Goal: Communication & Community: Share content

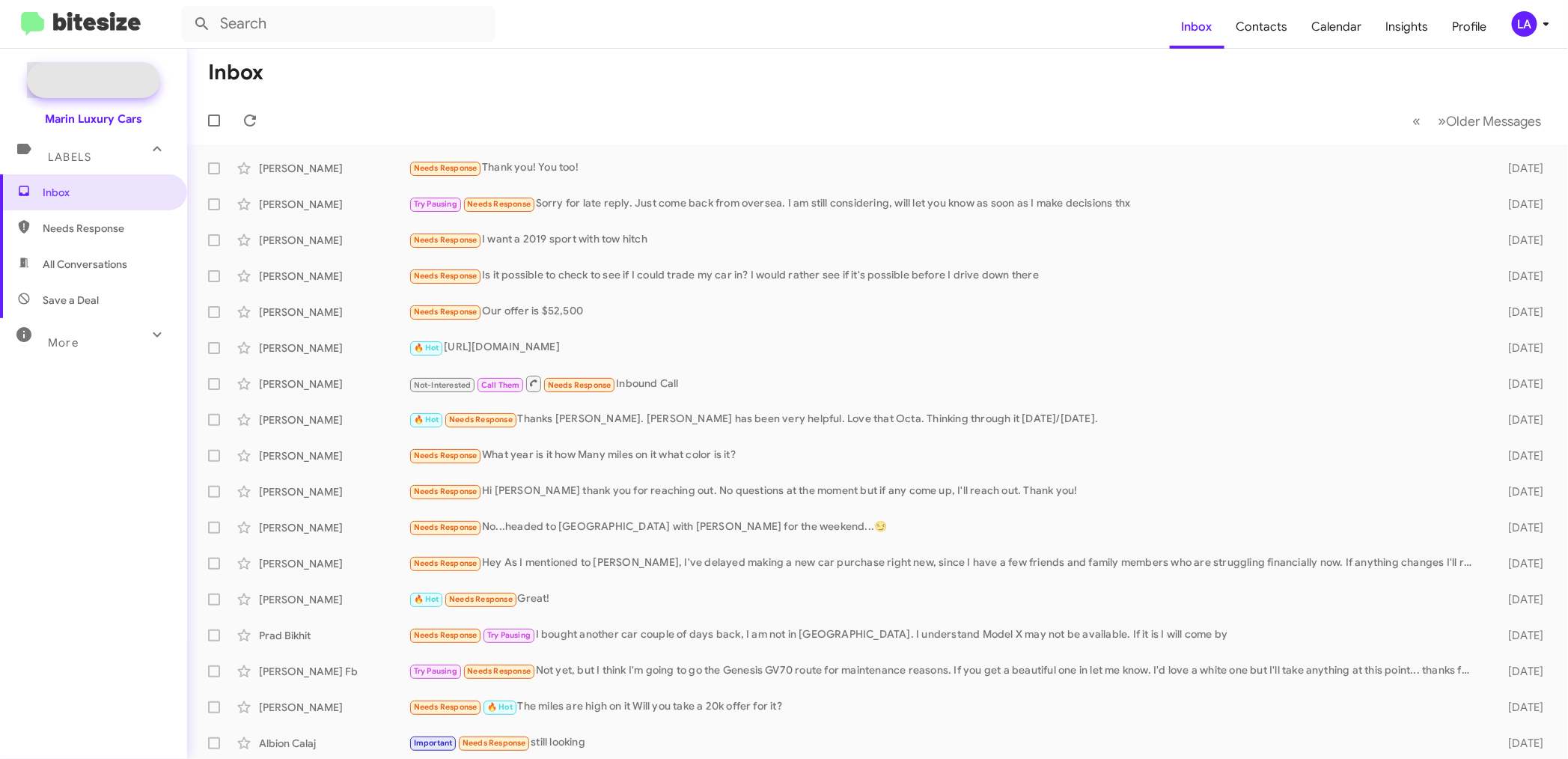
click at [106, 71] on span "New Campaign" at bounding box center [93, 79] width 133 height 36
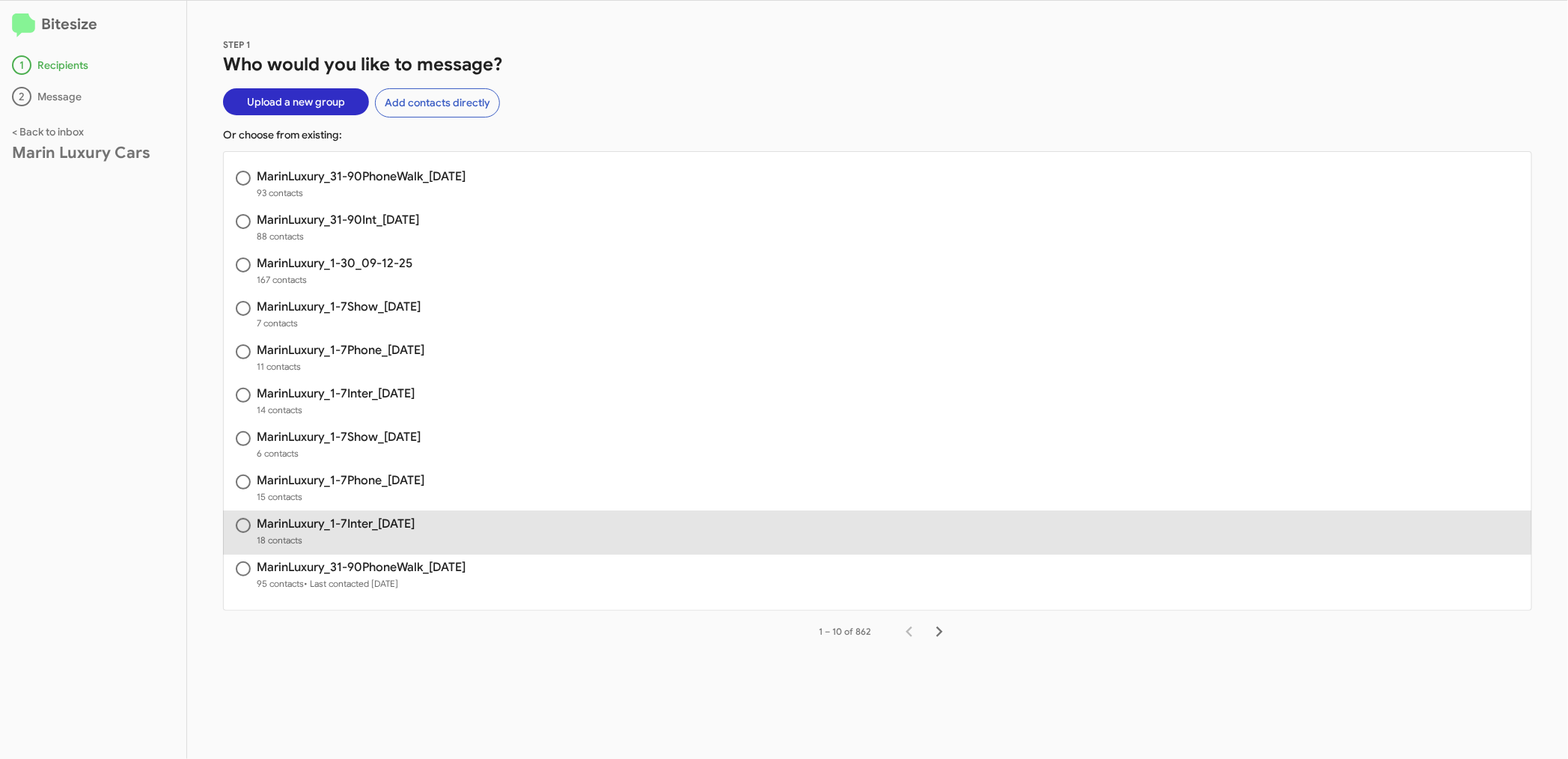
click at [384, 522] on h3 "MarinLuxury_1-7Inter_[DATE]" at bounding box center [335, 524] width 158 height 12
radio input "true"
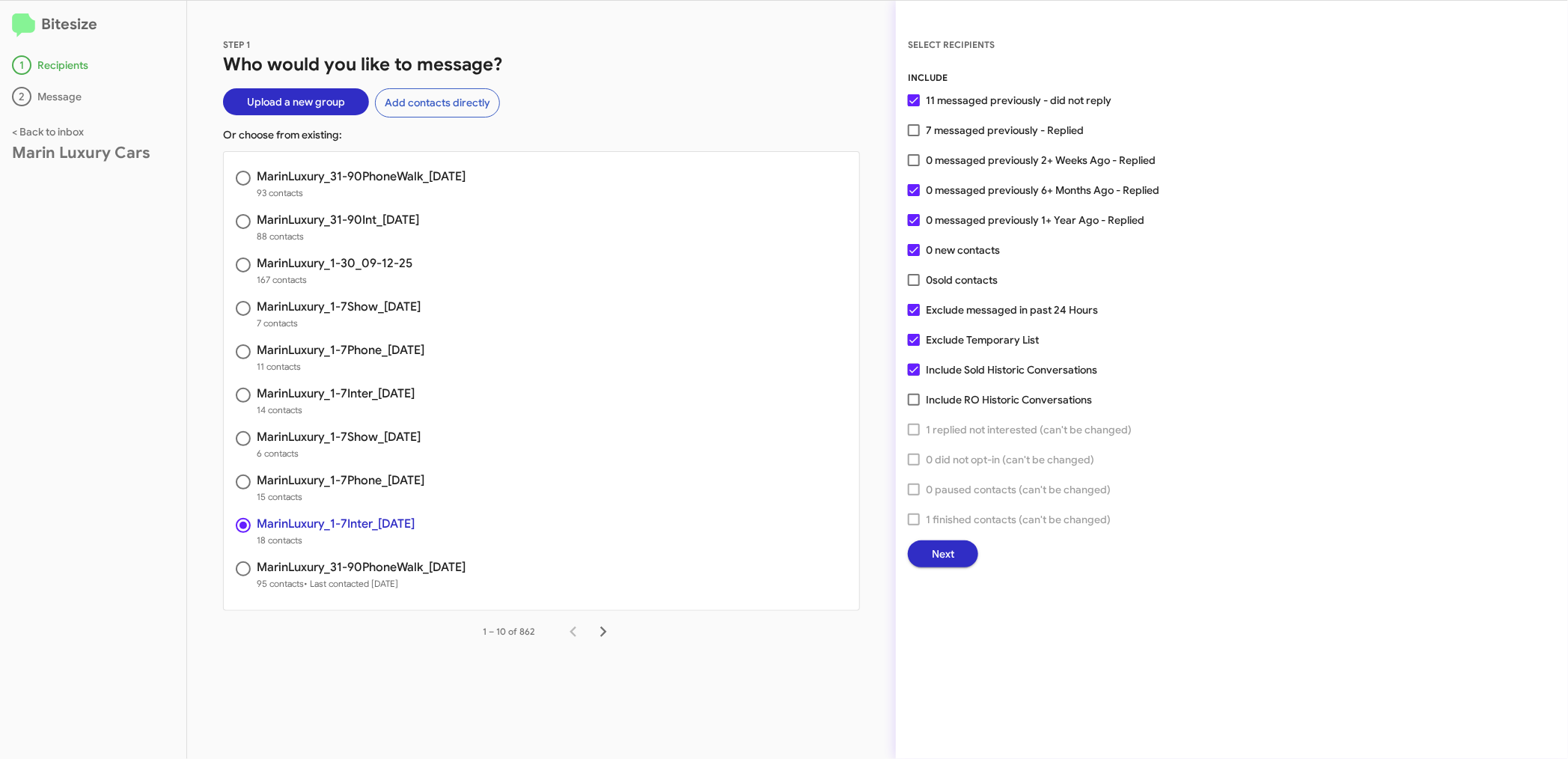
click at [941, 550] on span "Next" at bounding box center [942, 554] width 22 height 27
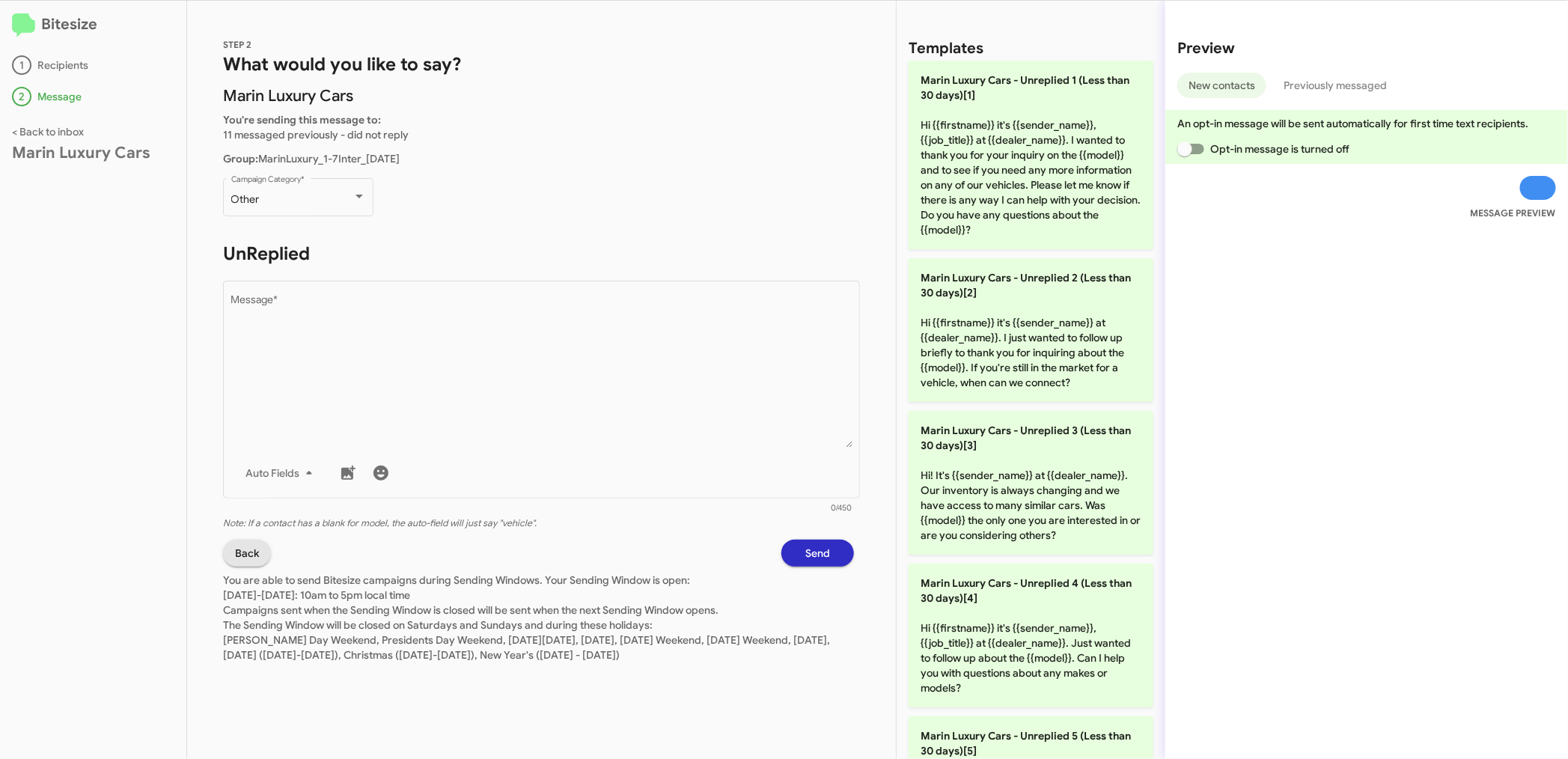
click at [247, 551] on span "Back" at bounding box center [247, 553] width 24 height 27
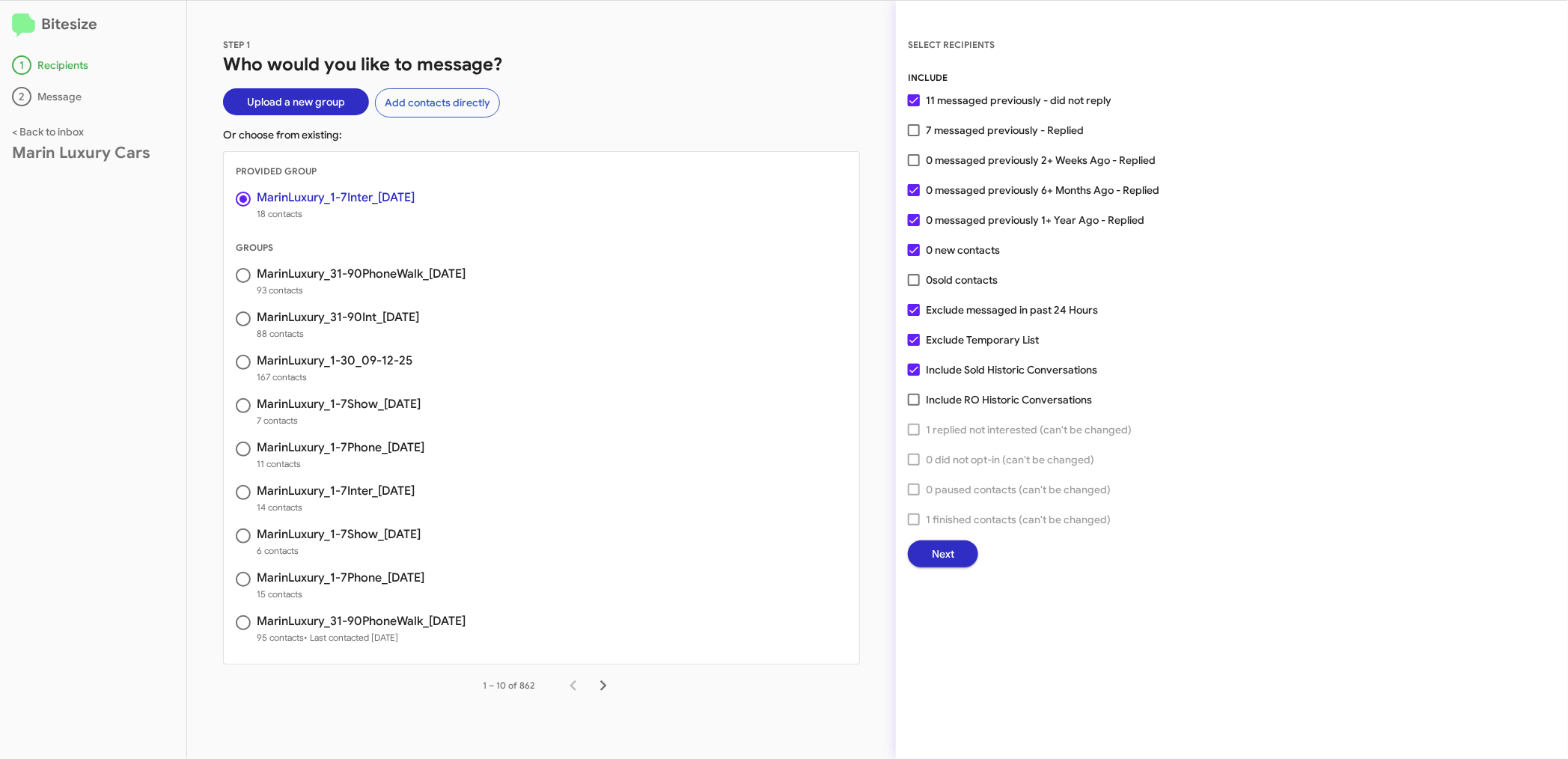
click at [377, 488] on h3 "MarinLuxury_1-7Inter_[DATE]" at bounding box center [335, 491] width 158 height 12
radio input "false"
radio input "true"
click at [948, 548] on span "Next" at bounding box center [942, 554] width 22 height 27
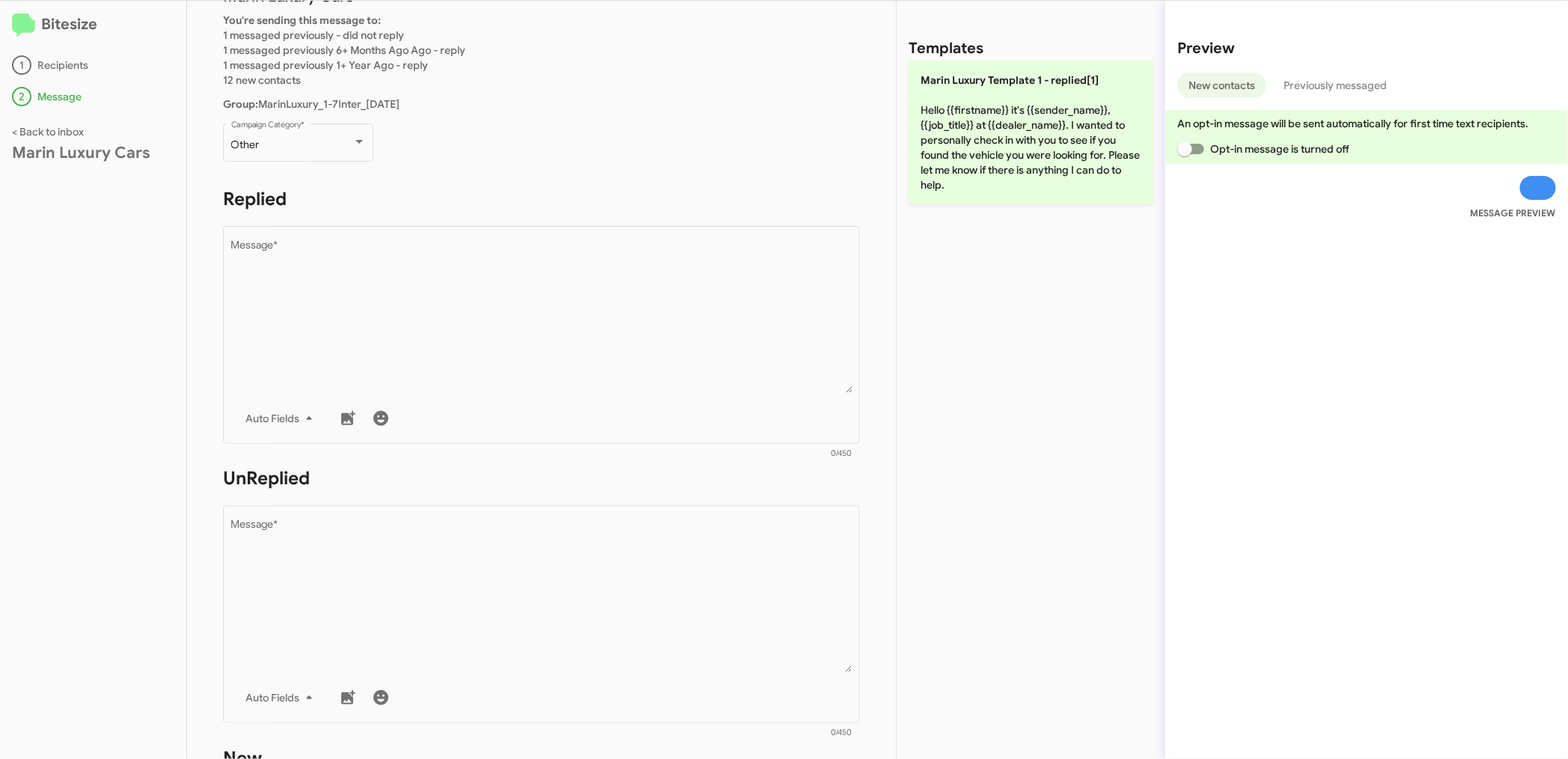
scroll to position [332, 0]
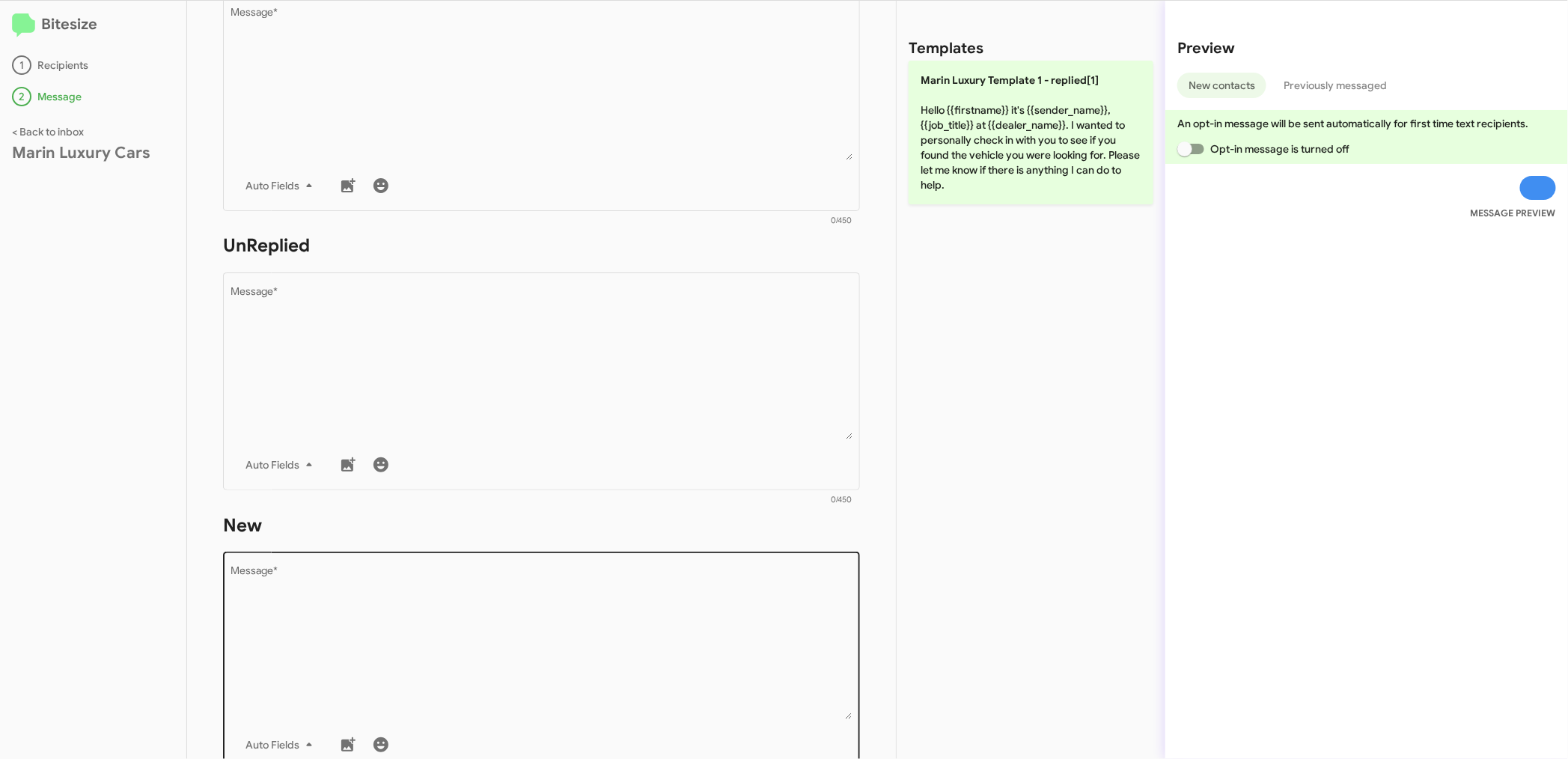
click at [399, 641] on textarea "Message *" at bounding box center [542, 643] width 621 height 153
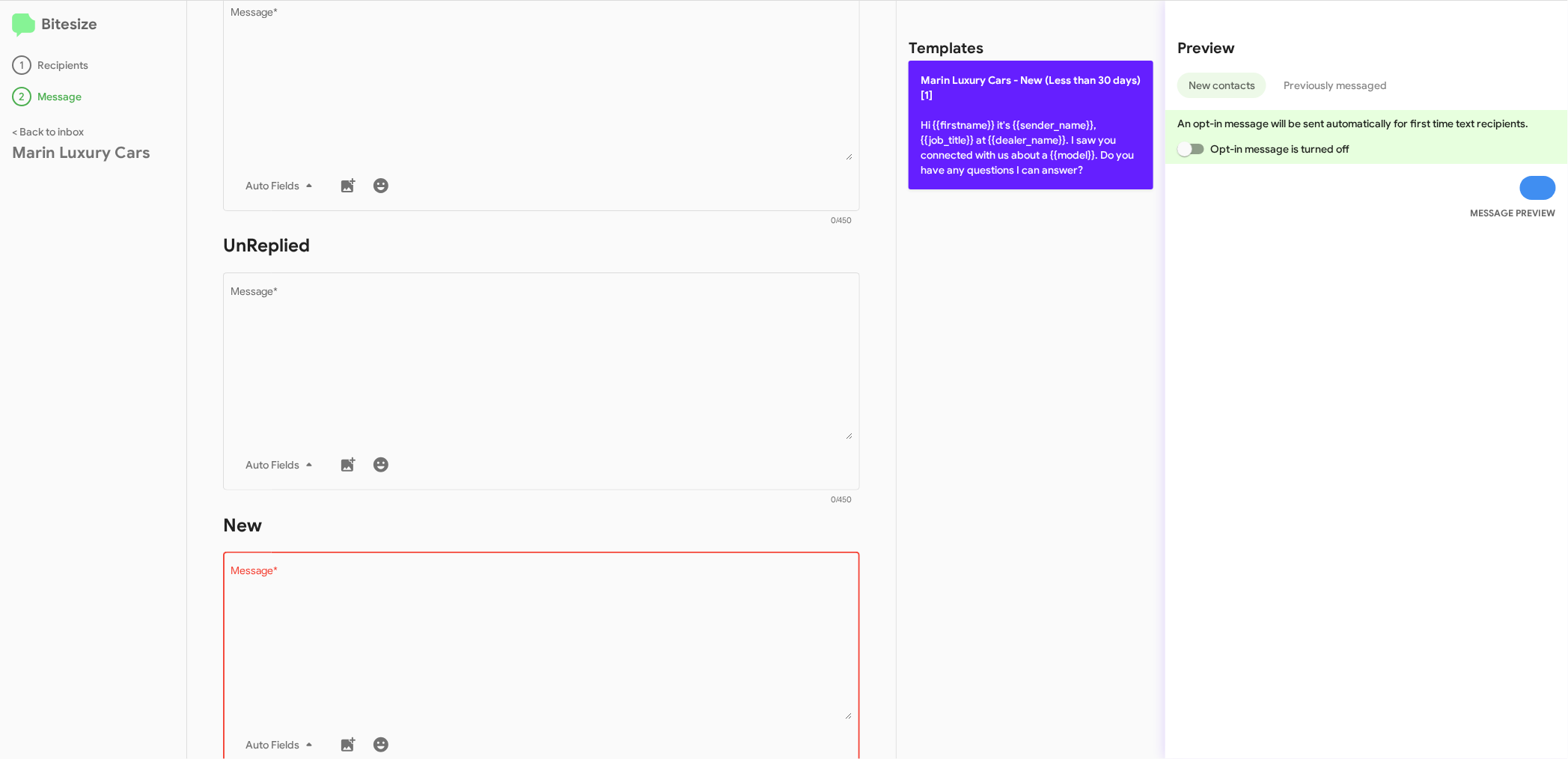
click at [1063, 155] on p "[PERSON_NAME] Cars - New (Less than 30 days)[1] Hi {{firstname}} it's {{sender_…" at bounding box center [1031, 124] width 245 height 129
type textarea "Hi {{firstname}} it's {{sender_name}}, {{job_title}} at {{dealer_name}}. I saw …"
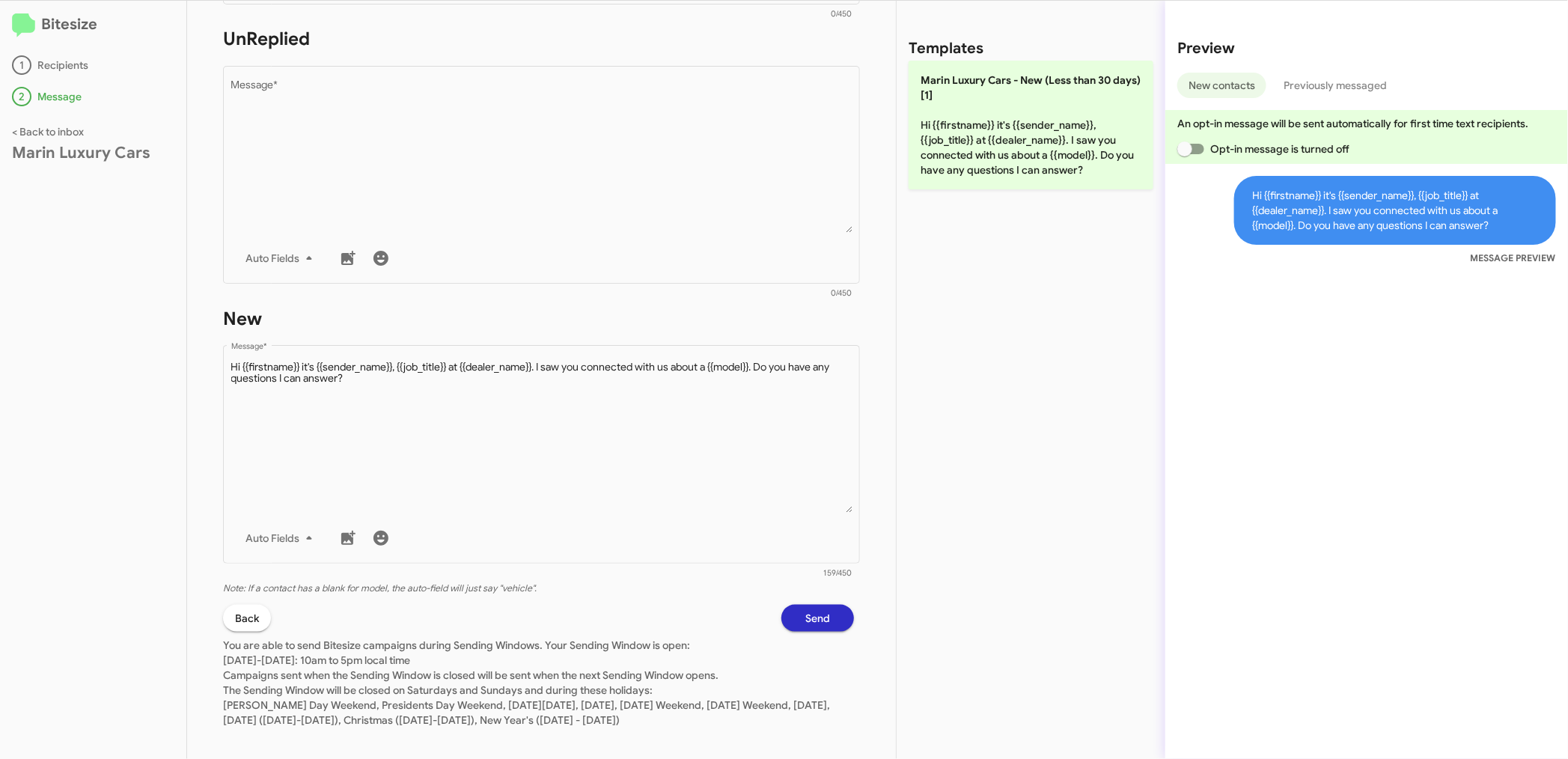
scroll to position [551, 0]
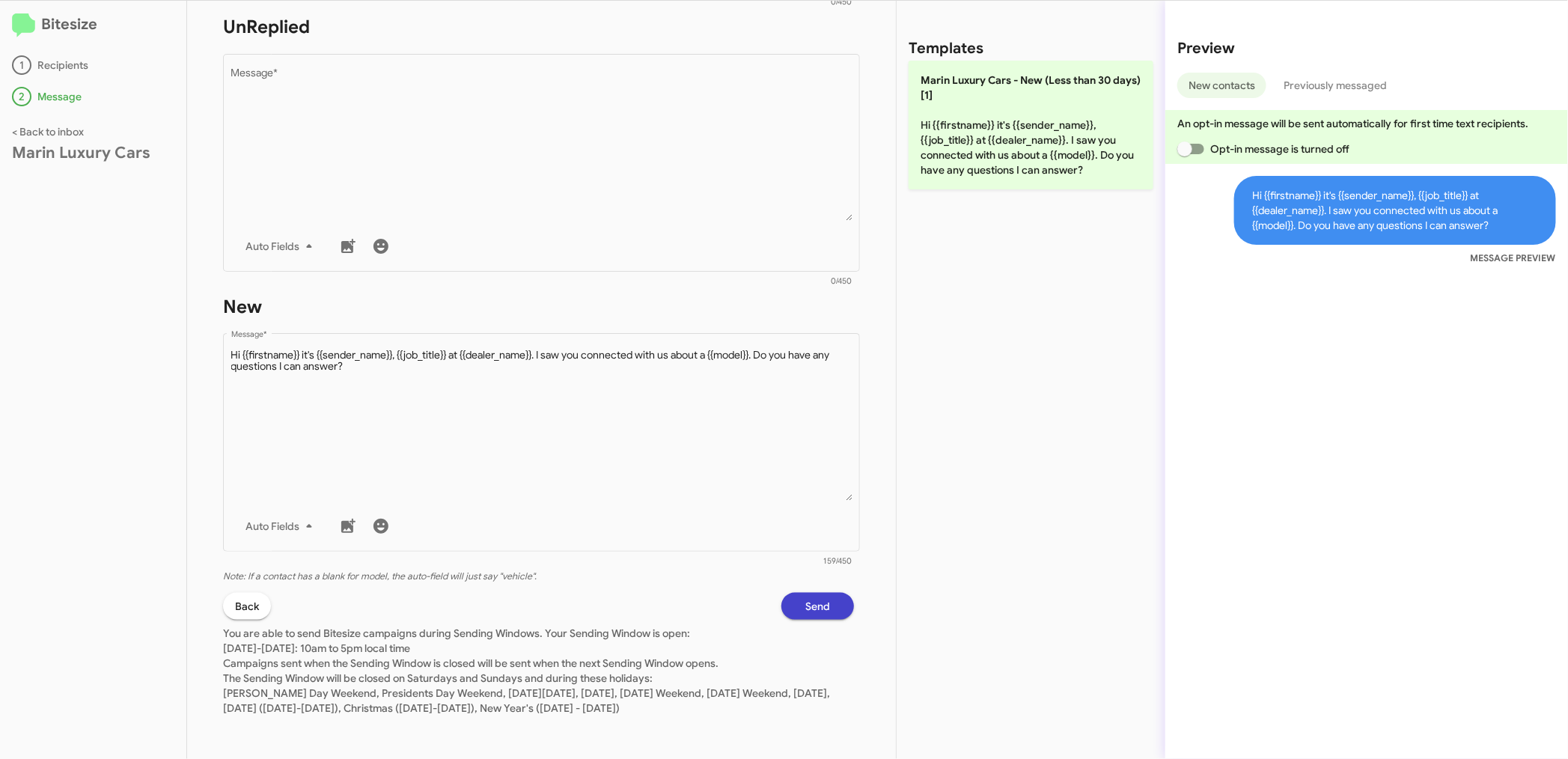
click at [786, 601] on button "Send" at bounding box center [817, 606] width 73 height 27
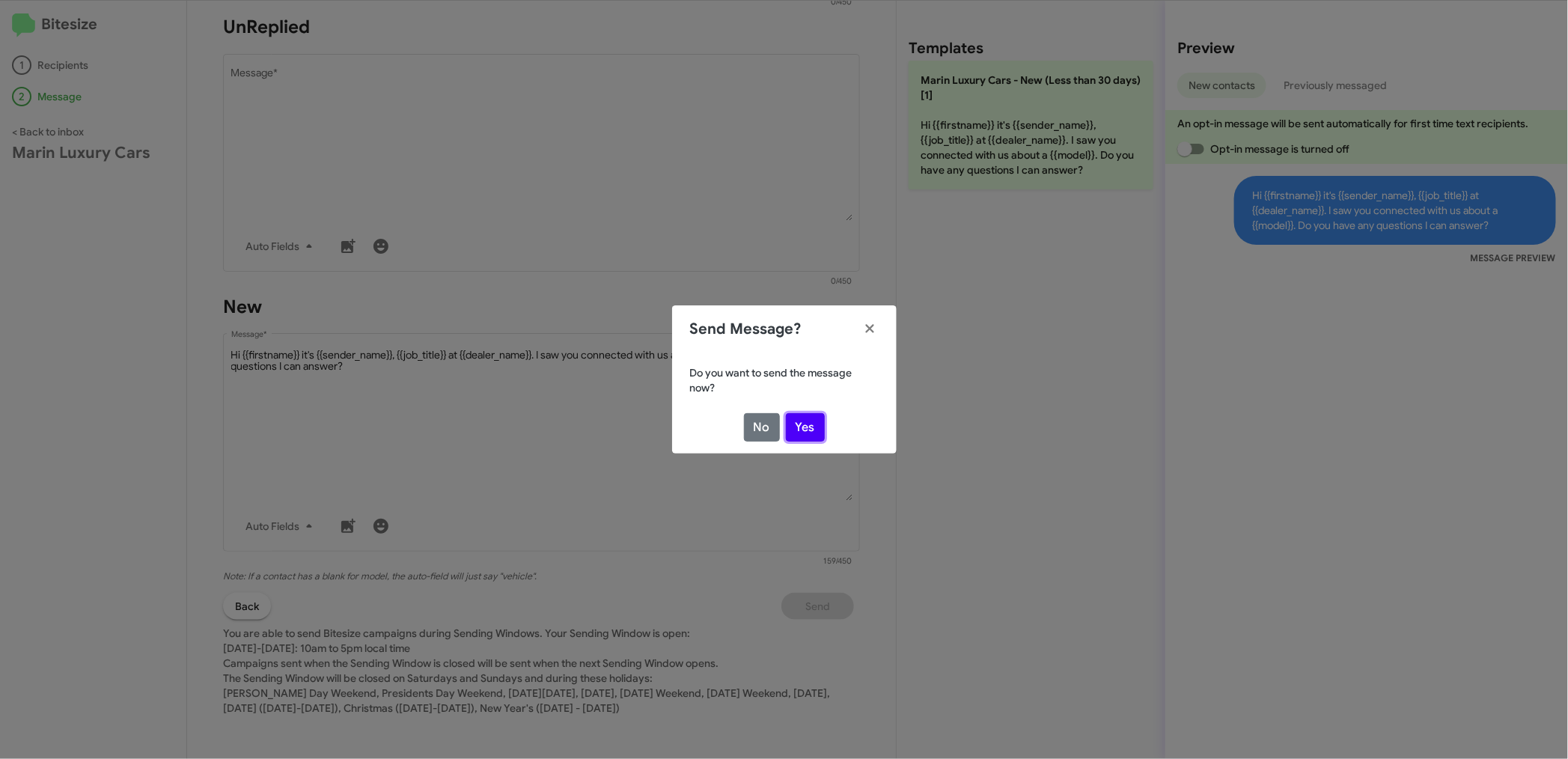
click at [809, 421] on button "Yes" at bounding box center [805, 427] width 39 height 28
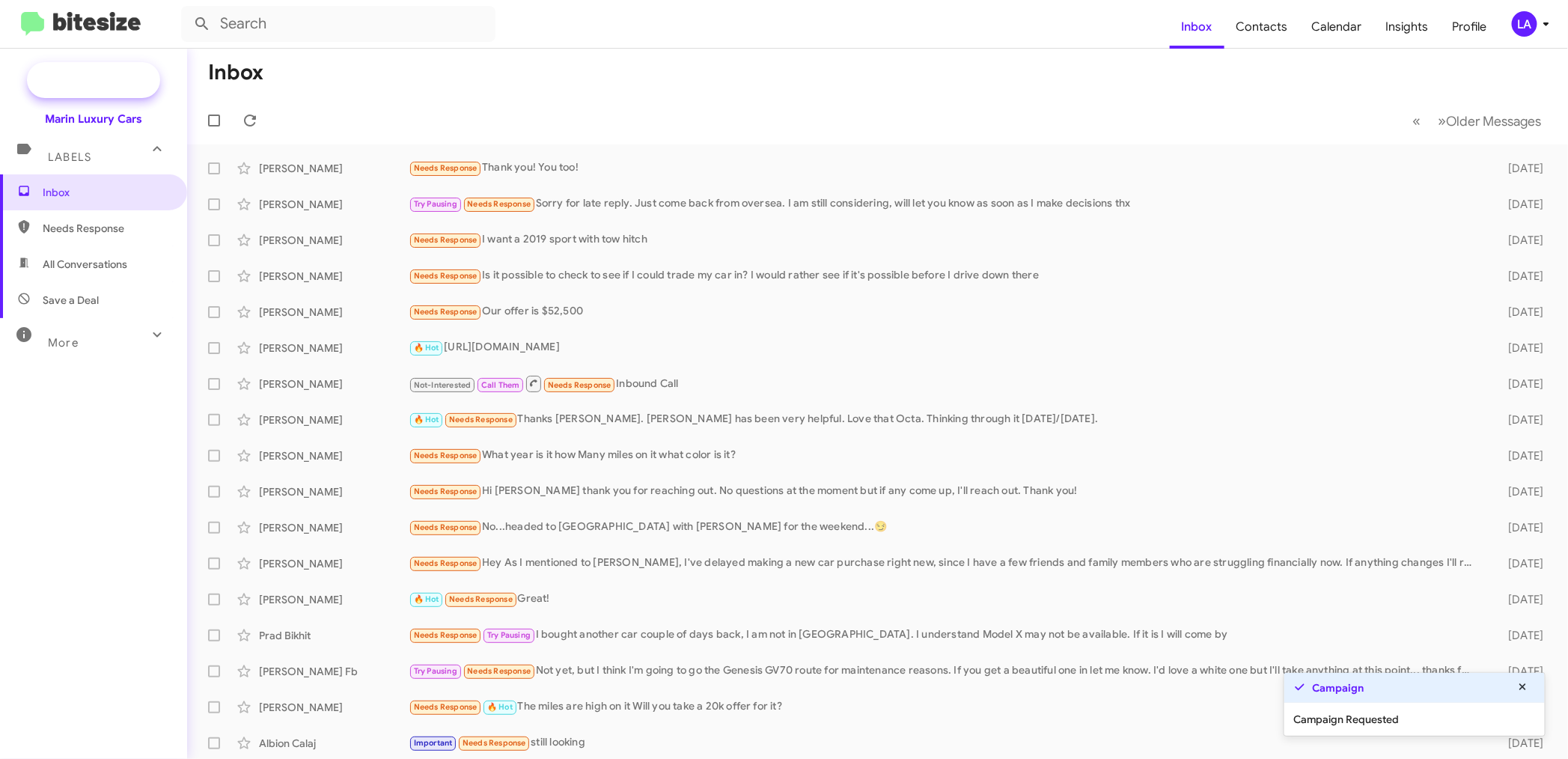
click at [111, 73] on span "New Campaign" at bounding box center [110, 80] width 76 height 15
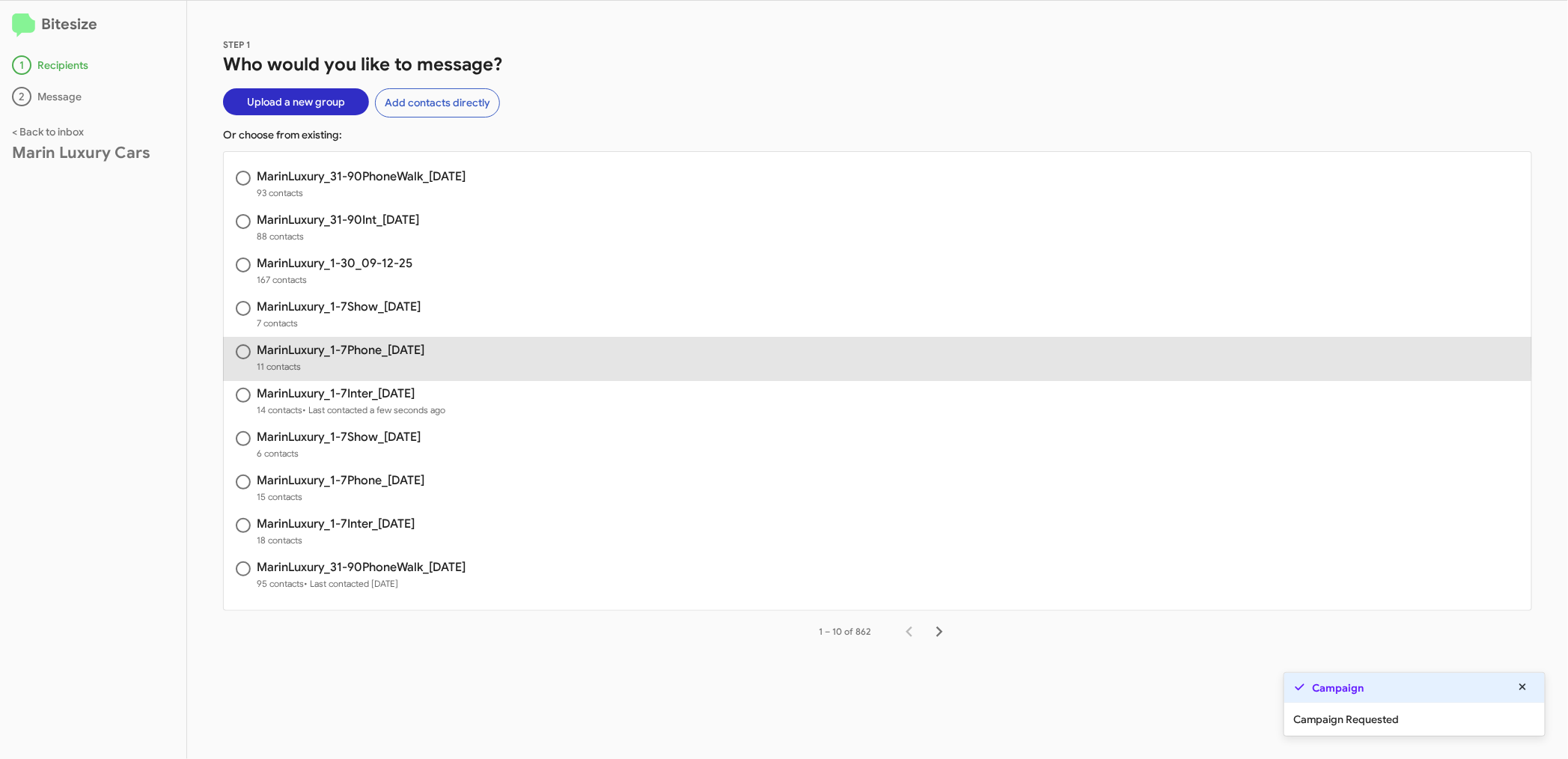
click at [404, 347] on h3 "MarinLuxury_1-7Phone_[DATE]" at bounding box center [340, 350] width 168 height 12
radio input "true"
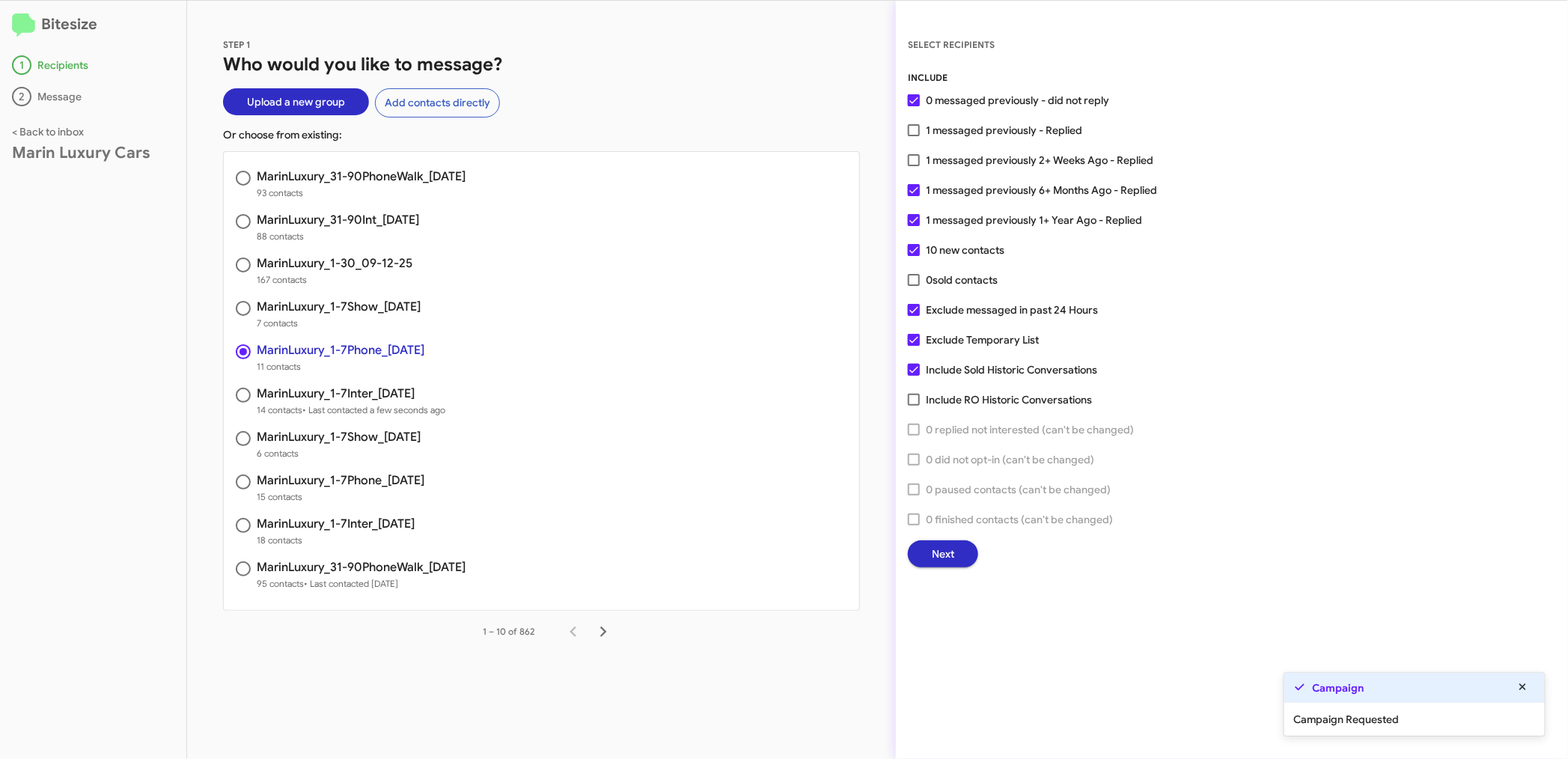
click at [944, 550] on span "Next" at bounding box center [942, 554] width 22 height 27
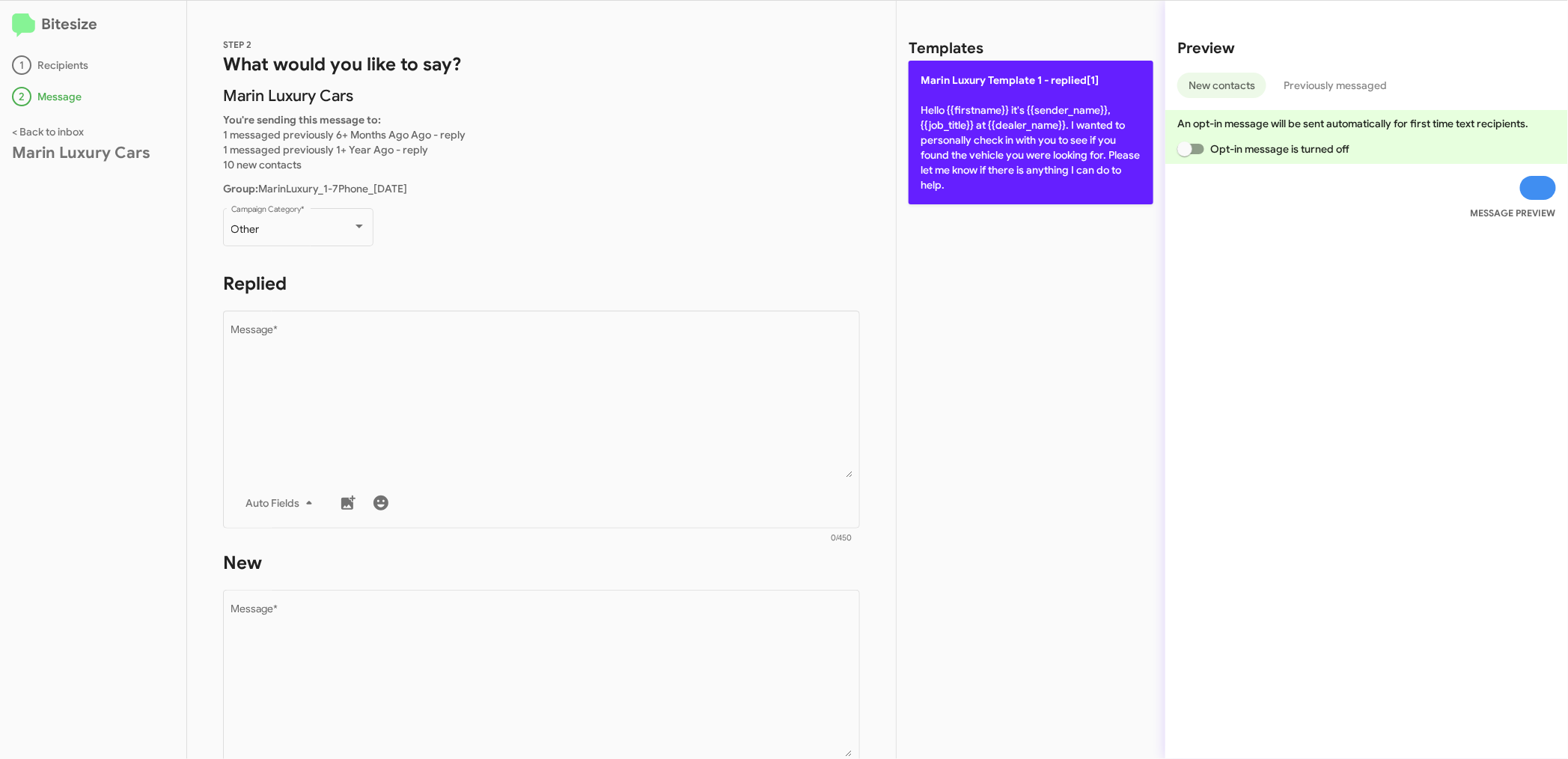
click at [973, 131] on p "[PERSON_NAME] Template 1 - replied[1] Hello {{firstname}} it's {{sender_name}},…" at bounding box center [1031, 132] width 245 height 144
type textarea "Hello {{firstname}} it's {{sender_name}}, {{job_title}} at {{dealer_name}}. I w…"
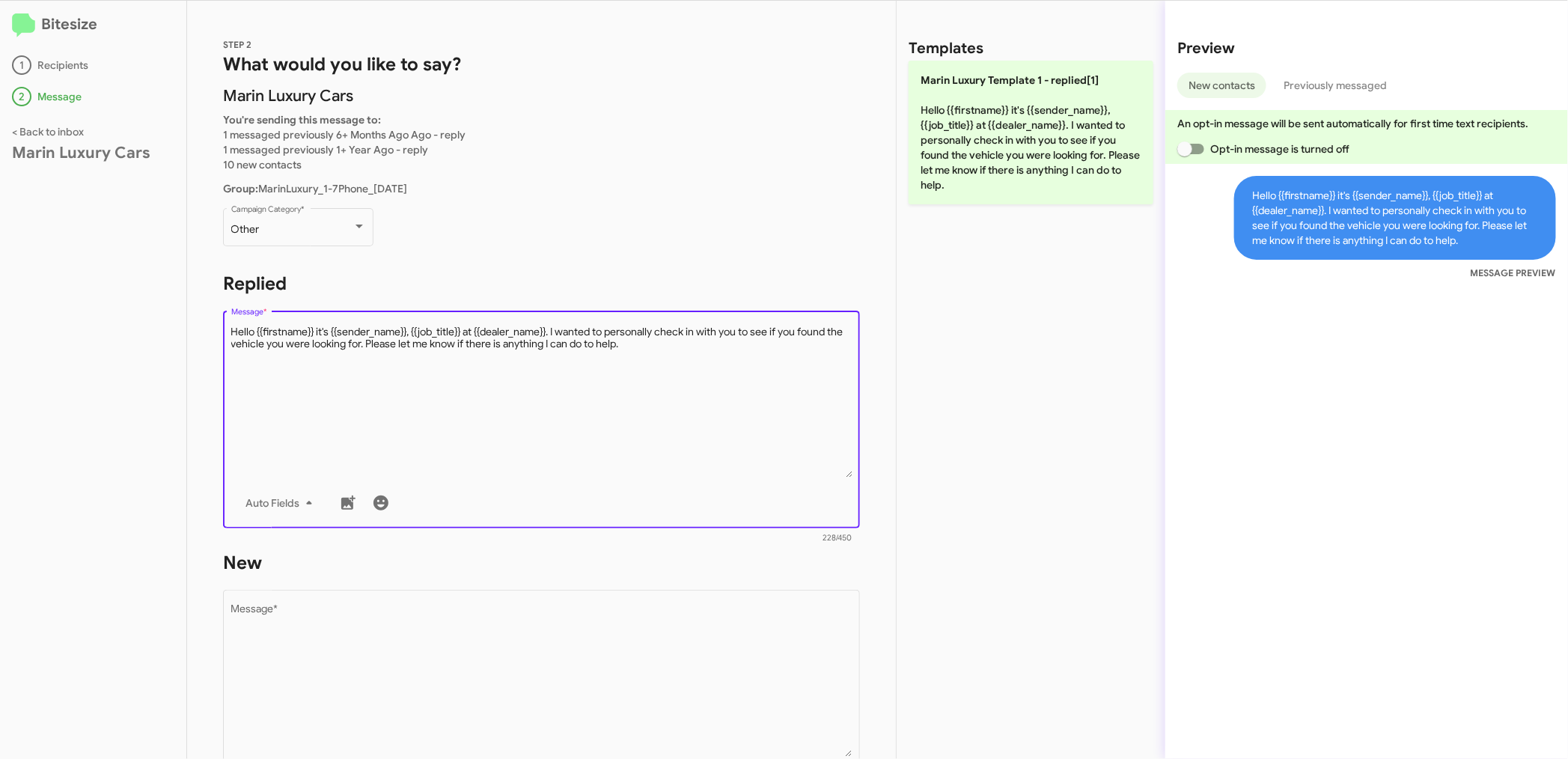
drag, startPoint x: 231, startPoint y: 331, endPoint x: 686, endPoint y: 352, distance: 455.5
click at [686, 352] on textarea "Message *" at bounding box center [542, 401] width 621 height 153
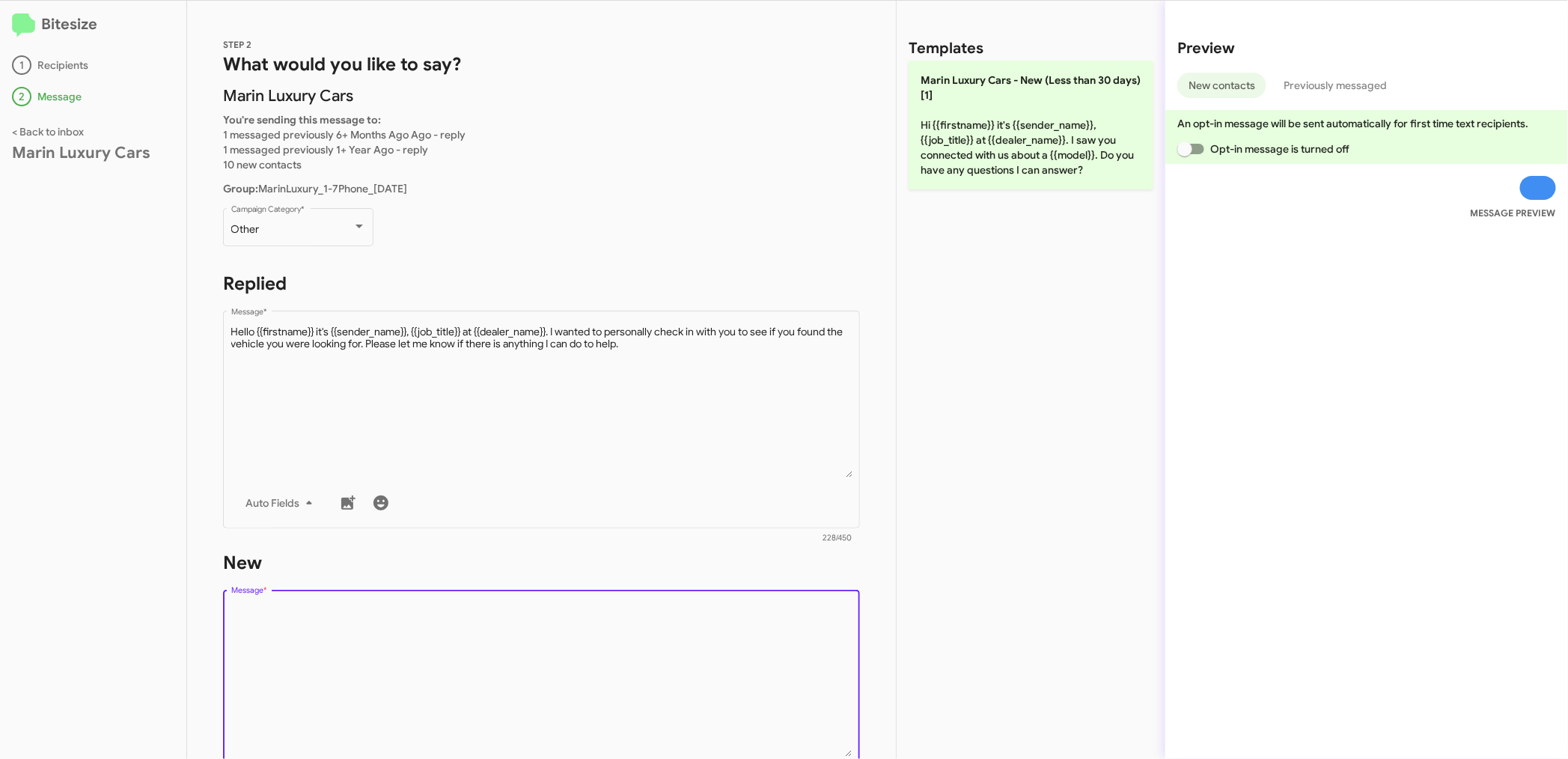
click at [324, 617] on textarea "Message *" at bounding box center [542, 680] width 621 height 153
paste textarea "Hello {{firstname}} it's {{sender_name}}, {{job_title}} at {{dealer_name}}. I w…"
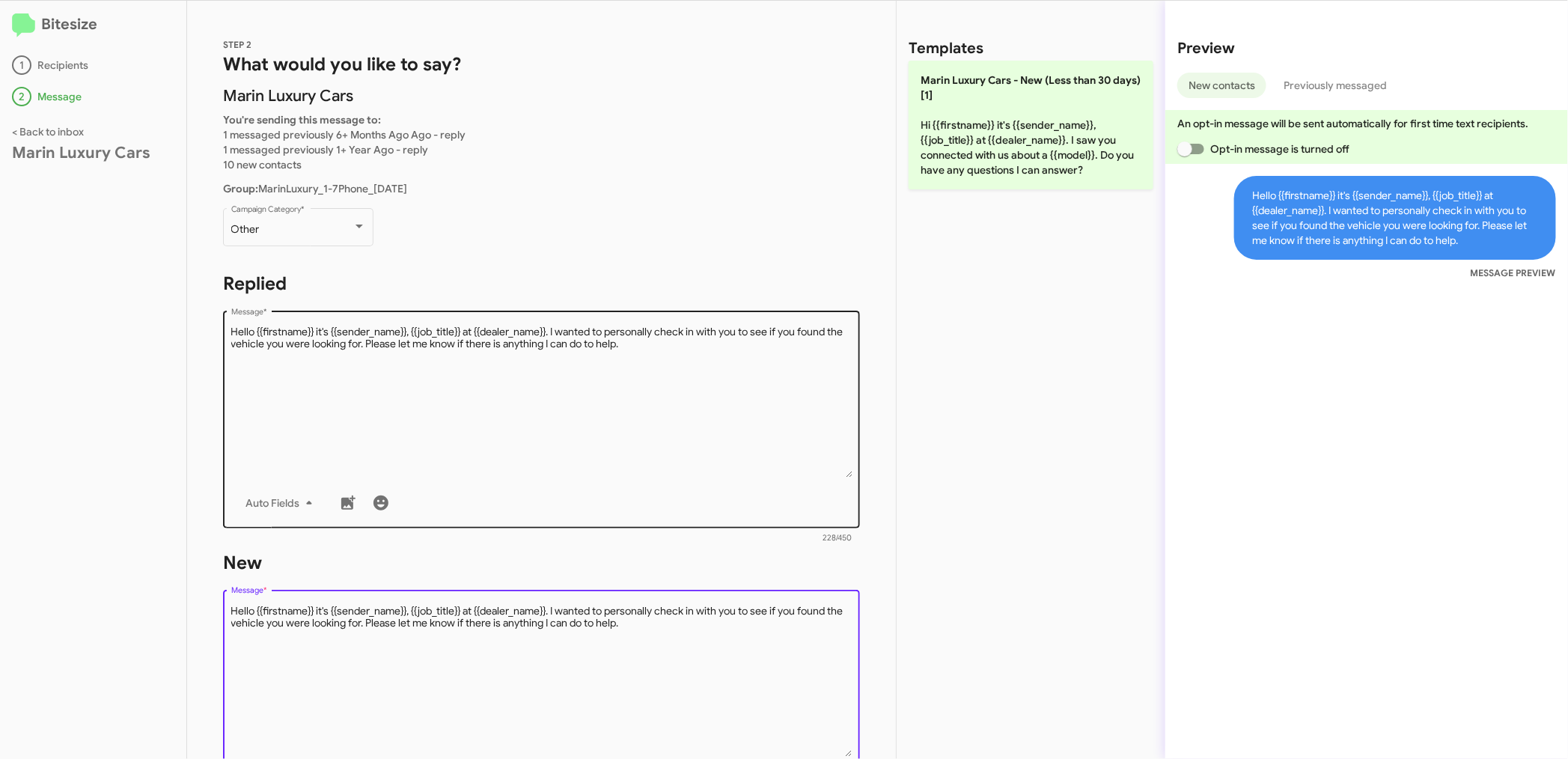
type textarea "Hello {{firstname}} it's {{sender_name}}, {{job_title}} at {{dealer_name}}. I w…"
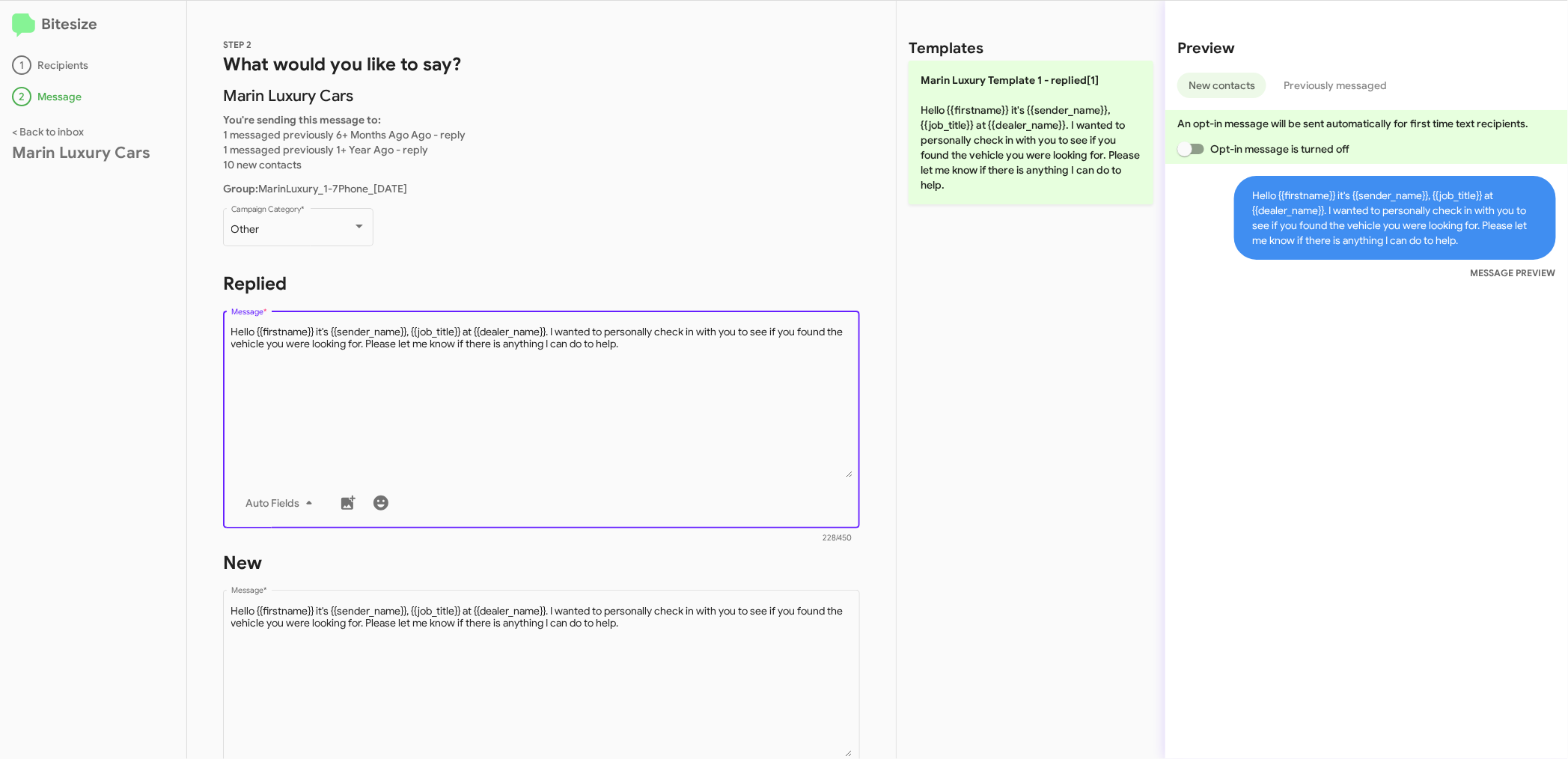
drag, startPoint x: 649, startPoint y: 347, endPoint x: 226, endPoint y: 331, distance: 423.3
click at [226, 331] on div "Drop image here to insert Auto Fields Message *" at bounding box center [541, 418] width 637 height 221
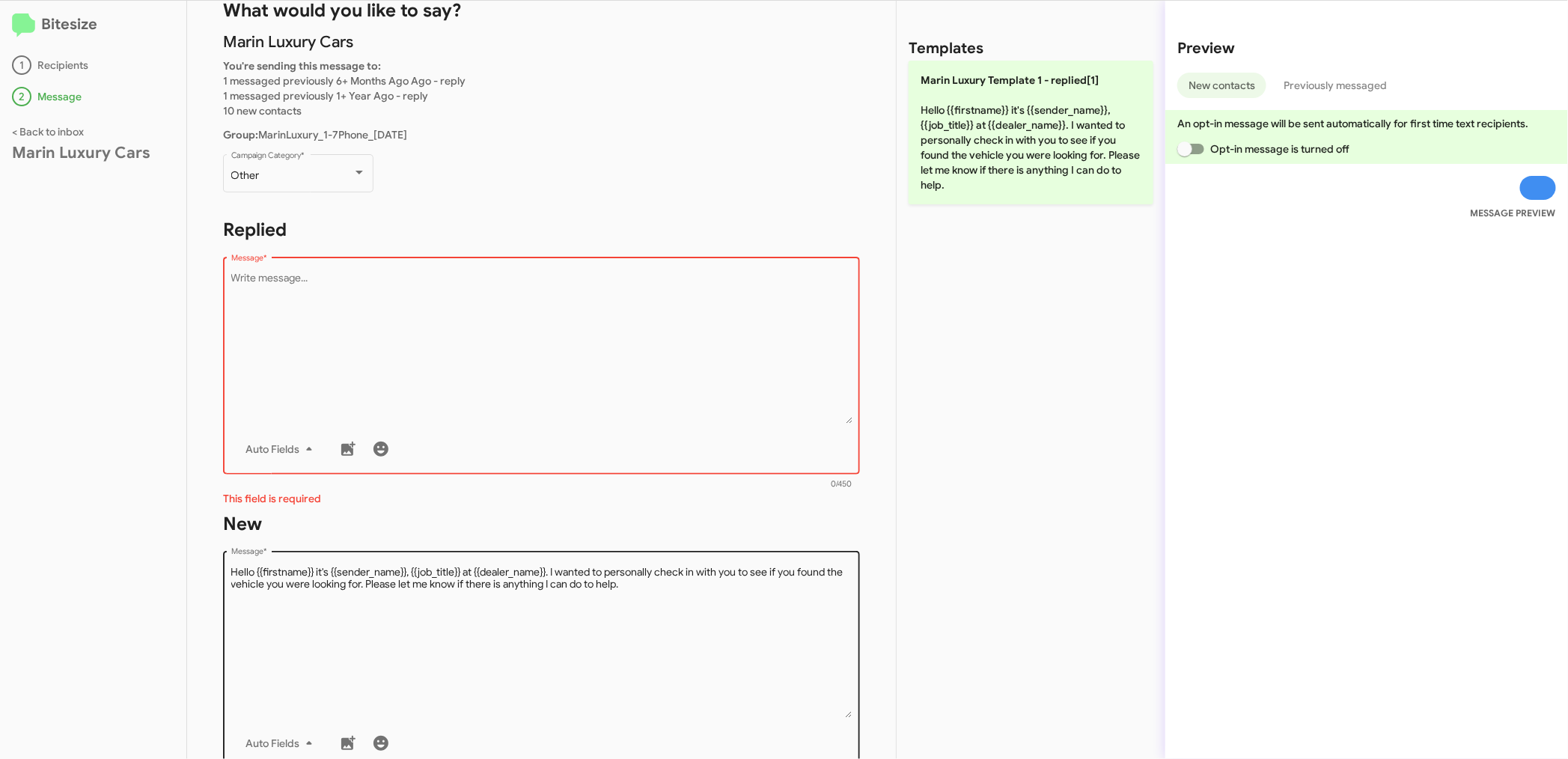
scroll to position [83, 0]
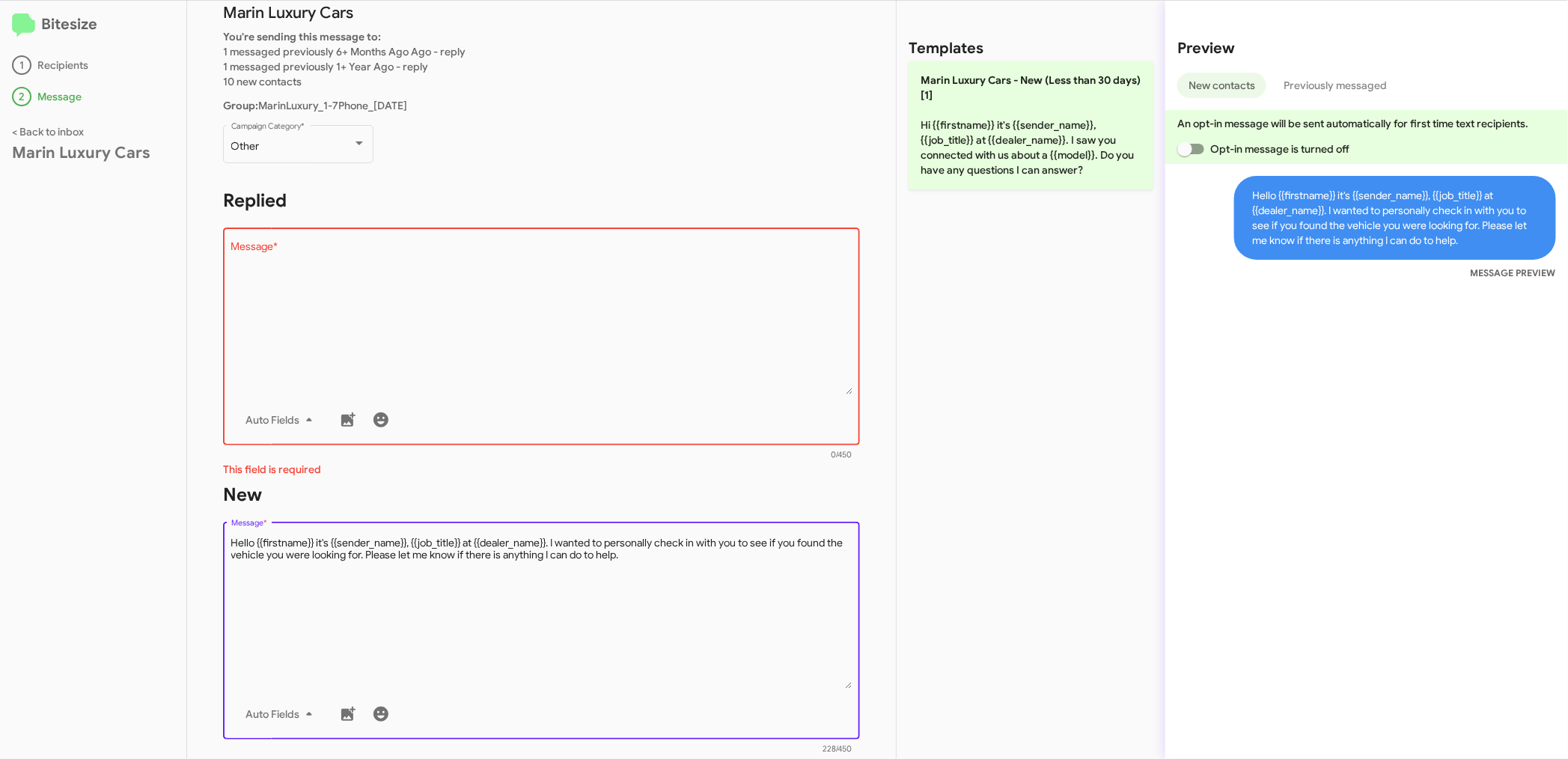
click at [660, 575] on textarea "Message *" at bounding box center [542, 612] width 621 height 153
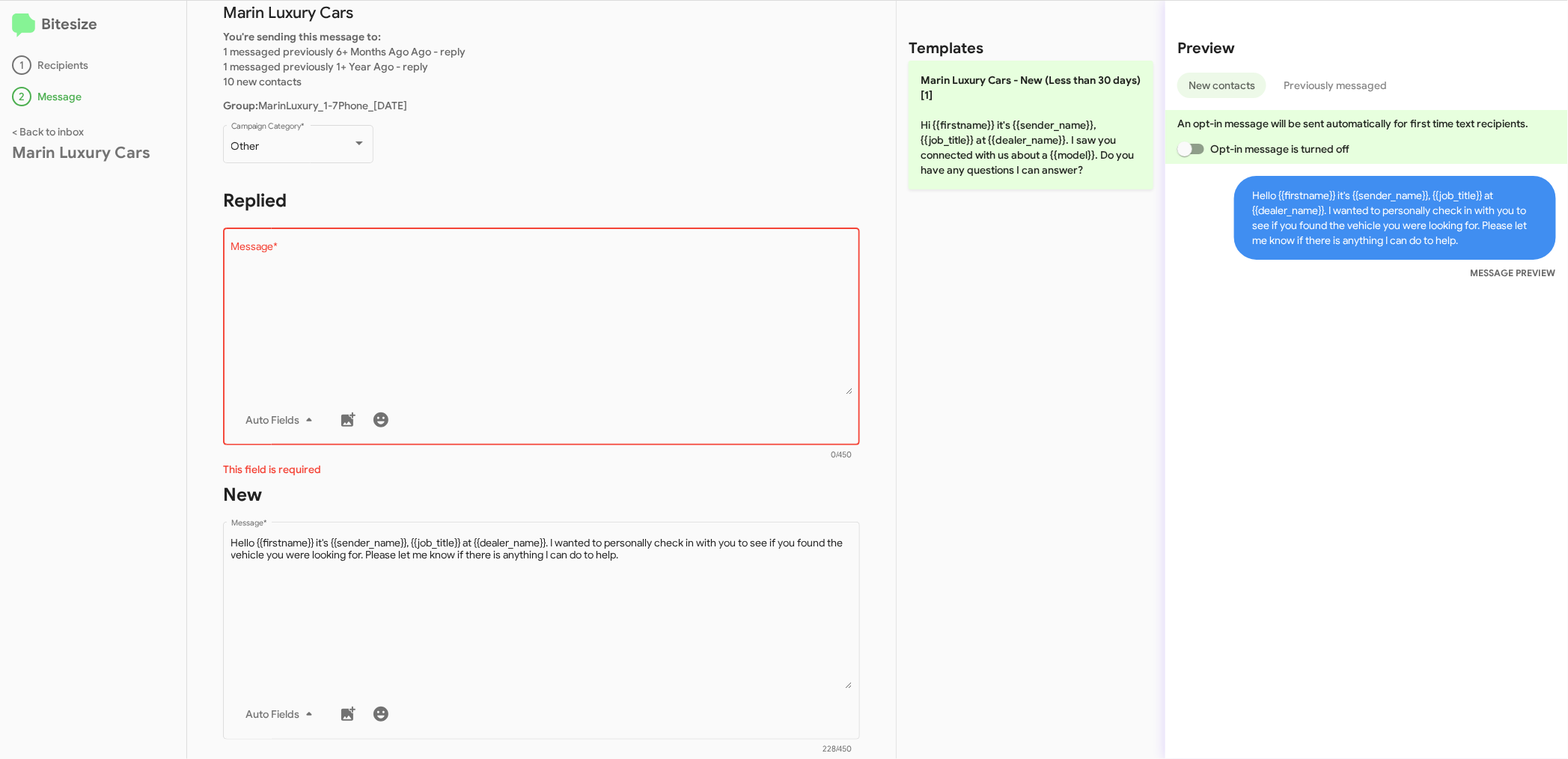
click at [903, 488] on div "Templates Marin Luxury Cars - New (Less than 30 days)[1] Hi {{firstname}} it's …" at bounding box center [1031, 380] width 269 height 758
click at [792, 488] on h1 "New" at bounding box center [541, 494] width 637 height 24
click at [604, 358] on textarea "Message *" at bounding box center [542, 318] width 621 height 153
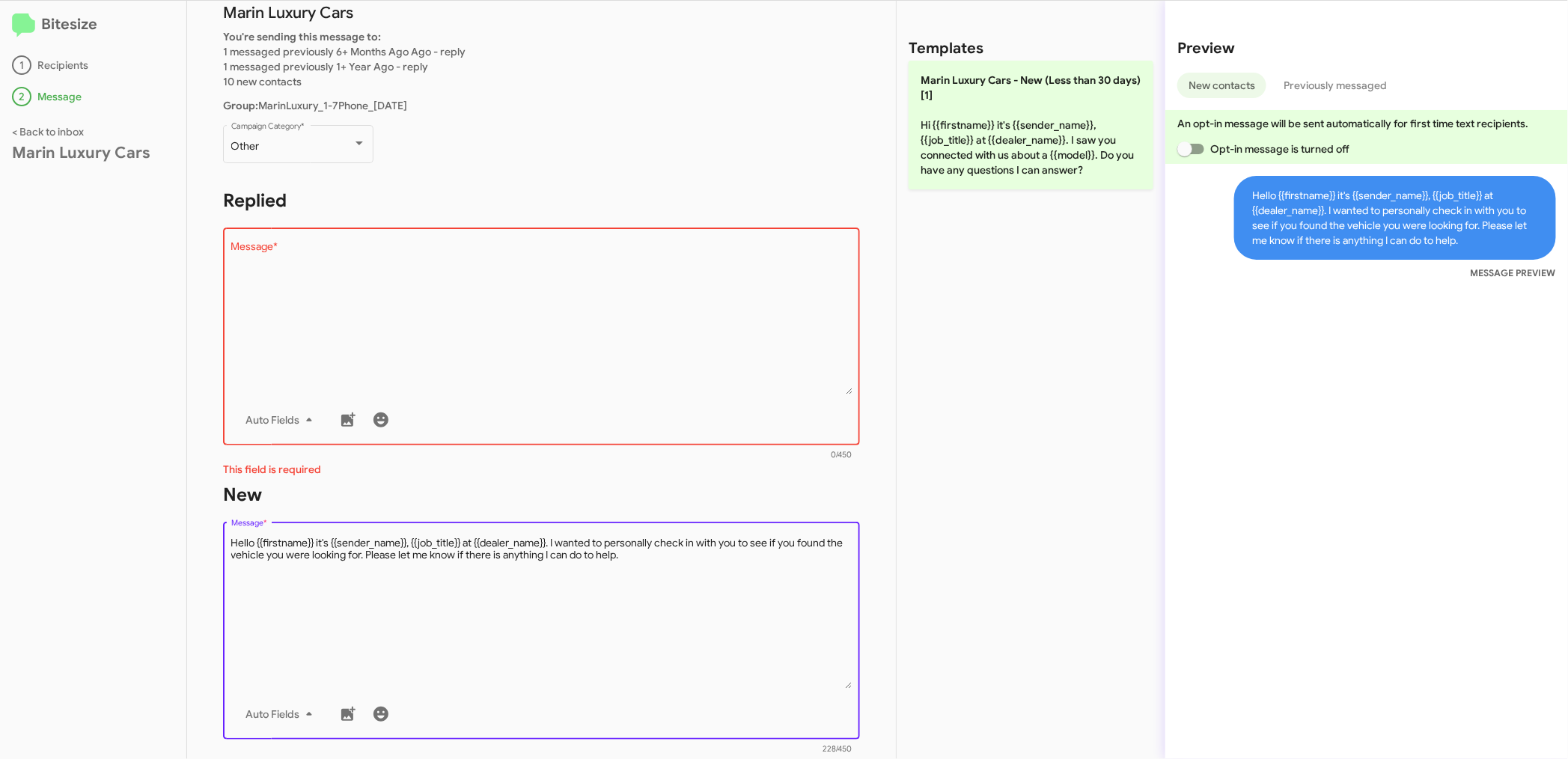
click at [577, 572] on textarea "Message *" at bounding box center [542, 612] width 621 height 153
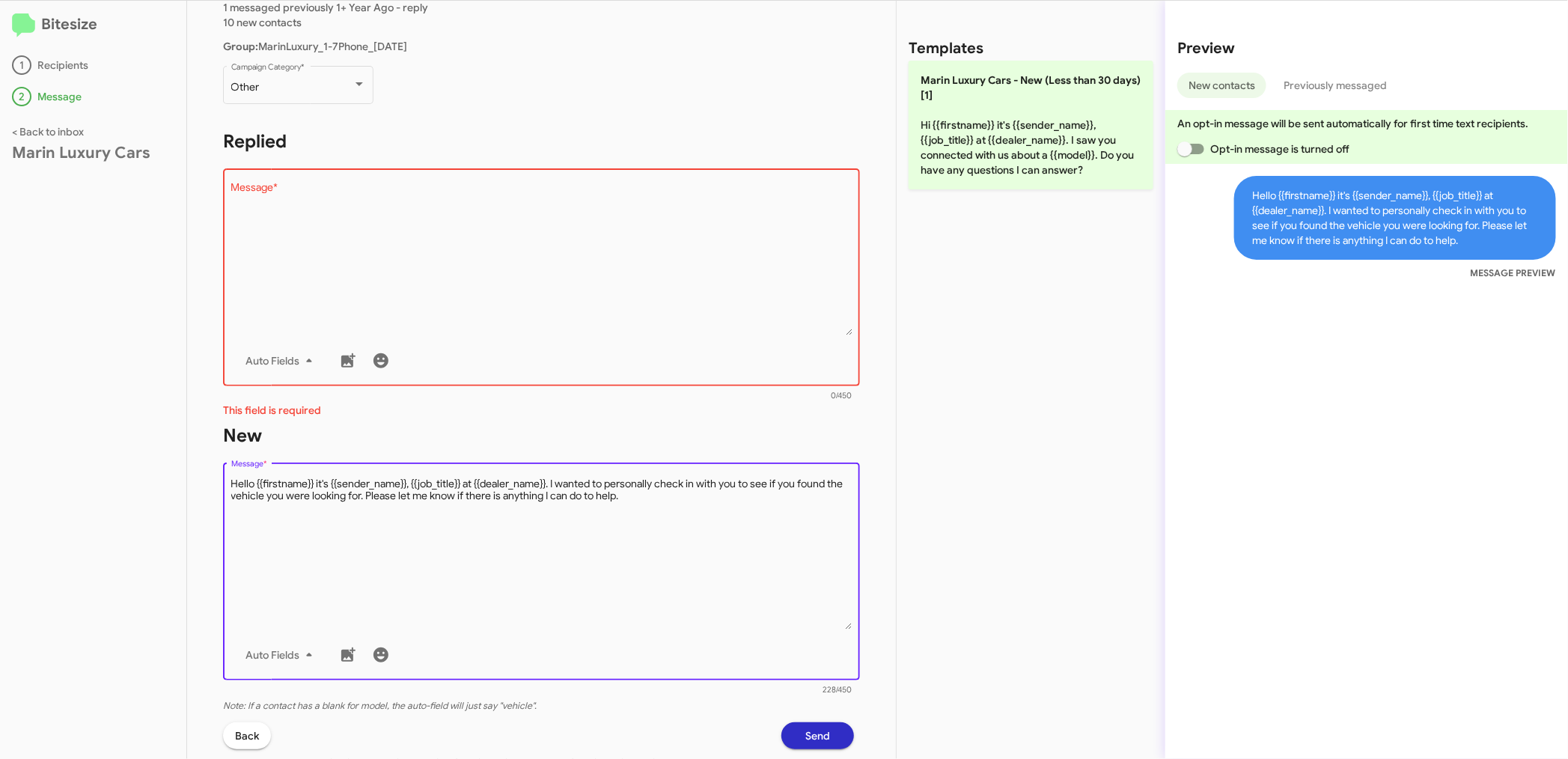
scroll to position [272, 0]
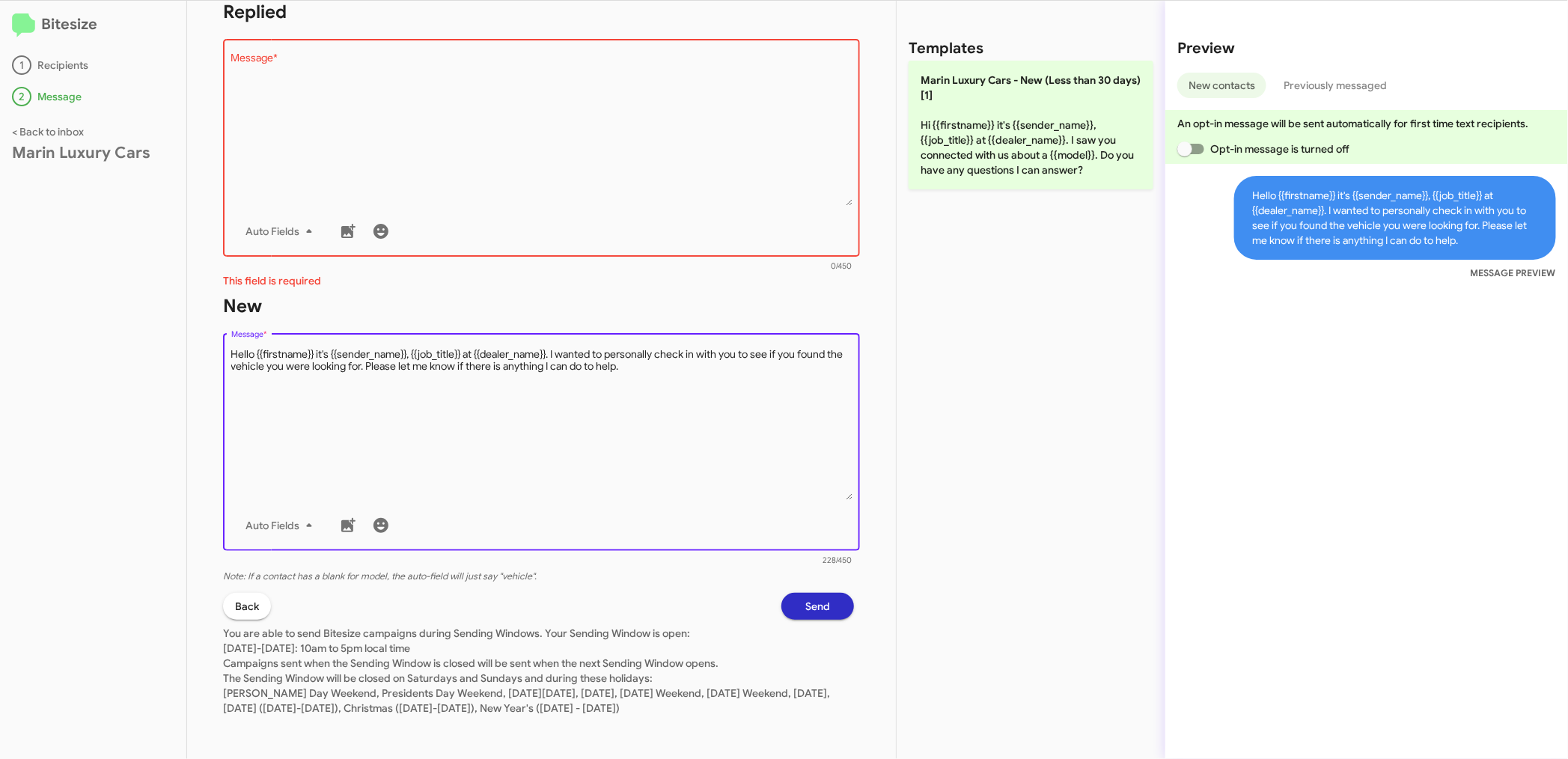
click at [805, 602] on span "Send" at bounding box center [818, 606] width 24 height 27
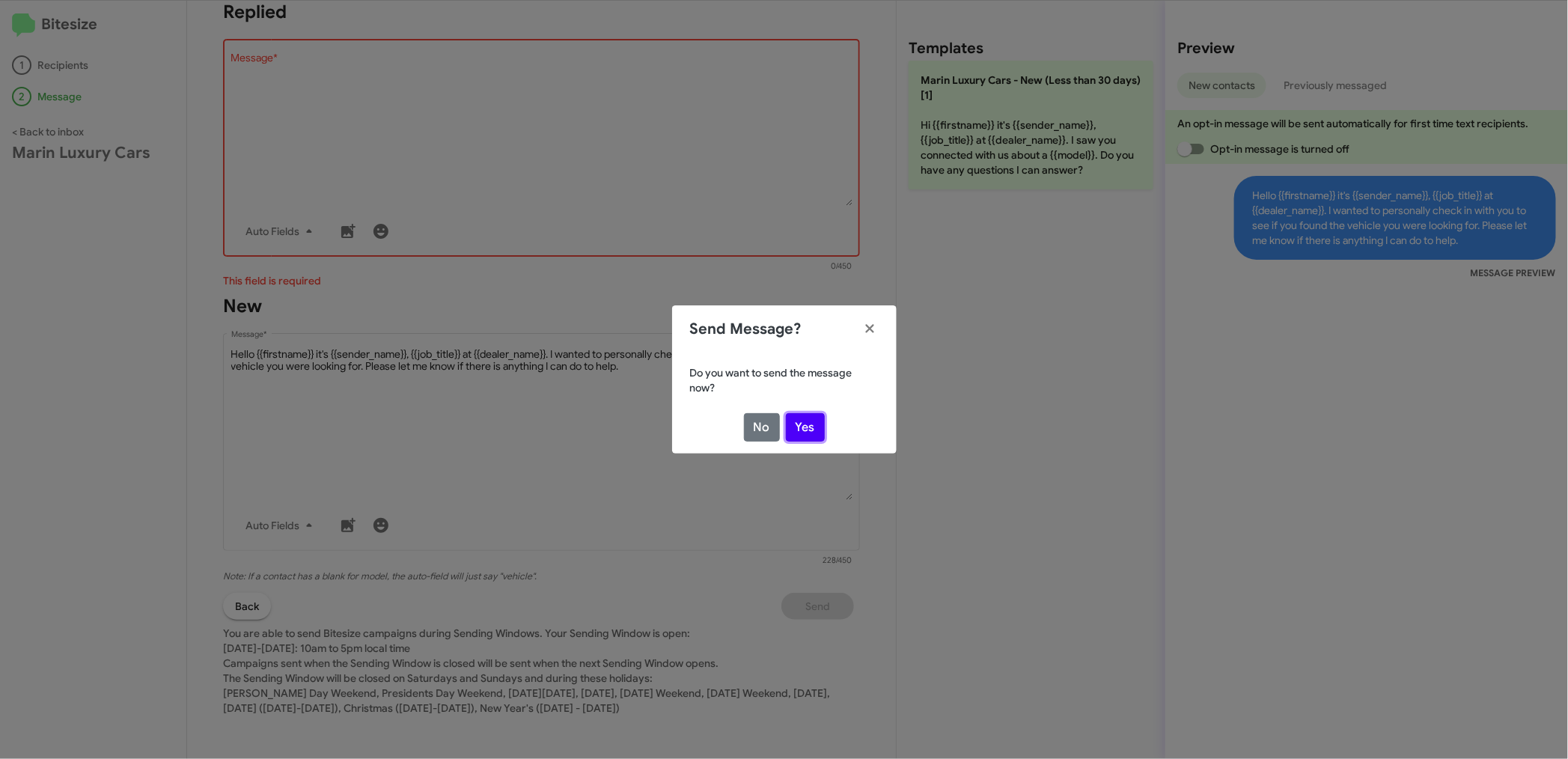
click at [812, 429] on button "Yes" at bounding box center [805, 427] width 39 height 28
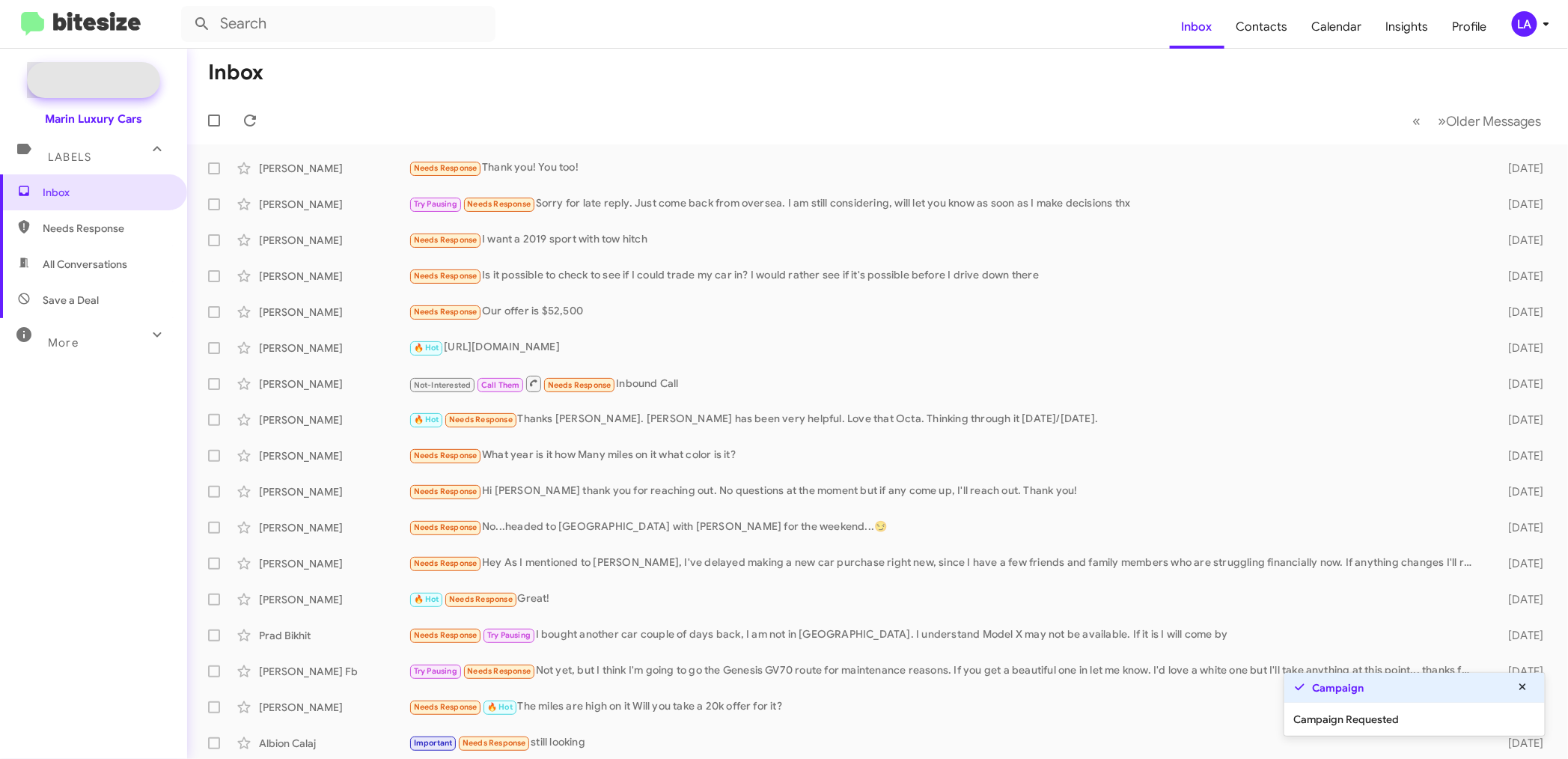
click at [122, 81] on span "New Campaign" at bounding box center [110, 80] width 76 height 15
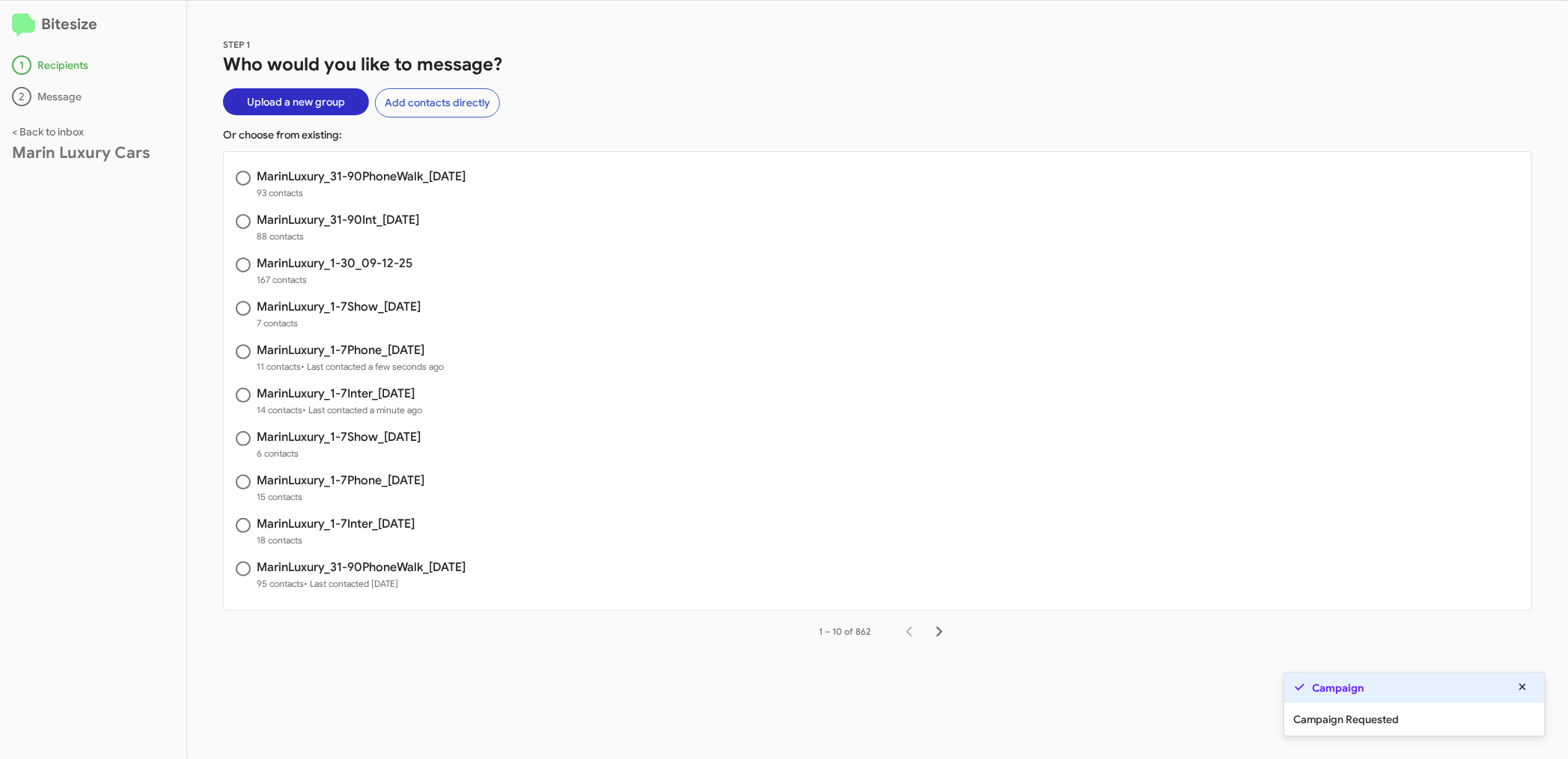
click at [355, 302] on h3 "MarinLuxury_1-7Show_[DATE]" at bounding box center [338, 307] width 164 height 12
radio input "true"
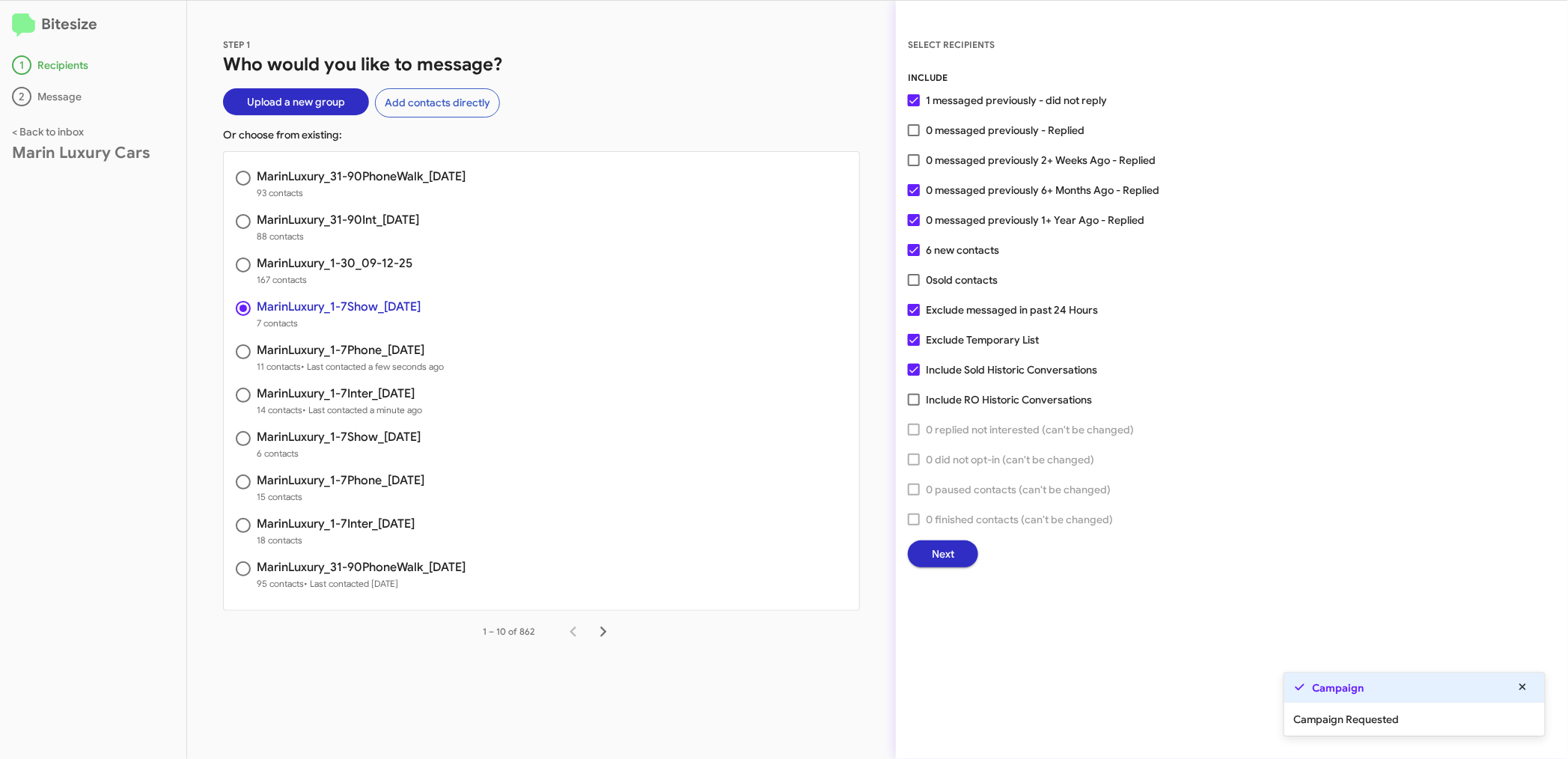
click at [943, 548] on span "Next" at bounding box center [942, 554] width 22 height 27
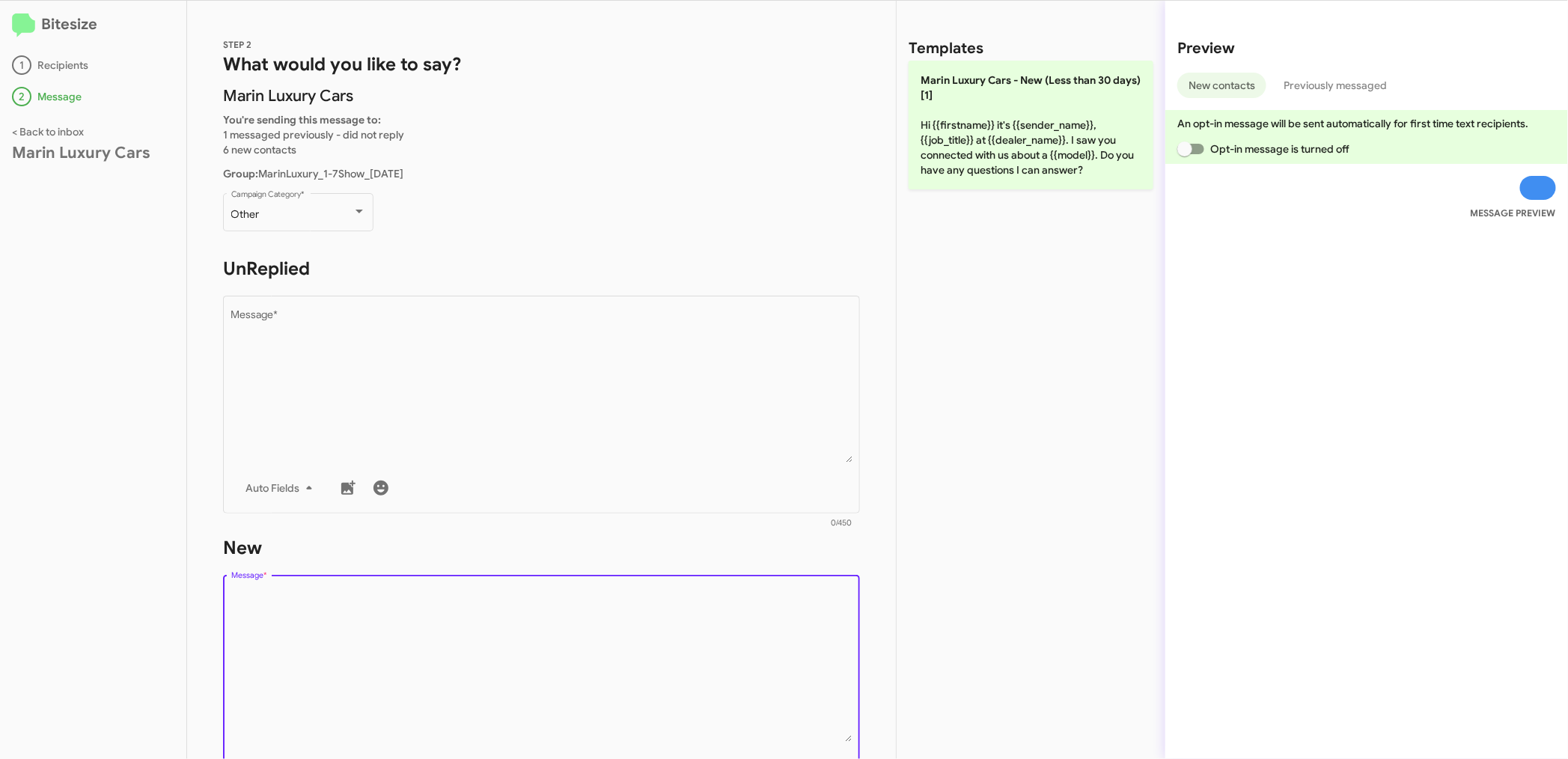
click at [473, 614] on textarea "Message *" at bounding box center [542, 665] width 621 height 153
paste textarea "Hello {{firstname}} it's {{sender_name}}, {{job_title}} at {{dealer_name}}. I w…"
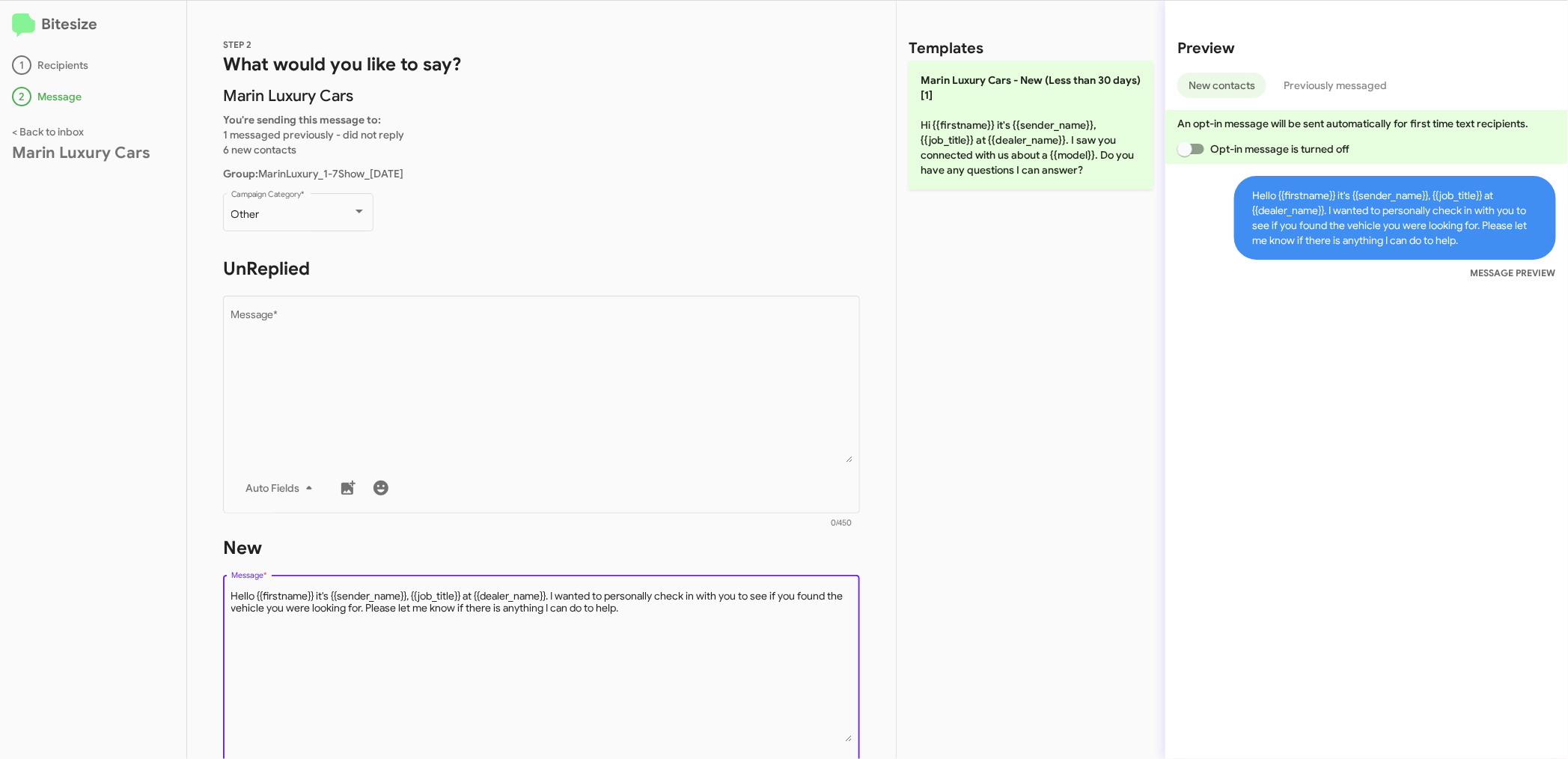
click at [666, 662] on textarea "Message *" at bounding box center [542, 665] width 621 height 153
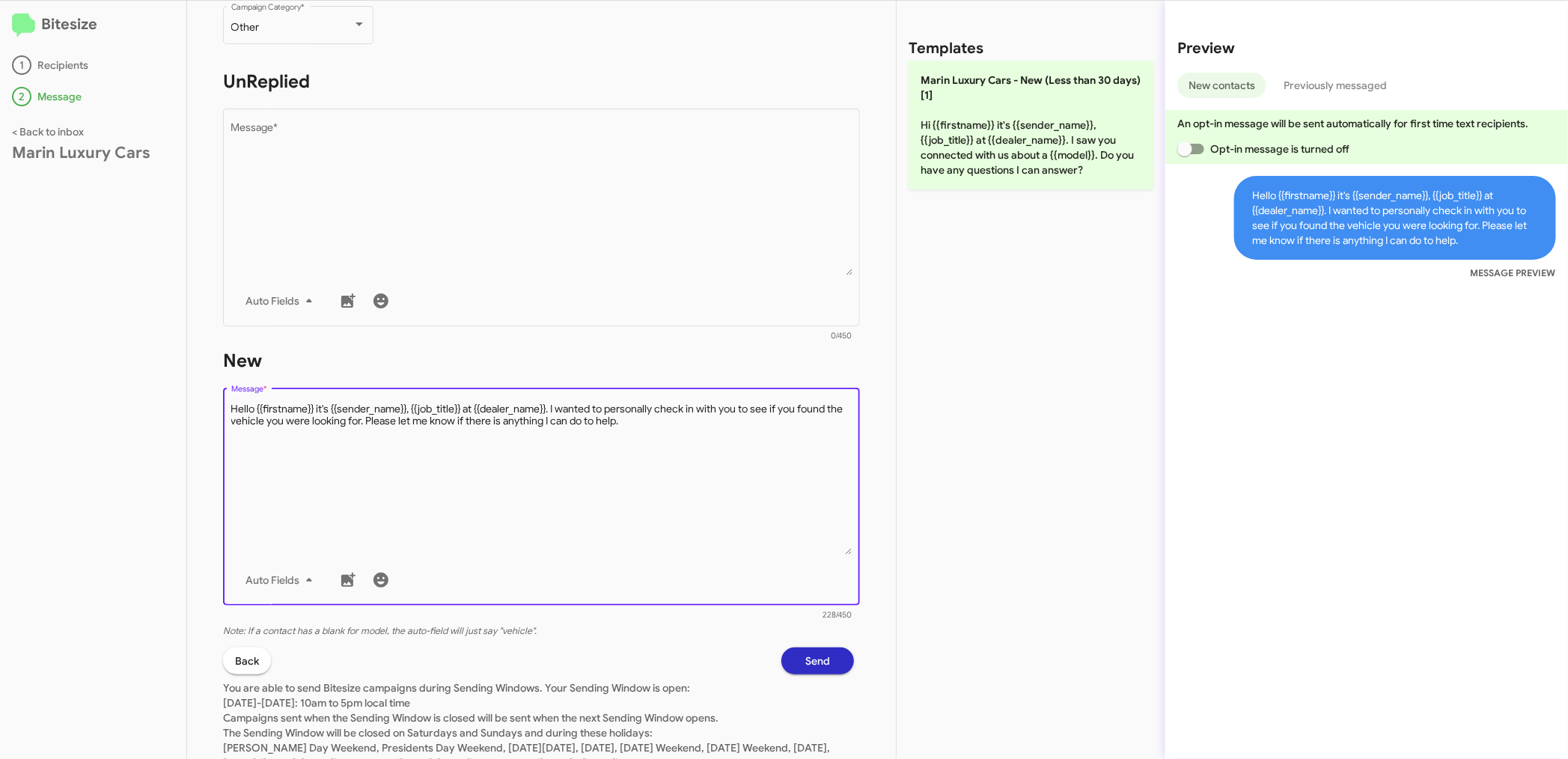
scroll to position [242, 0]
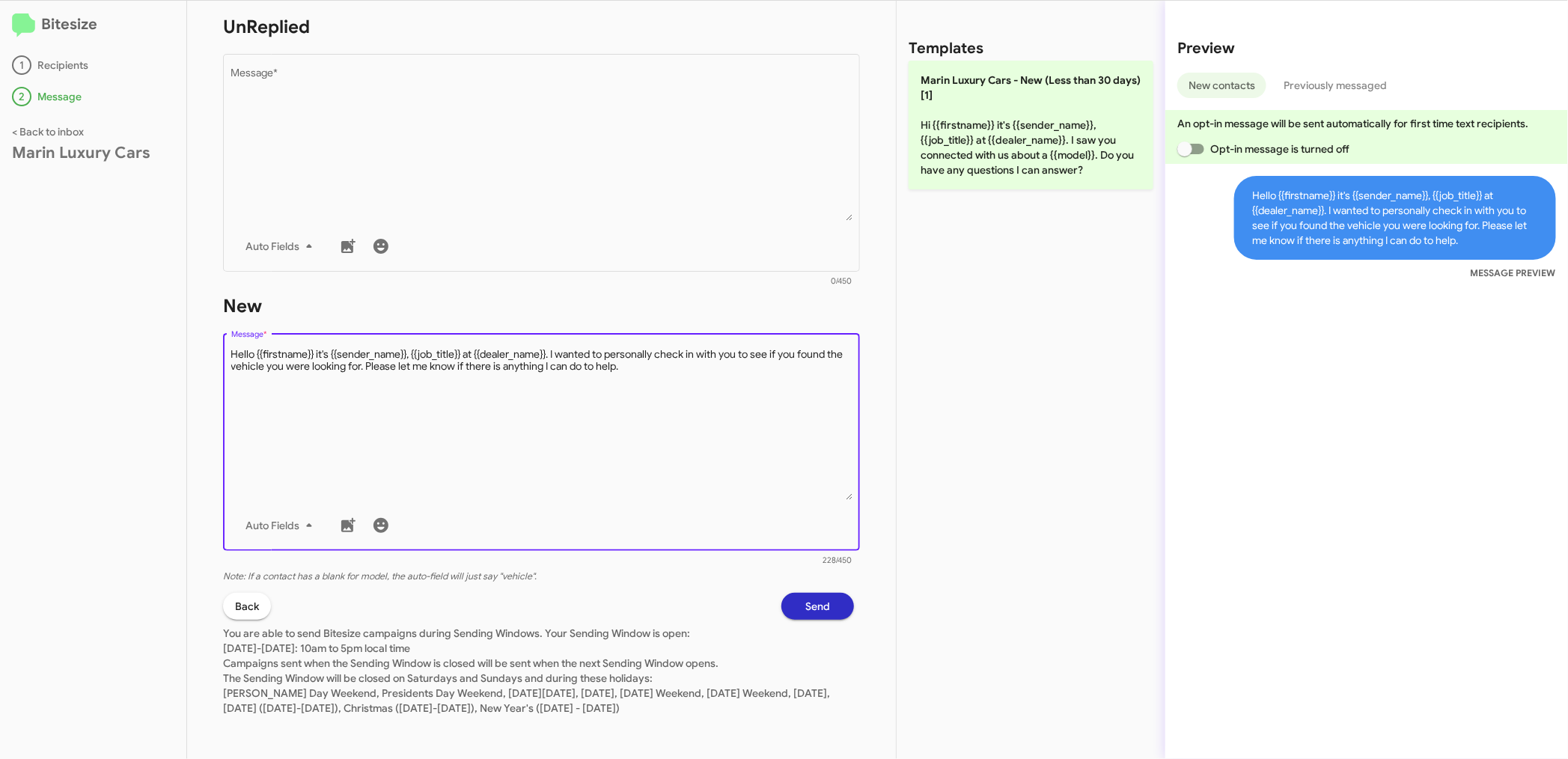
type textarea "Hello {{firstname}} it's {{sender_name}}, {{job_title}} at {{dealer_name}}. I w…"
click at [807, 603] on span "Send" at bounding box center [818, 606] width 24 height 27
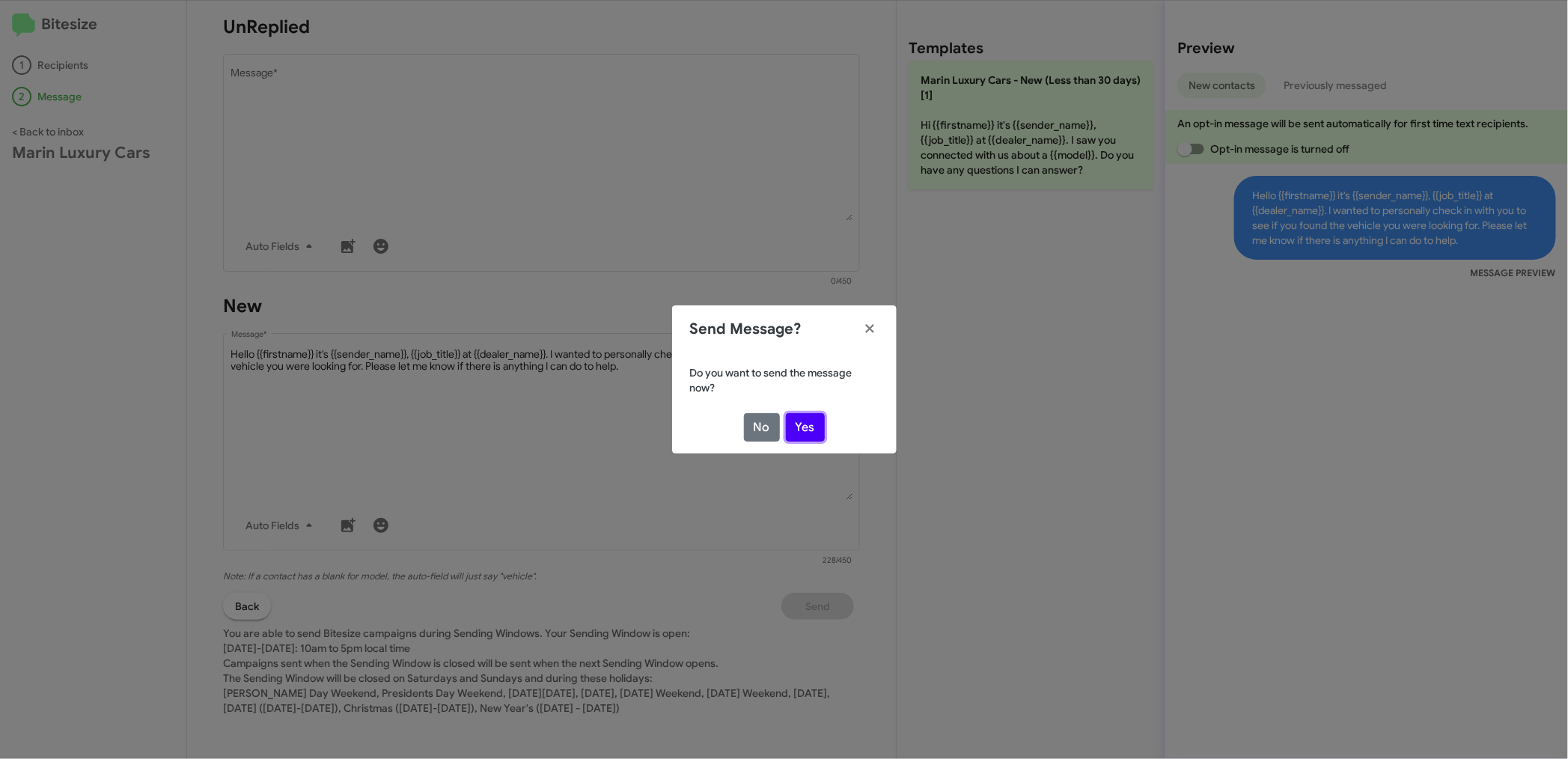
click at [812, 421] on button "Yes" at bounding box center [805, 427] width 39 height 28
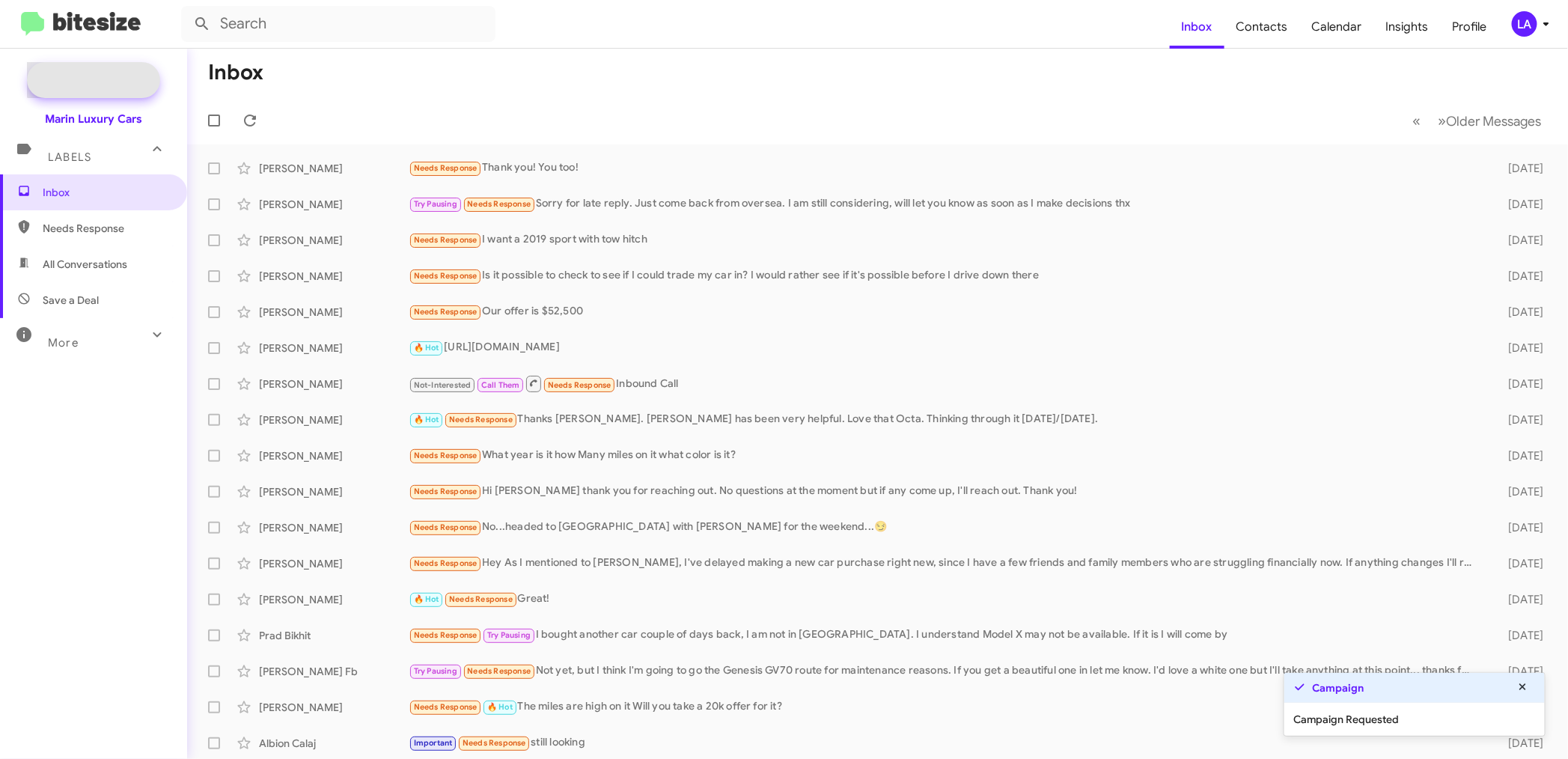
click at [109, 77] on span "New Campaign" at bounding box center [110, 80] width 76 height 15
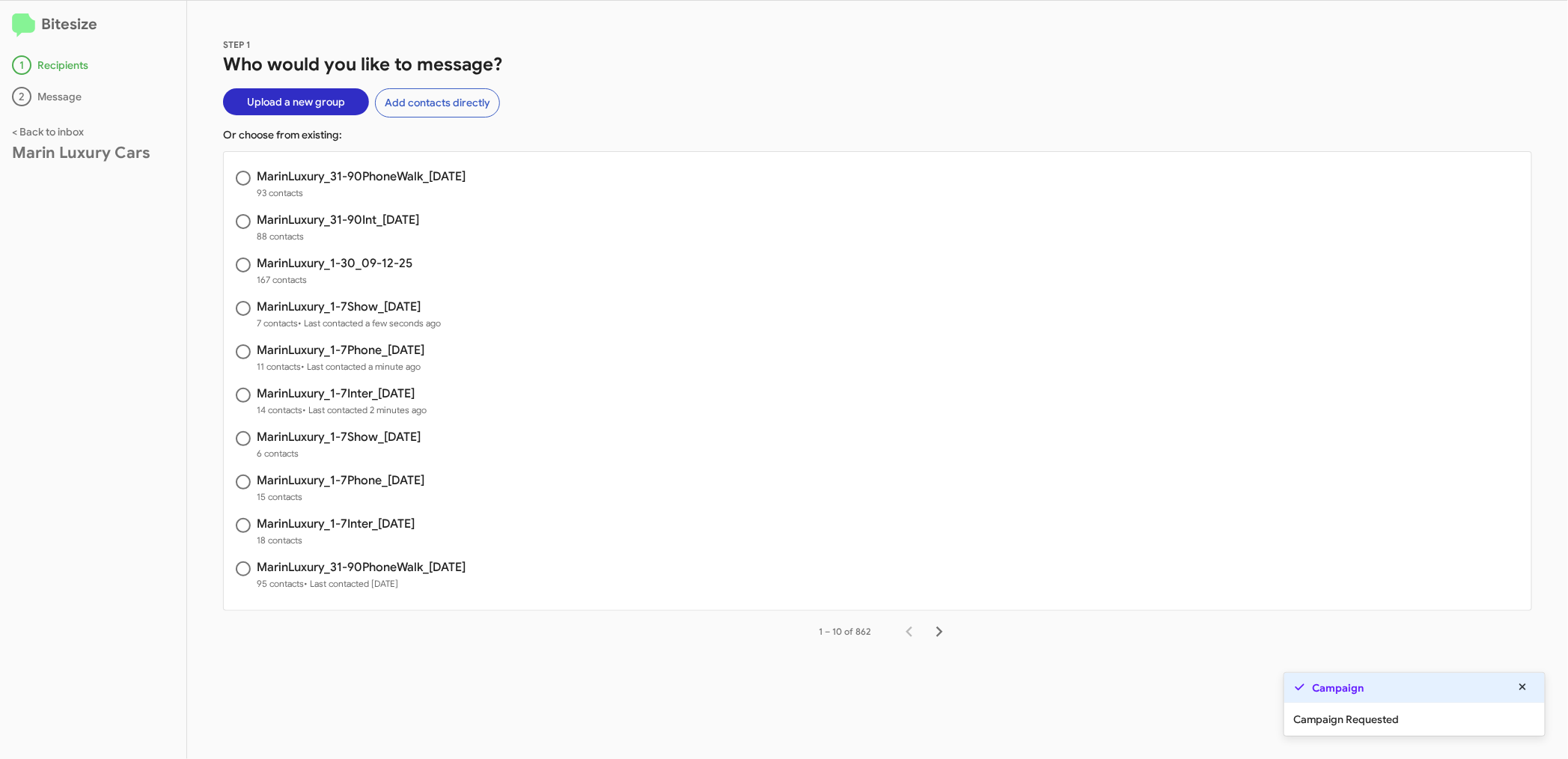
click at [348, 268] on h3 "MarinLuxury_1-30_09-12-25" at bounding box center [334, 263] width 156 height 12
radio input "true"
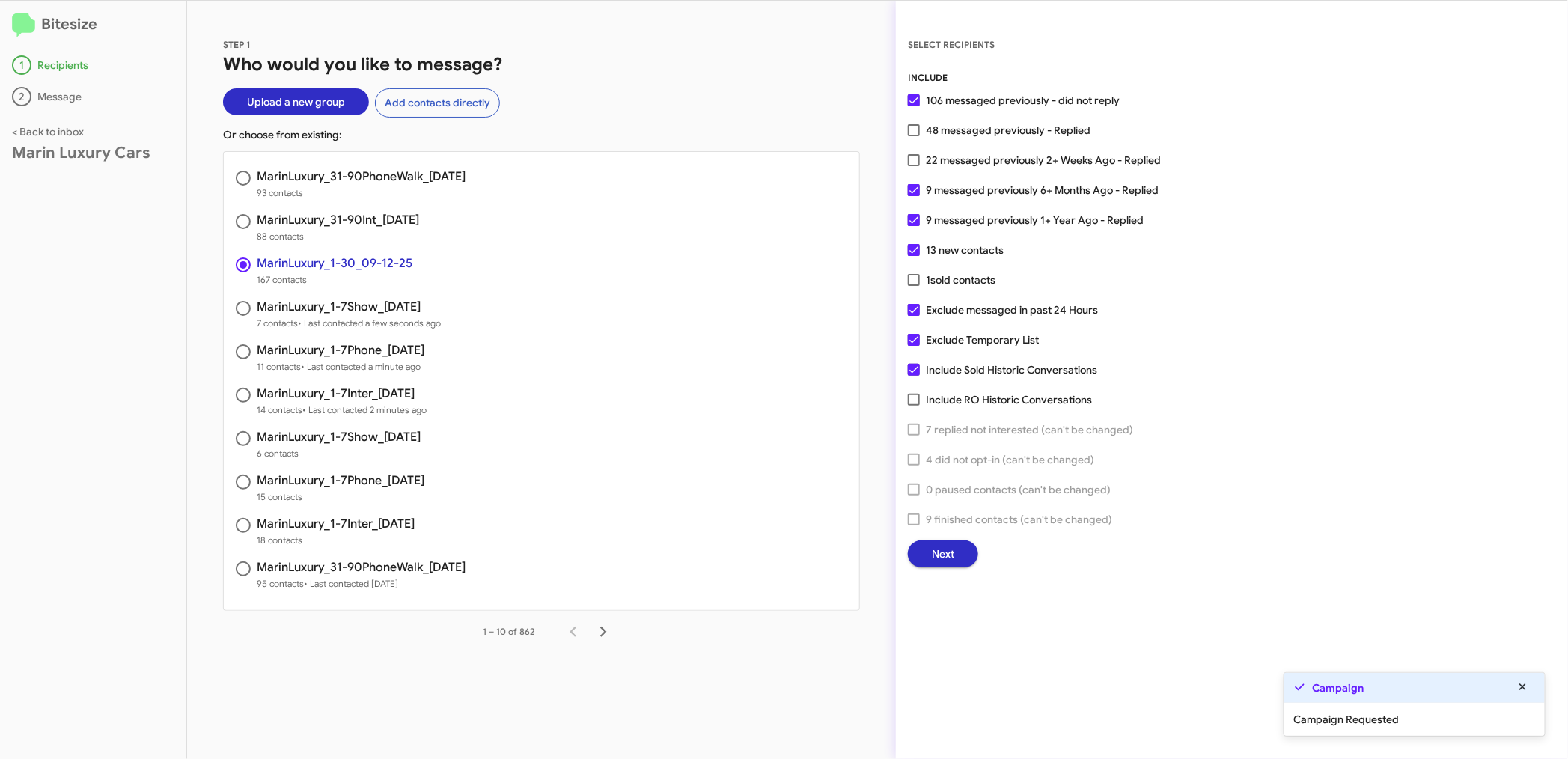
click at [959, 554] on button "Next" at bounding box center [943, 554] width 70 height 27
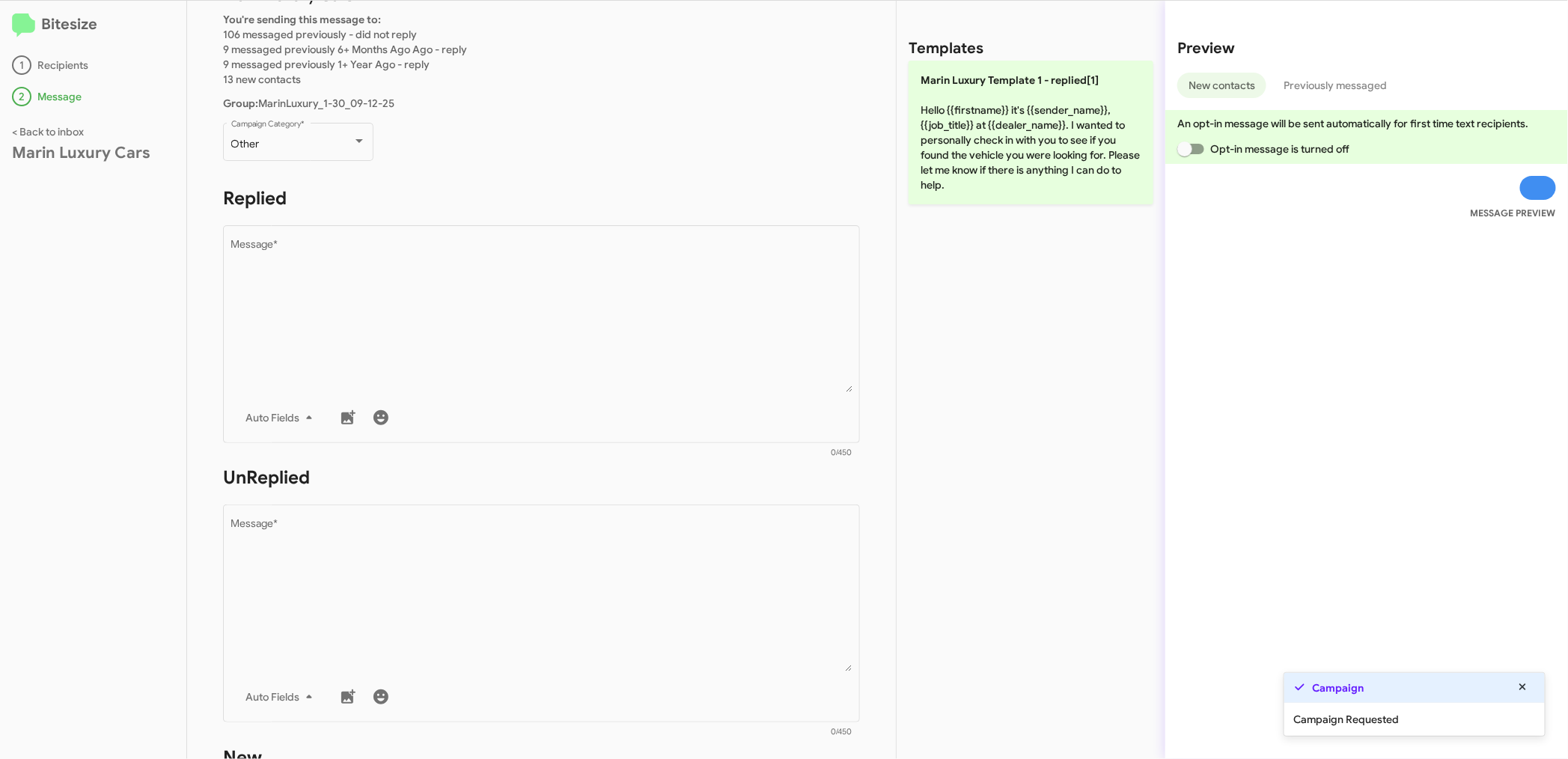
scroll to position [332, 0]
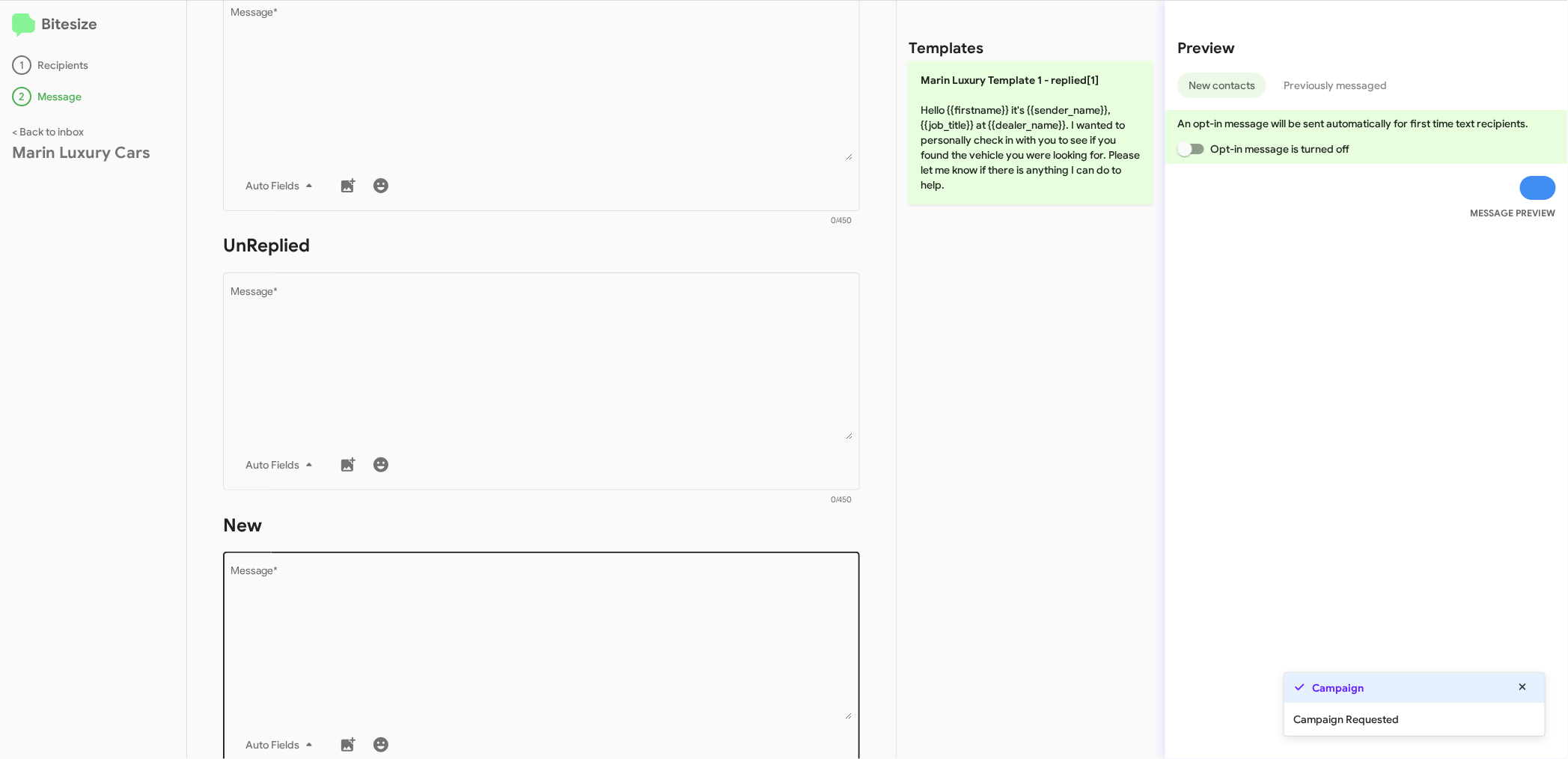
click at [338, 603] on textarea "Message *" at bounding box center [542, 643] width 621 height 153
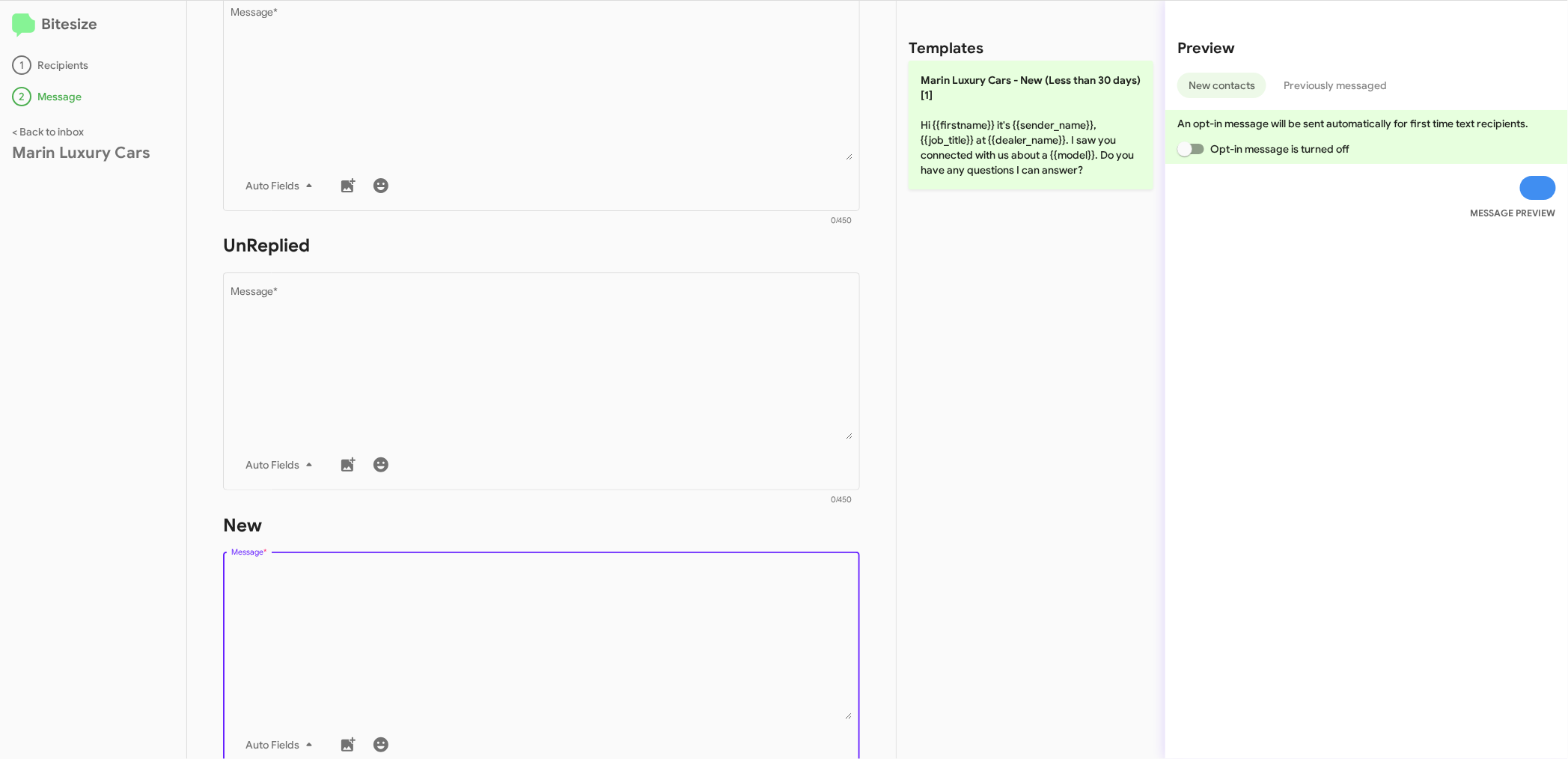
paste textarea "Hello {{firstname}} it's {{sender_name}}, {{job_title}} at {{dealer_name}}. I w…"
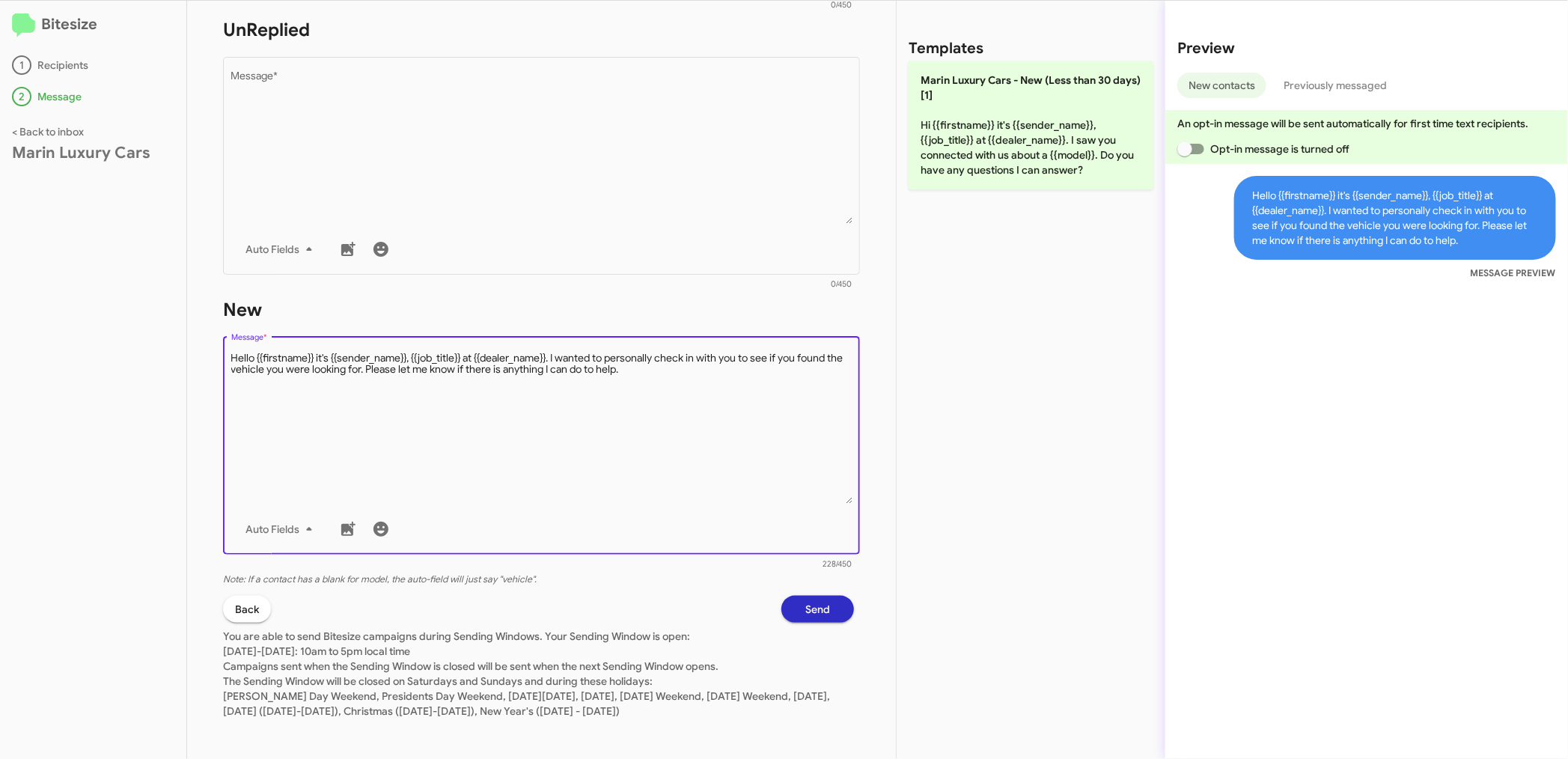
scroll to position [551, 0]
type textarea "Hello {{firstname}} it's {{sender_name}}, {{job_title}} at {{dealer_name}}. I w…"
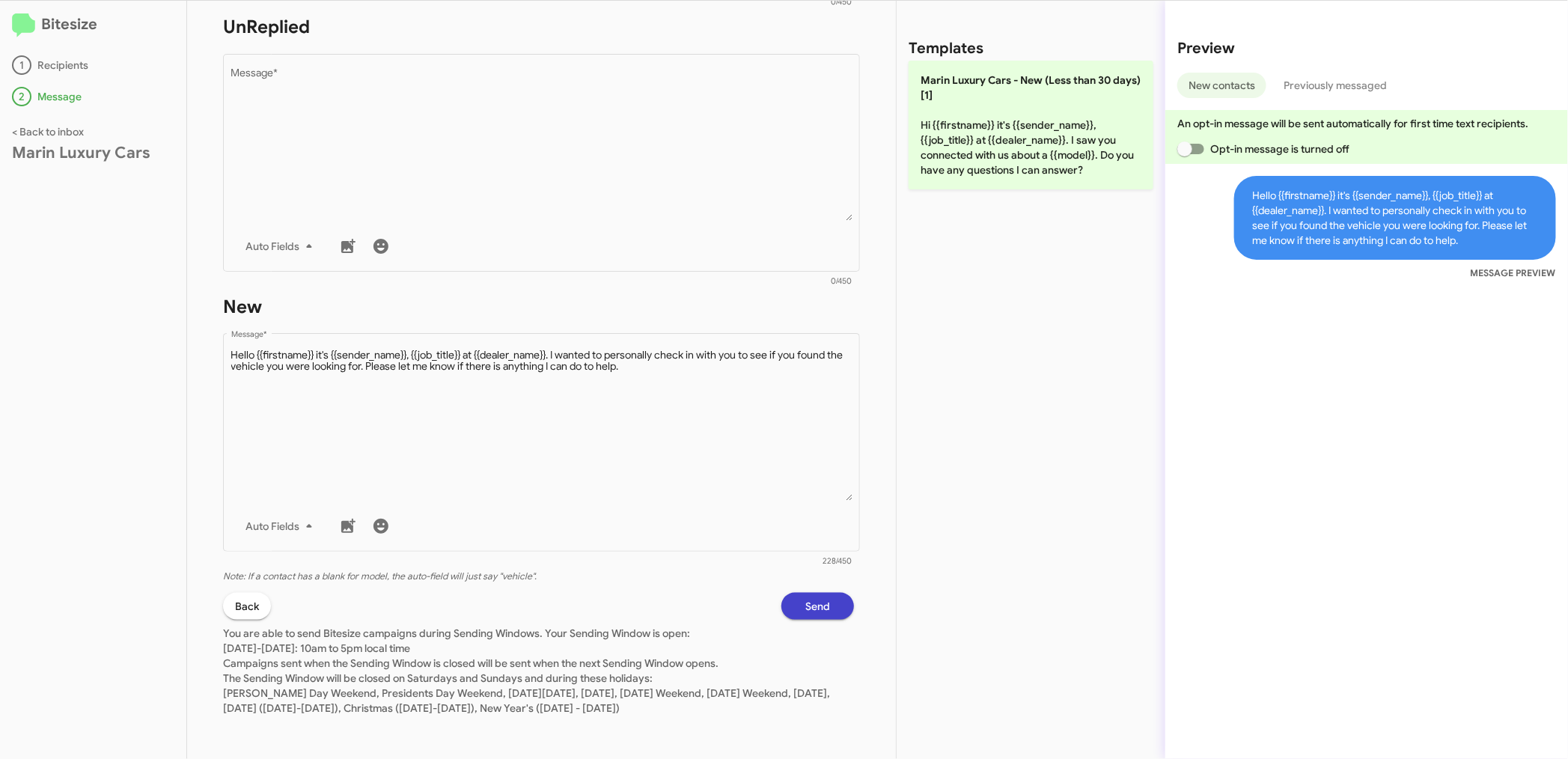
click at [805, 605] on span "Send" at bounding box center [818, 606] width 24 height 27
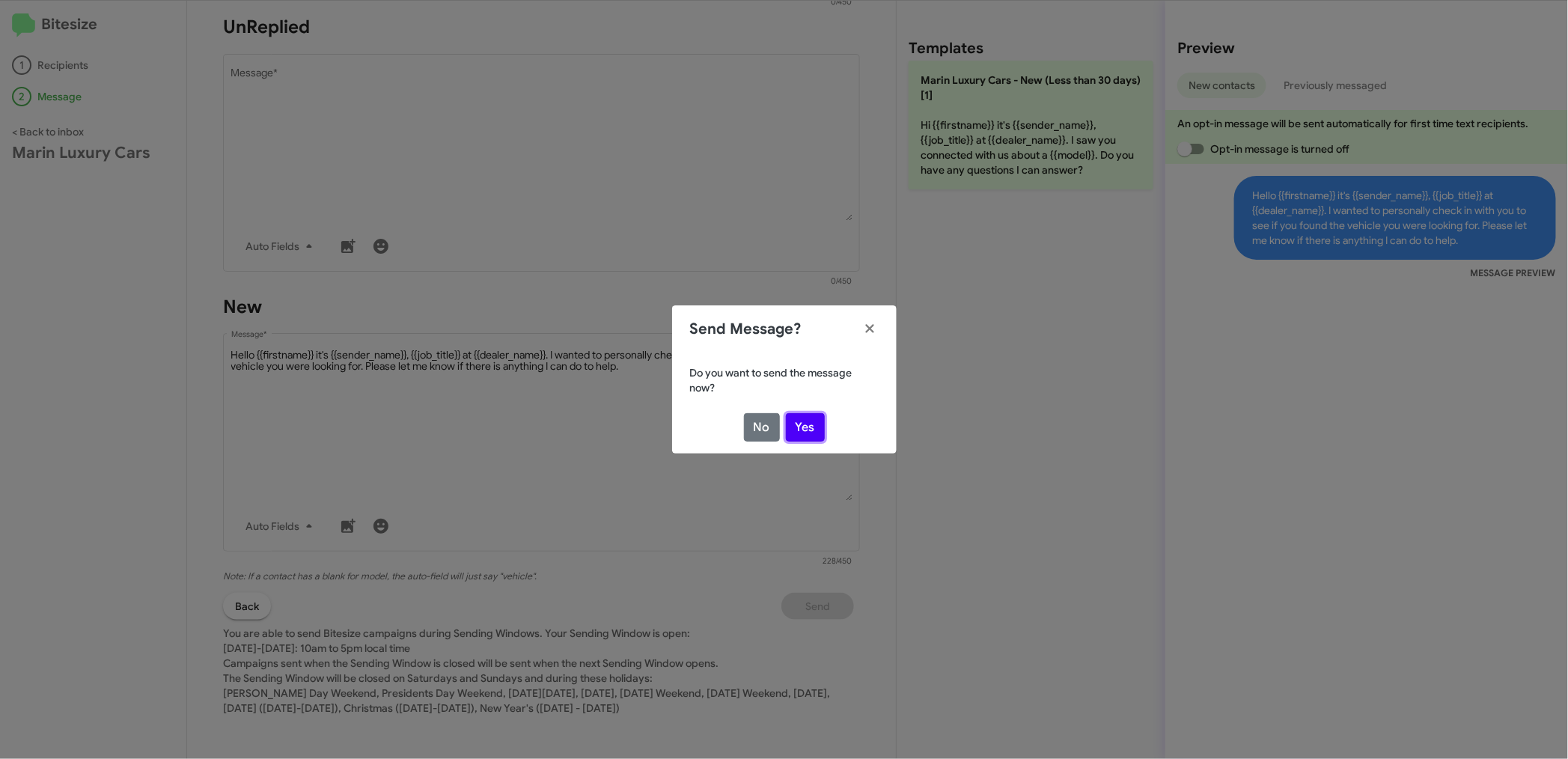
click at [799, 421] on button "Yes" at bounding box center [805, 427] width 39 height 28
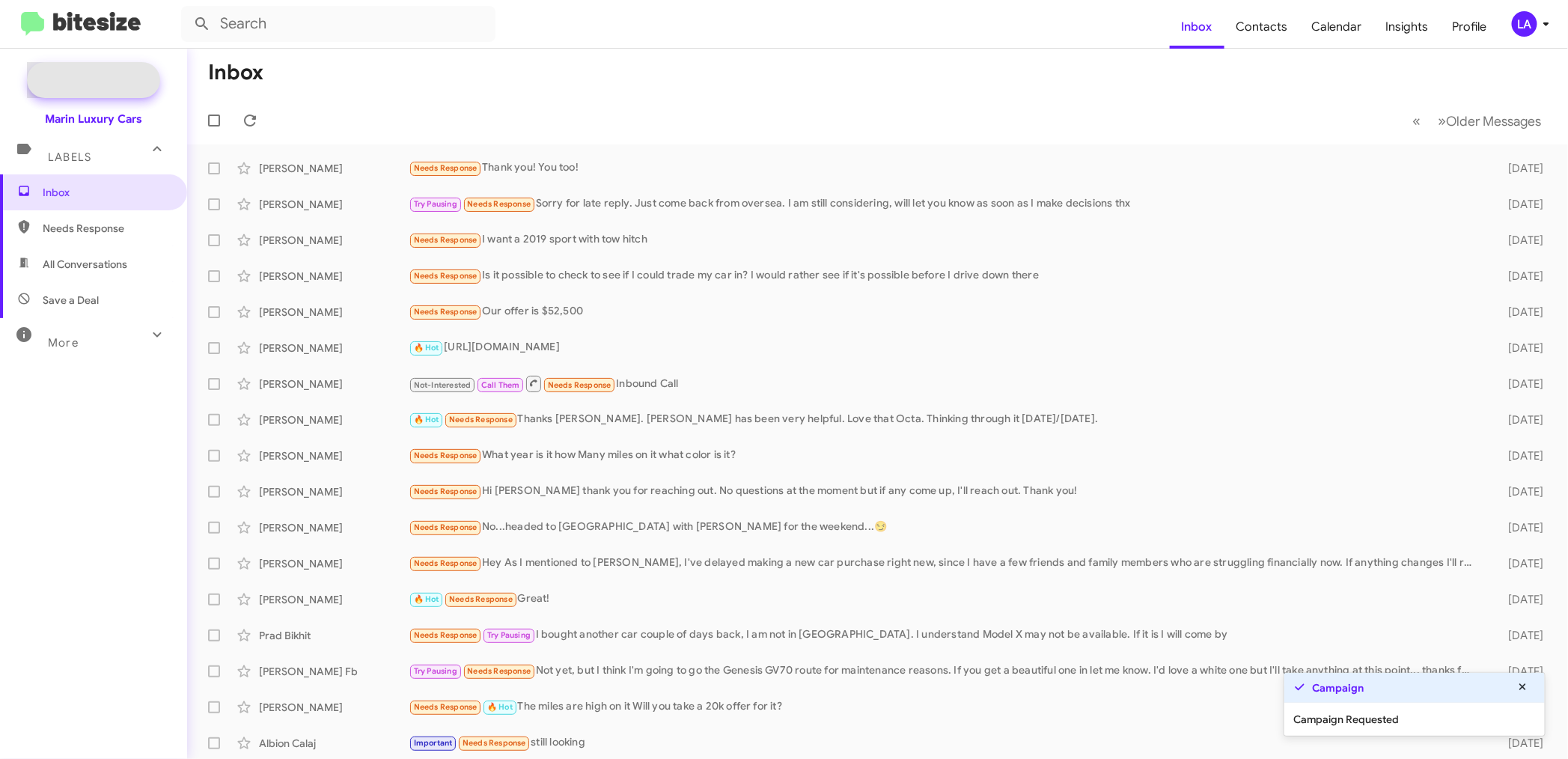
click at [122, 77] on span "New Campaign" at bounding box center [110, 80] width 76 height 15
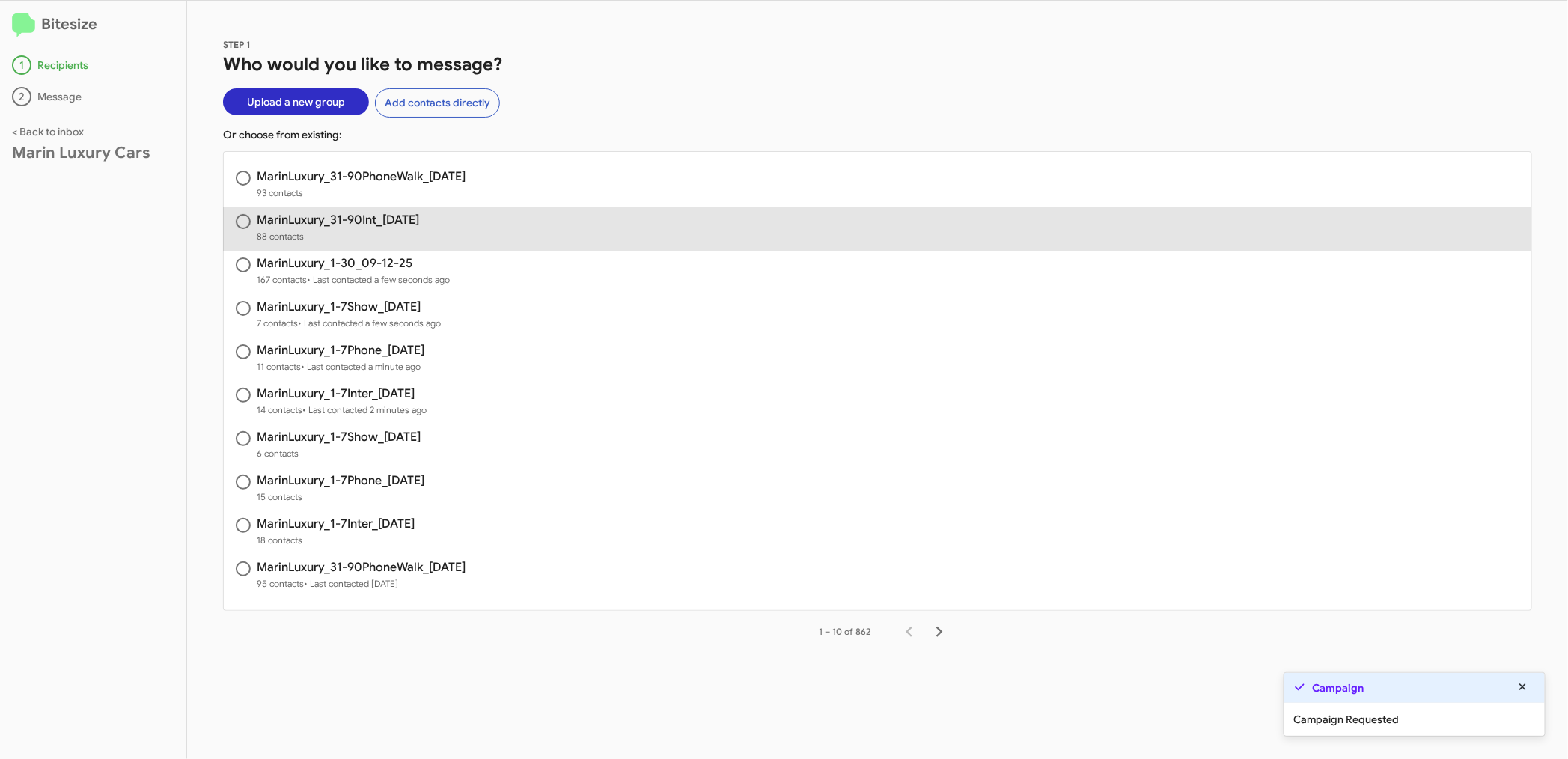
click at [366, 217] on h3 "MarinLuxury_31-90Int_[DATE]" at bounding box center [337, 220] width 163 height 12
radio input "true"
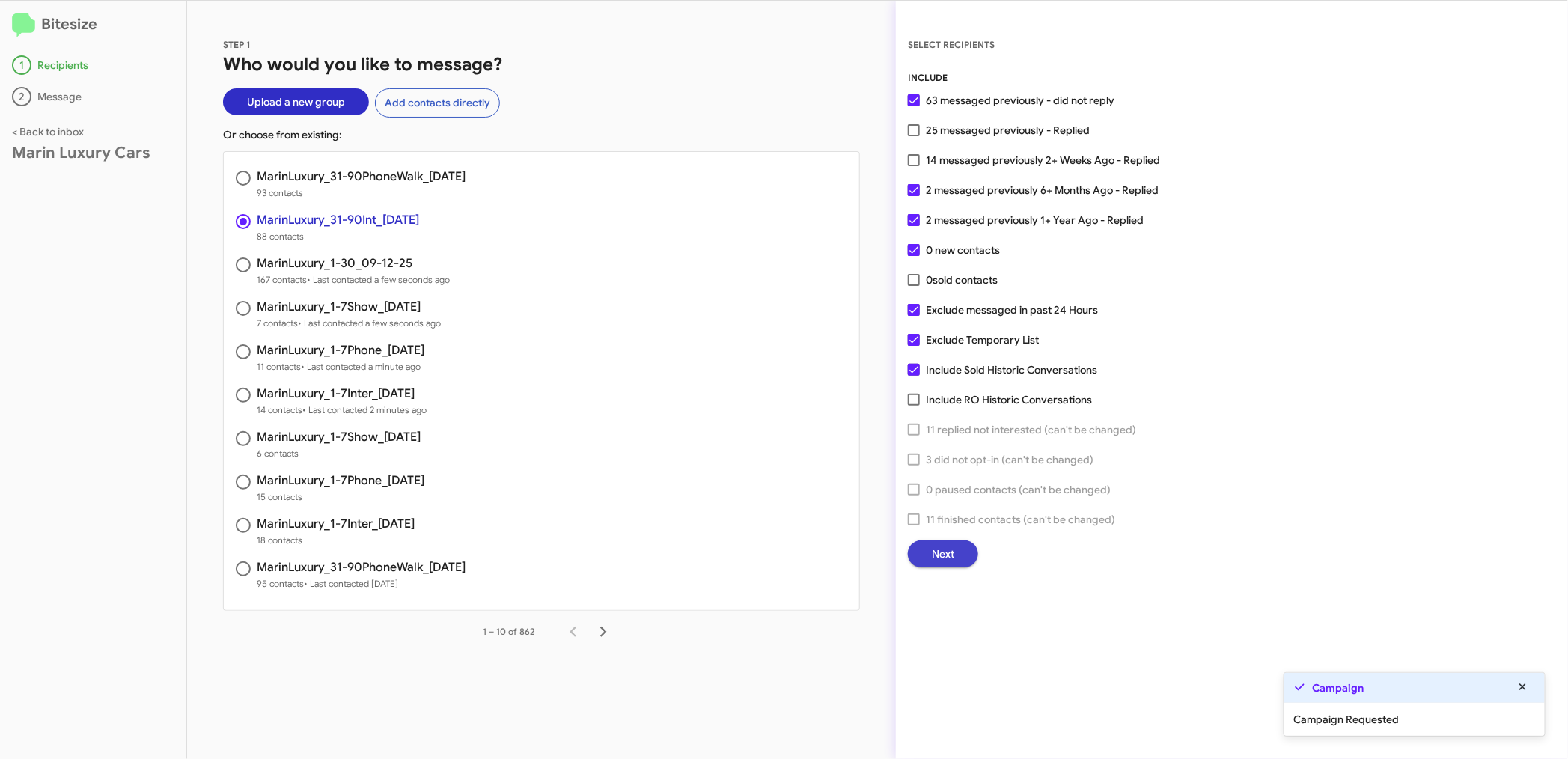
click at [947, 552] on span "Next" at bounding box center [942, 554] width 22 height 27
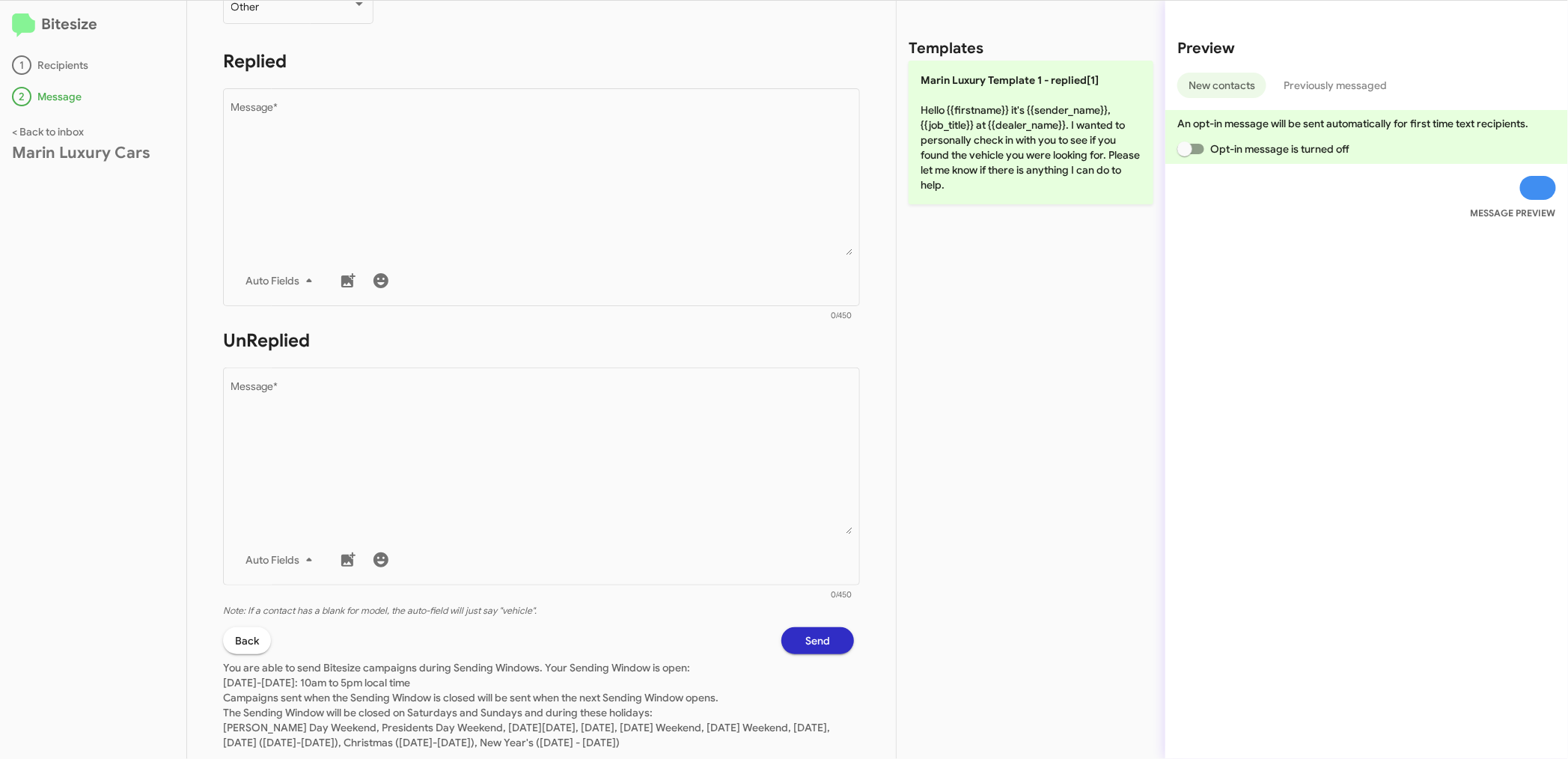
scroll to position [257, 0]
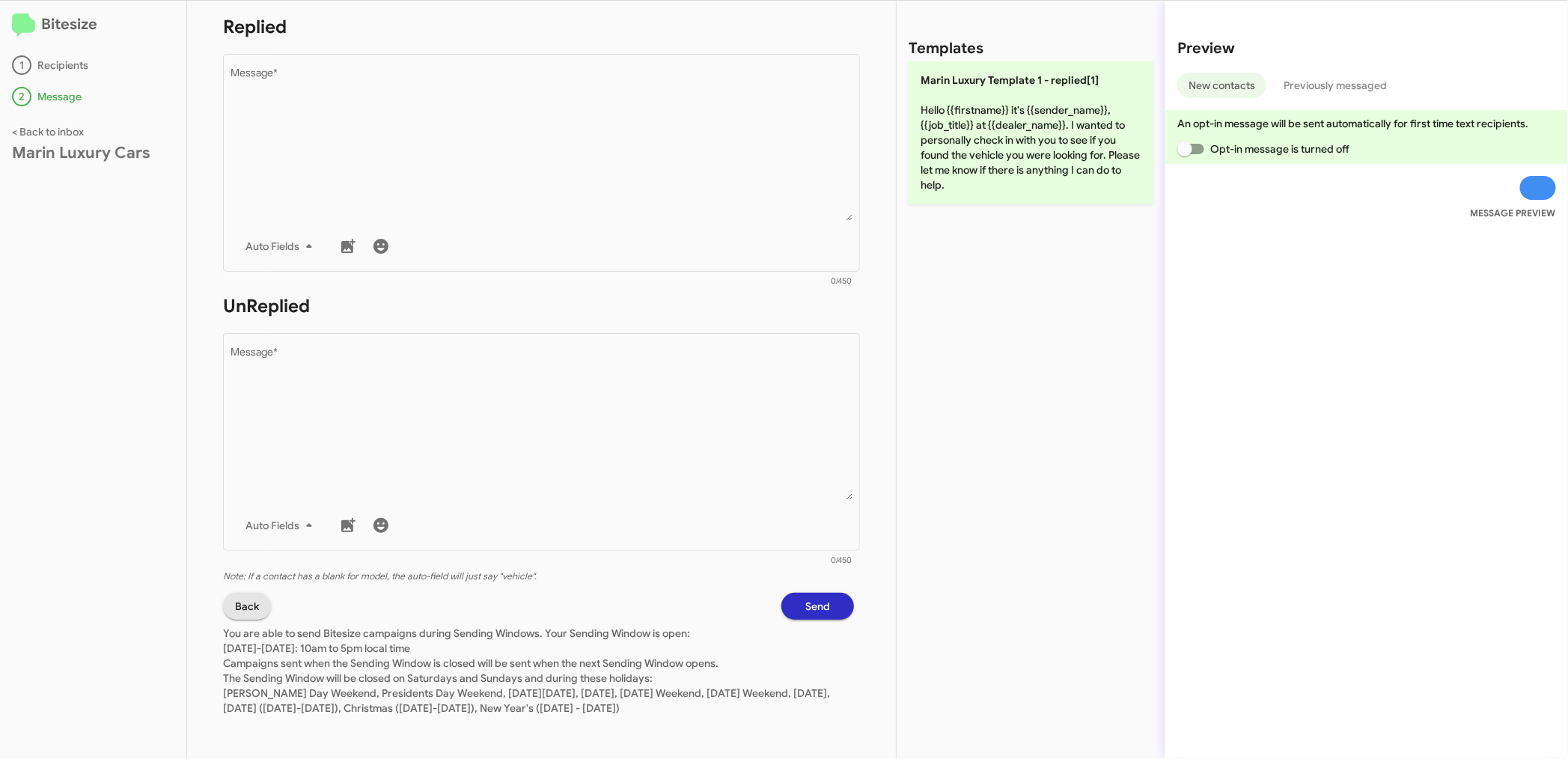
click at [252, 603] on span "Back" at bounding box center [247, 606] width 24 height 27
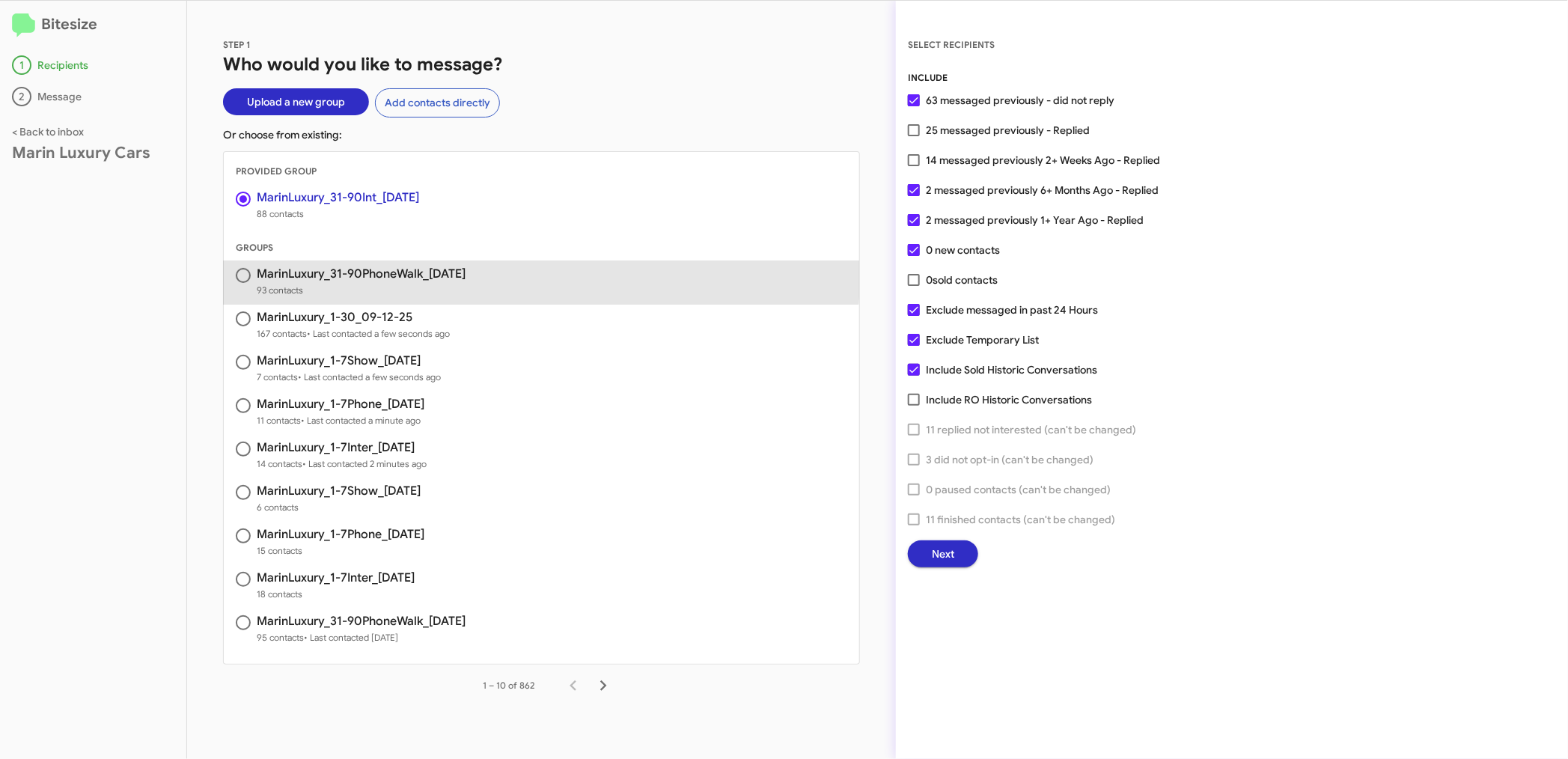
click at [369, 265] on span "MarinLuxury_31-90PhoneWalk_[DATE] 93 contacts" at bounding box center [541, 283] width 635 height 44
radio input "false"
radio input "true"
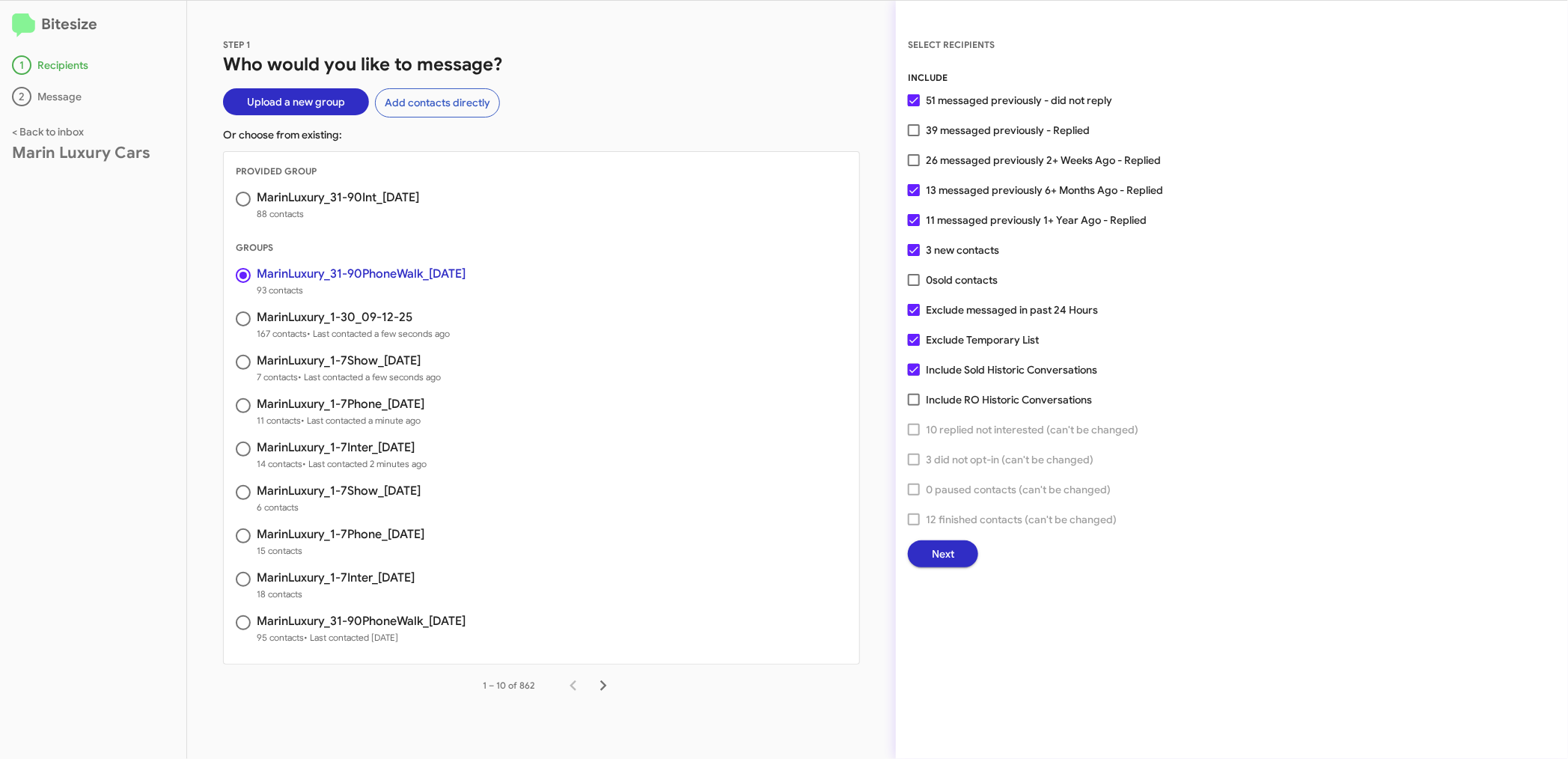
click at [944, 551] on span "Next" at bounding box center [942, 554] width 22 height 27
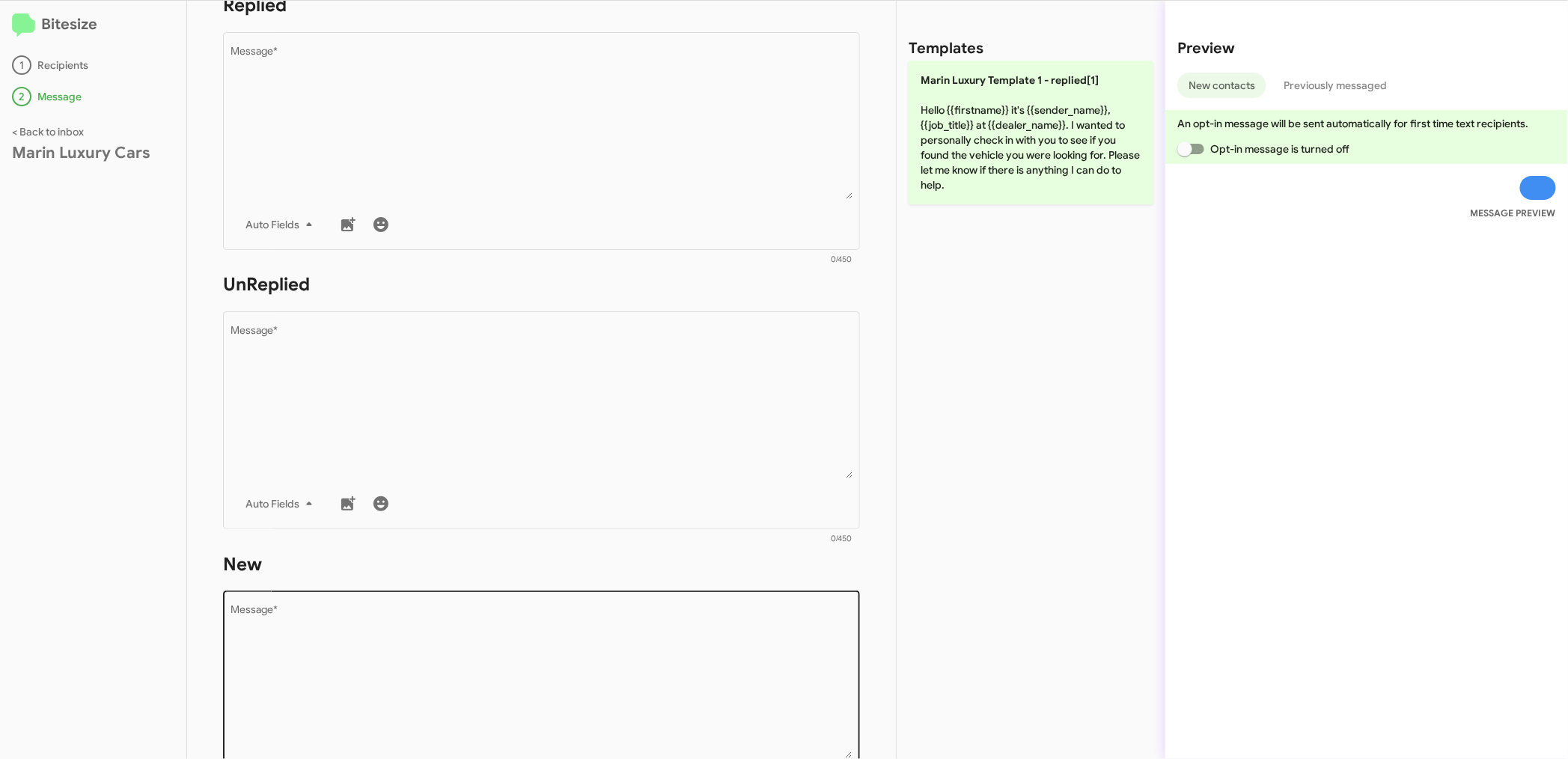
scroll to position [332, 0]
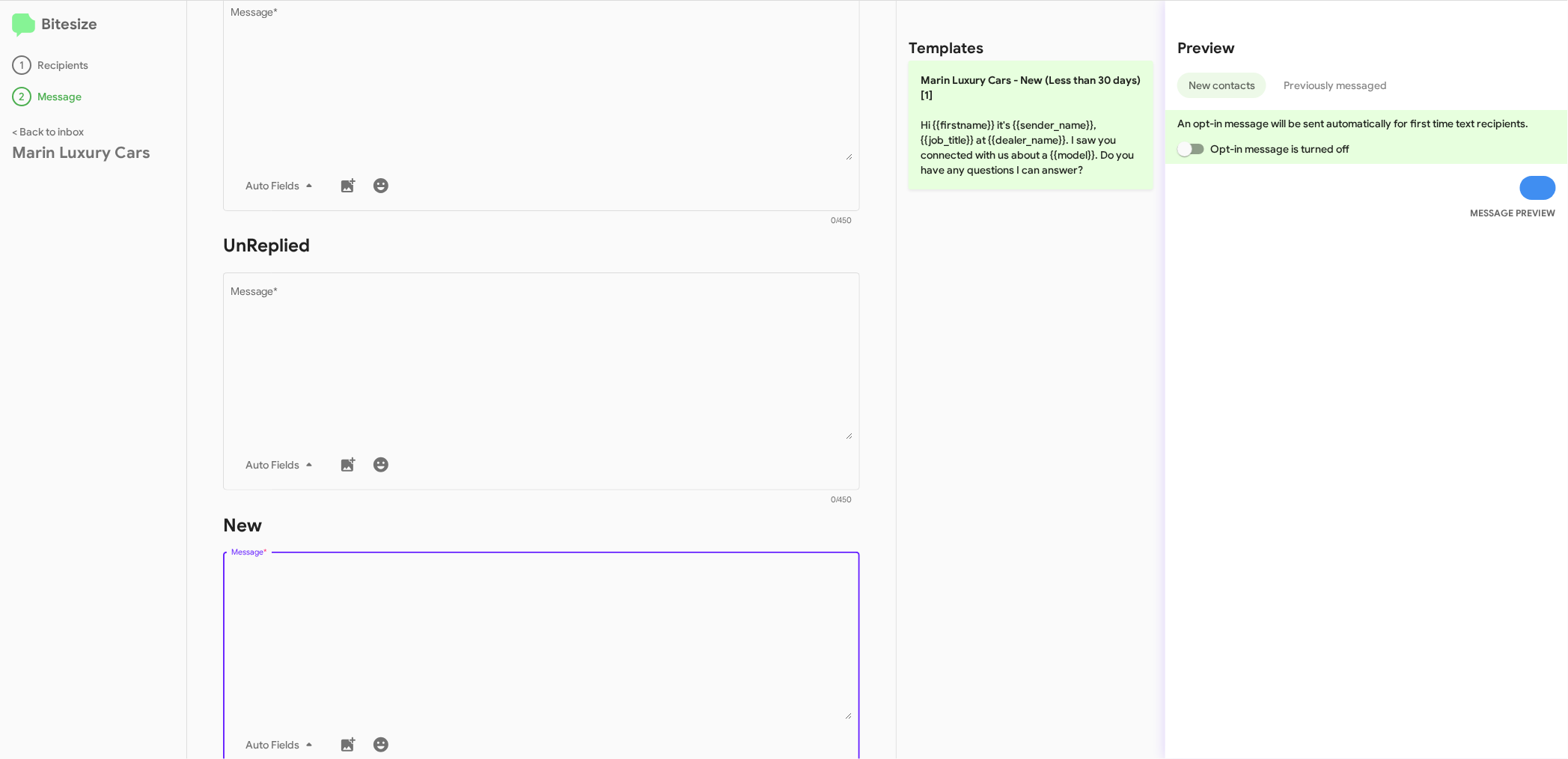
click at [339, 619] on textarea "Message *" at bounding box center [542, 643] width 621 height 153
paste textarea "Hello {{firstname}} it's {{sender_name}}, {{job_title}} at {{dealer_name}}. I w…"
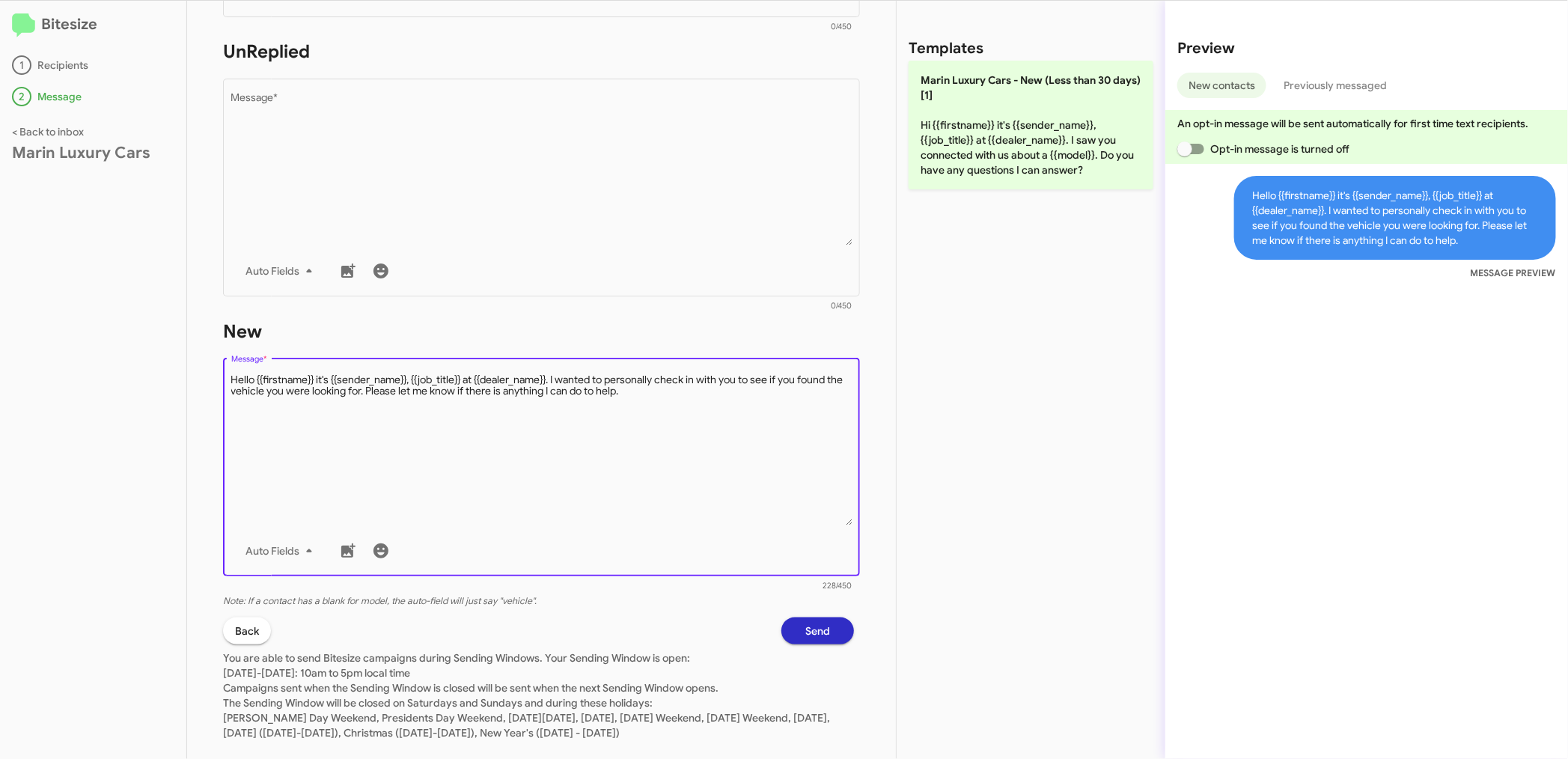
scroll to position [551, 0]
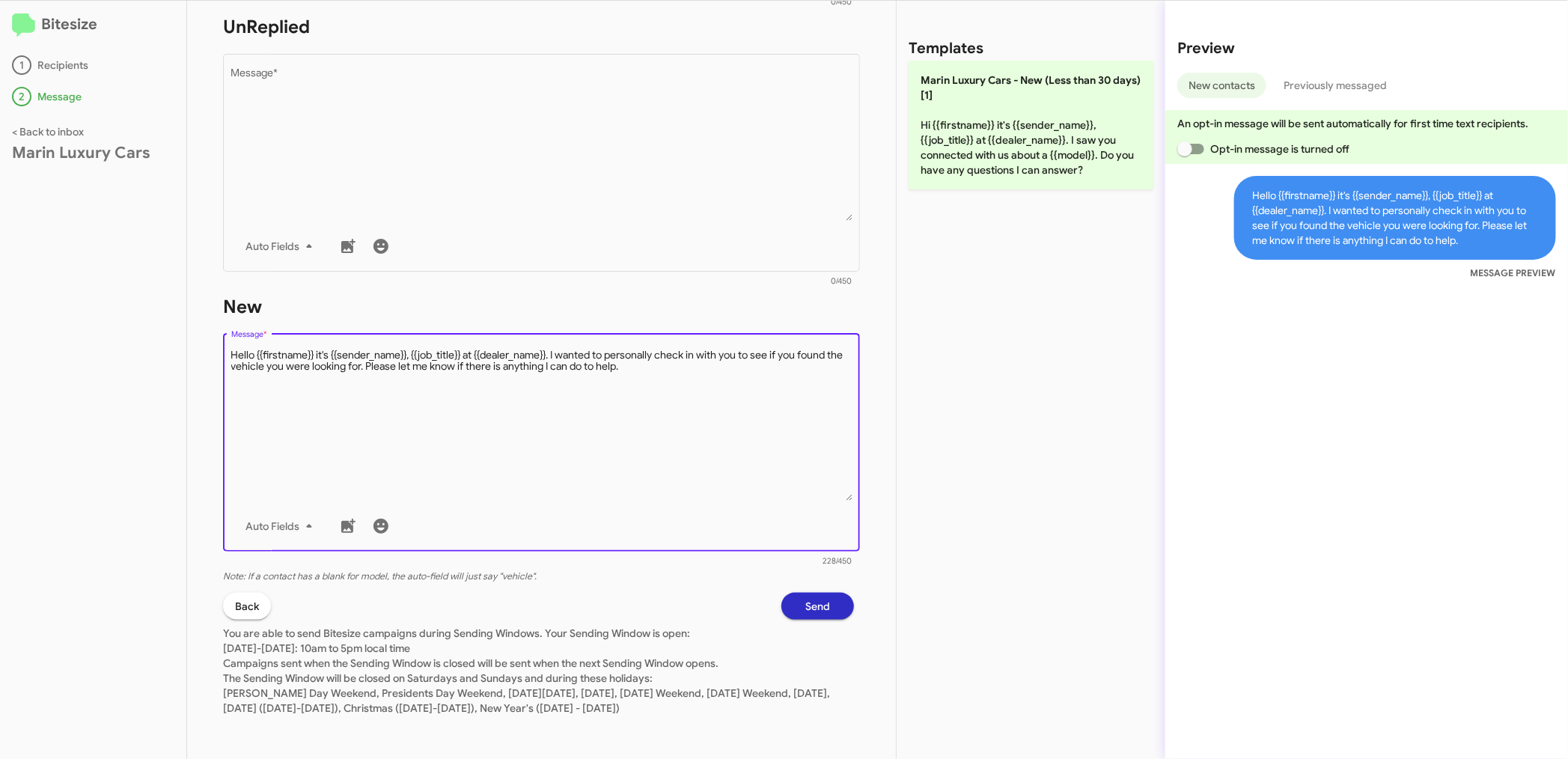
type textarea "Hello {{firstname}} it's {{sender_name}}, {{job_title}} at {{dealer_name}}. I w…"
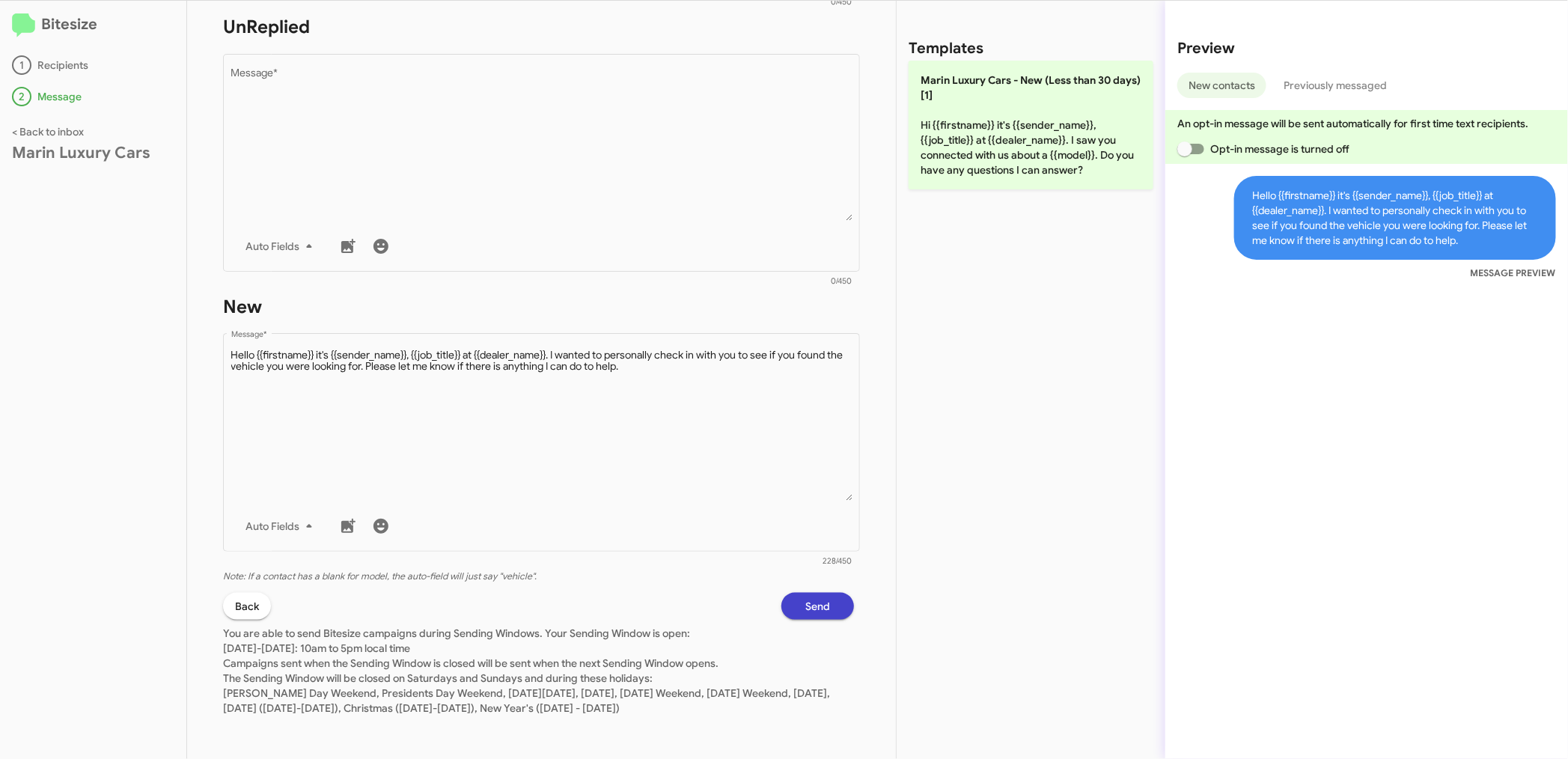
click at [792, 599] on button "Send" at bounding box center [817, 606] width 73 height 27
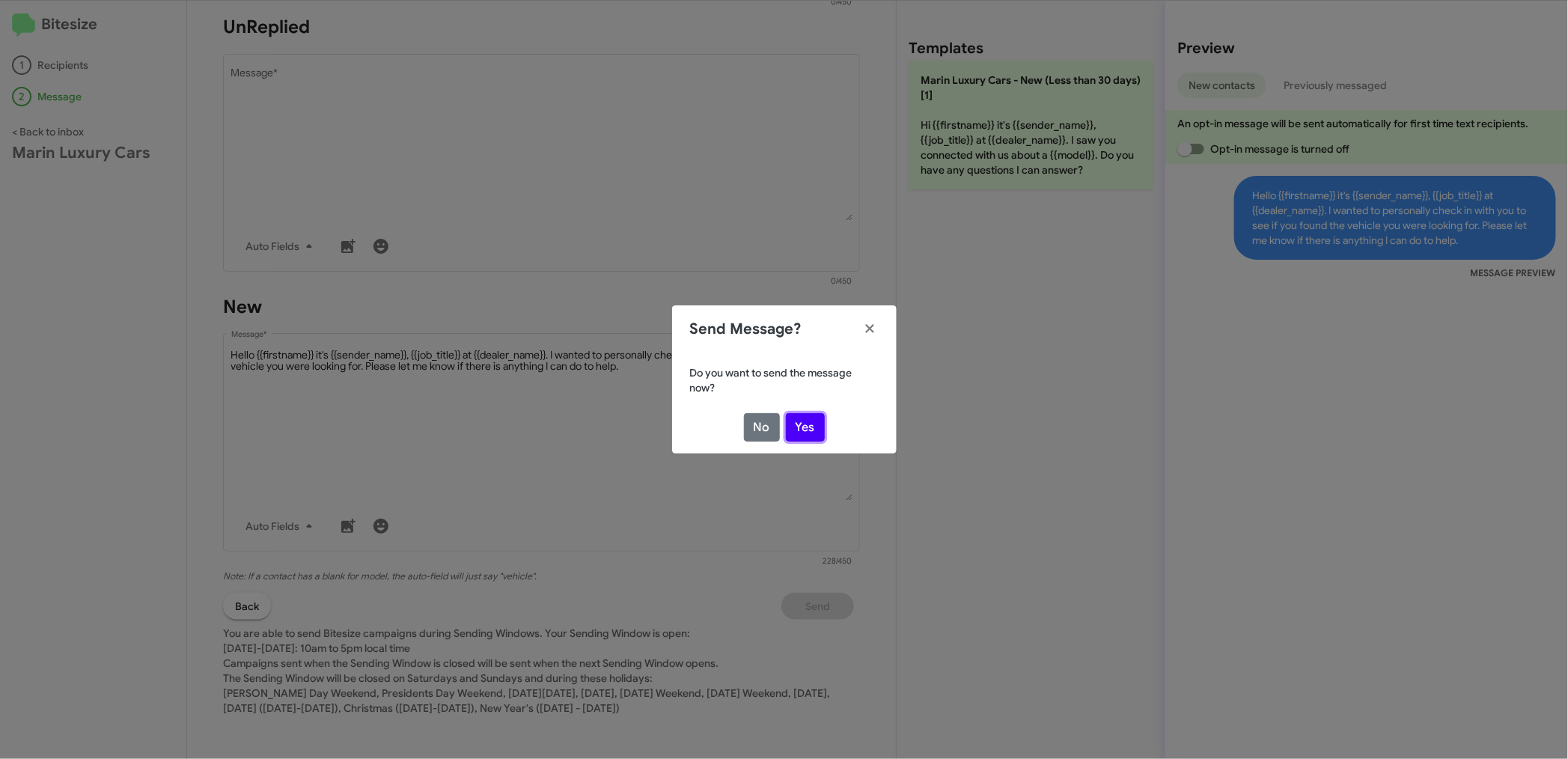
click at [809, 423] on button "Yes" at bounding box center [805, 427] width 39 height 28
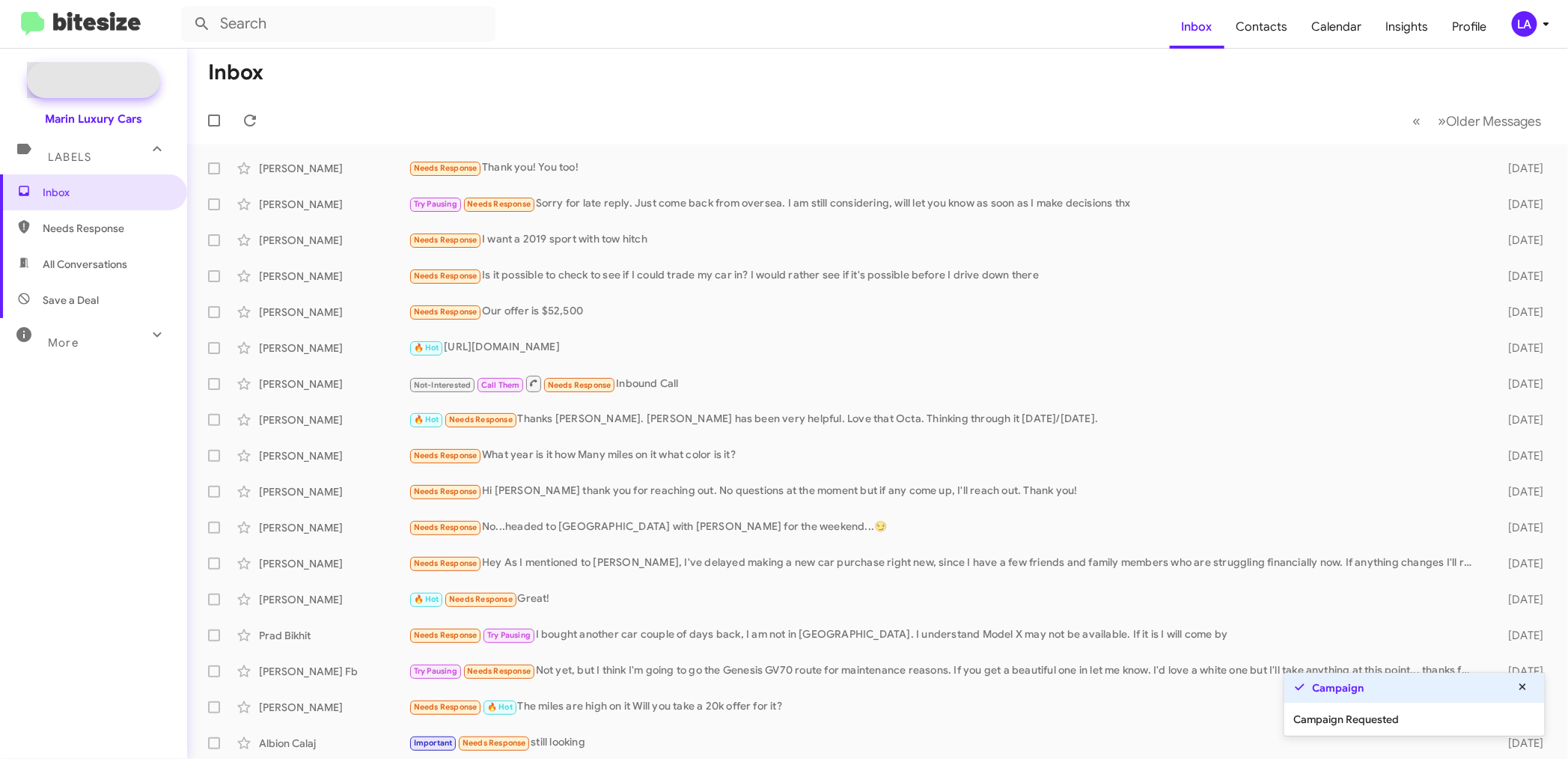
click at [105, 76] on span "New Campaign" at bounding box center [110, 80] width 76 height 15
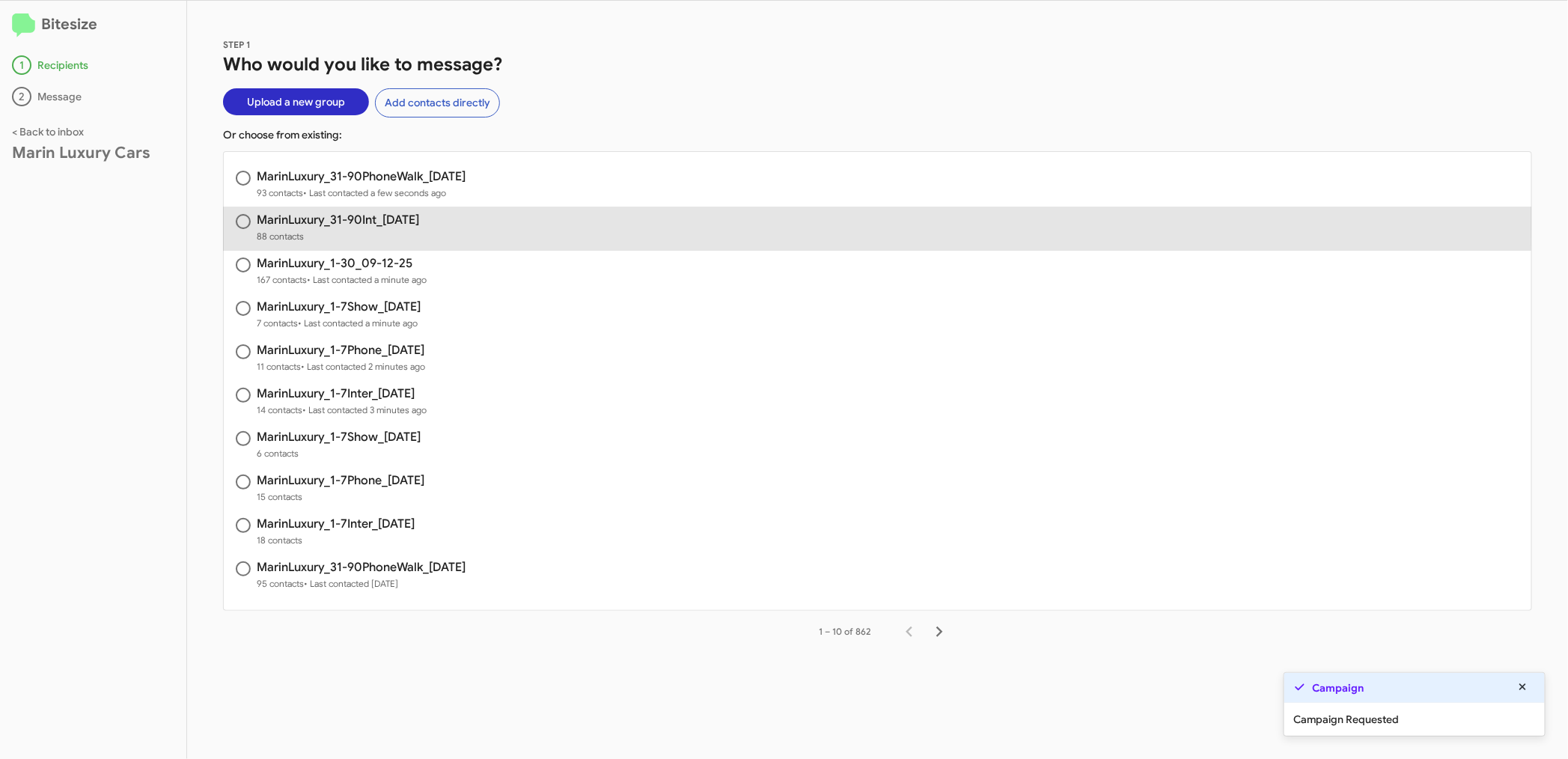
click at [364, 219] on h3 "MarinLuxury_31-90Int_[DATE]" at bounding box center [337, 220] width 163 height 12
radio input "true"
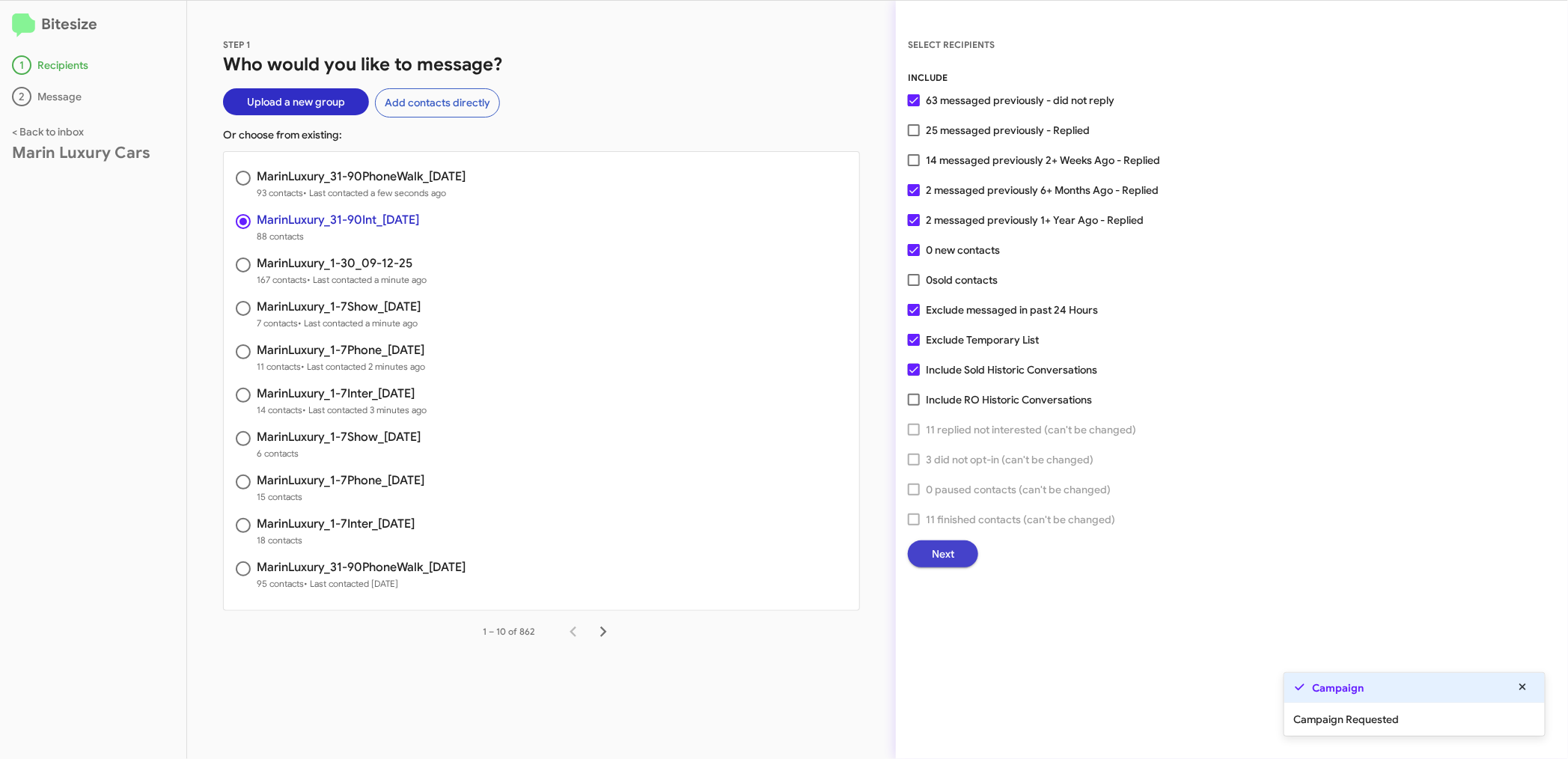
click at [933, 552] on span "Next" at bounding box center [942, 554] width 22 height 27
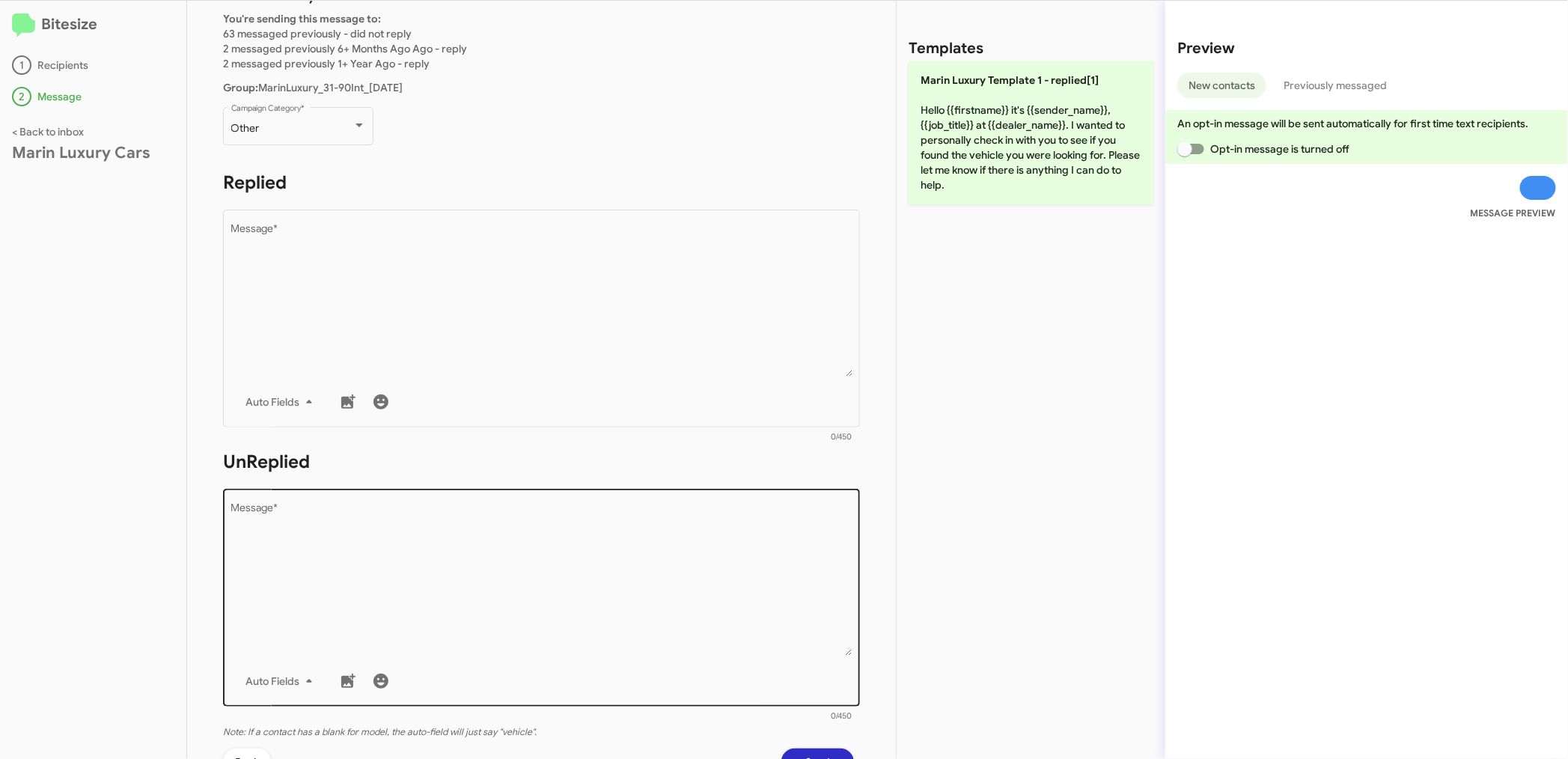
scroll to position [257, 0]
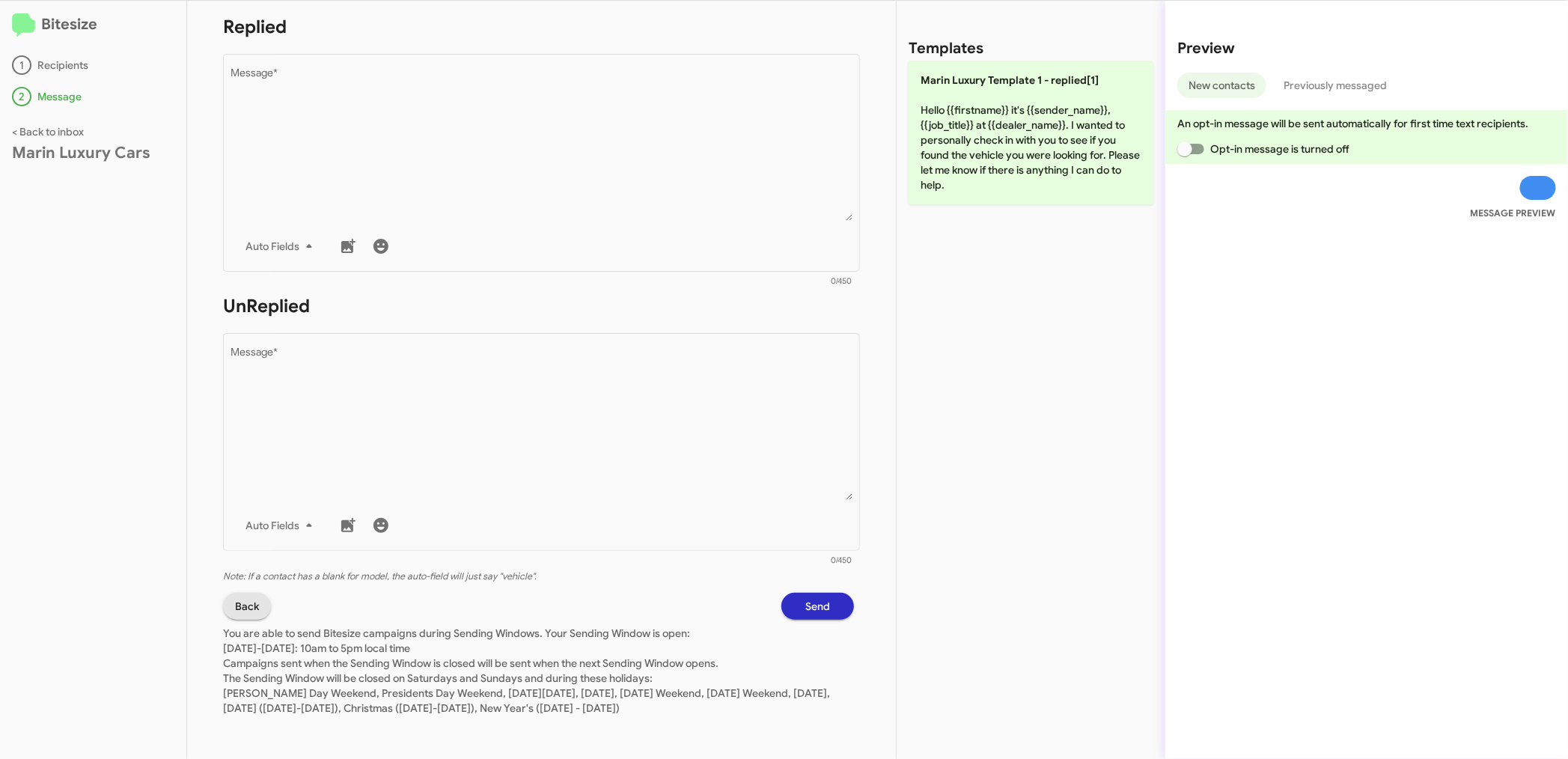
click at [245, 594] on span "Back" at bounding box center [247, 606] width 24 height 27
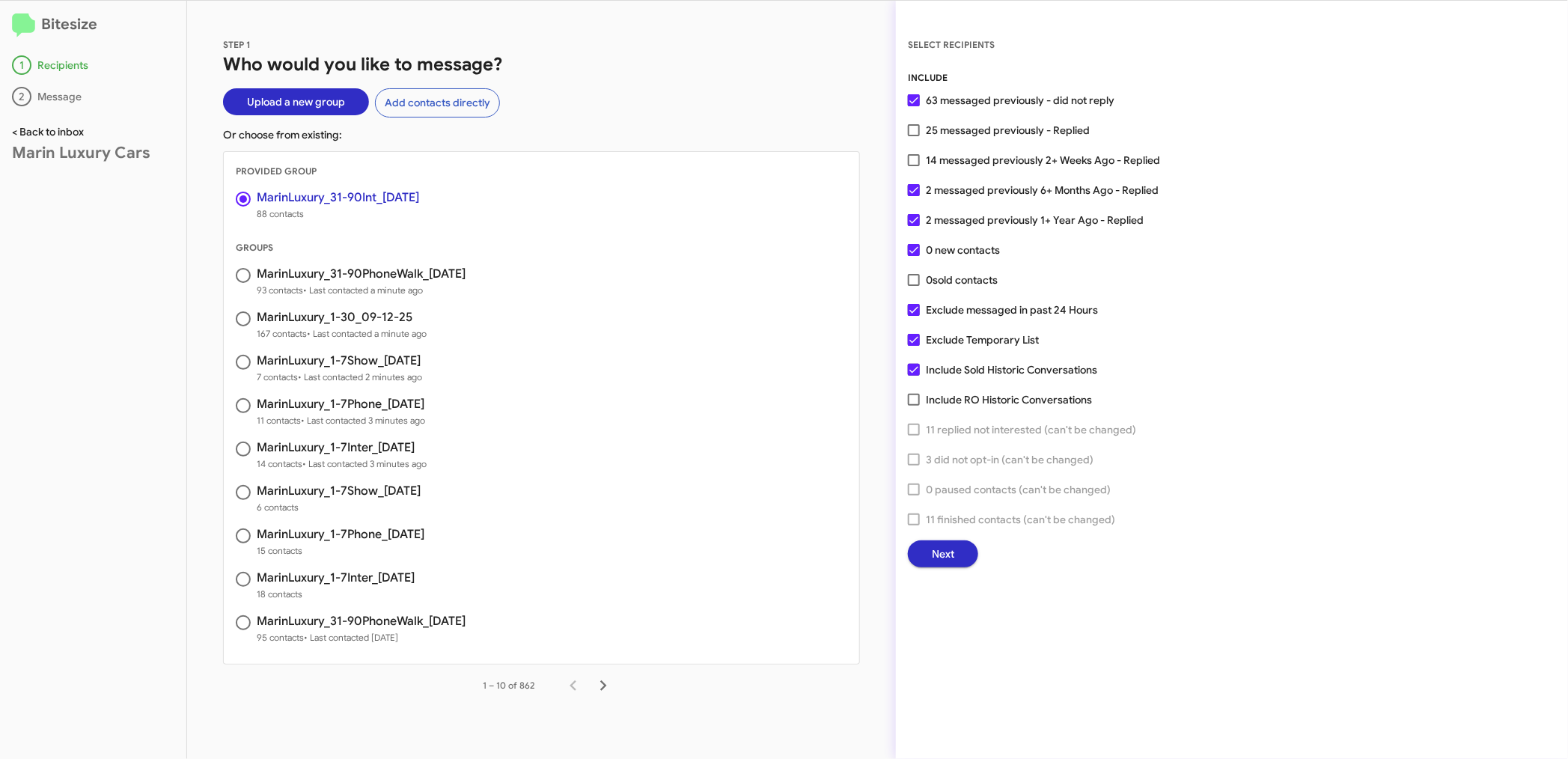
click at [53, 133] on link "< Back to inbox" at bounding box center [48, 132] width 72 height 14
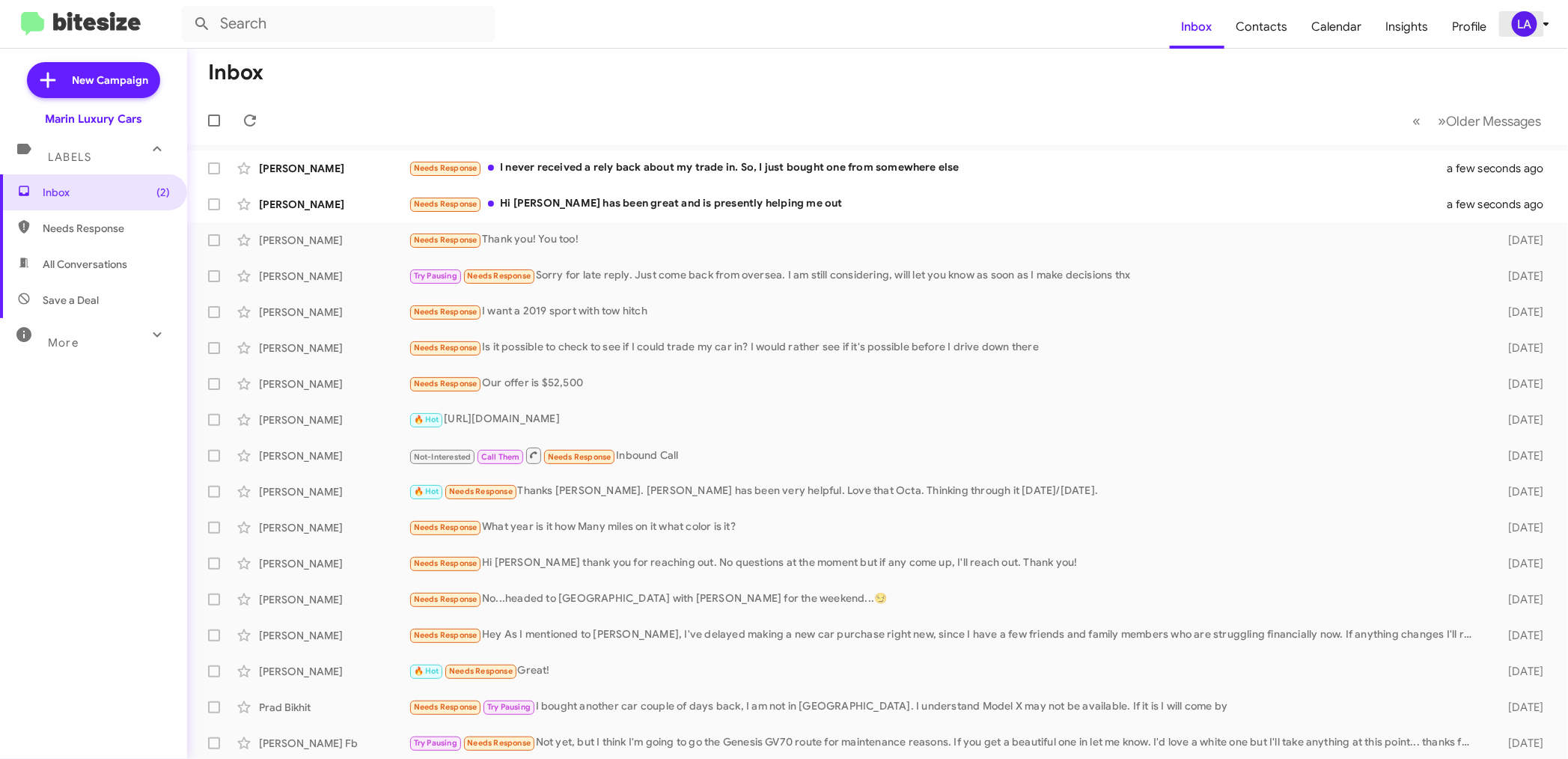
click at [1525, 27] on div "LA" at bounding box center [1524, 24] width 25 height 25
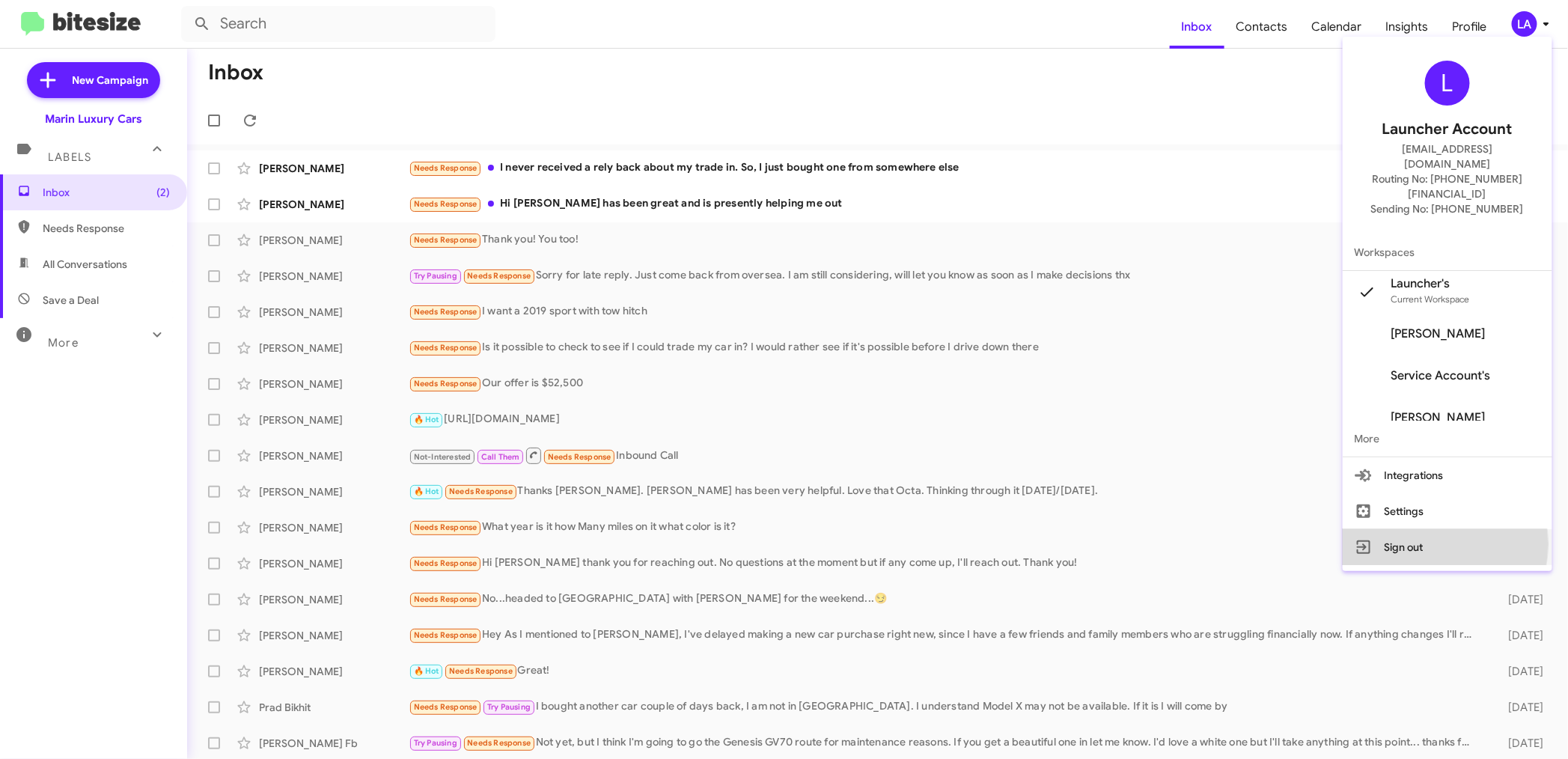
click at [1418, 529] on button "Sign out" at bounding box center [1447, 547] width 209 height 36
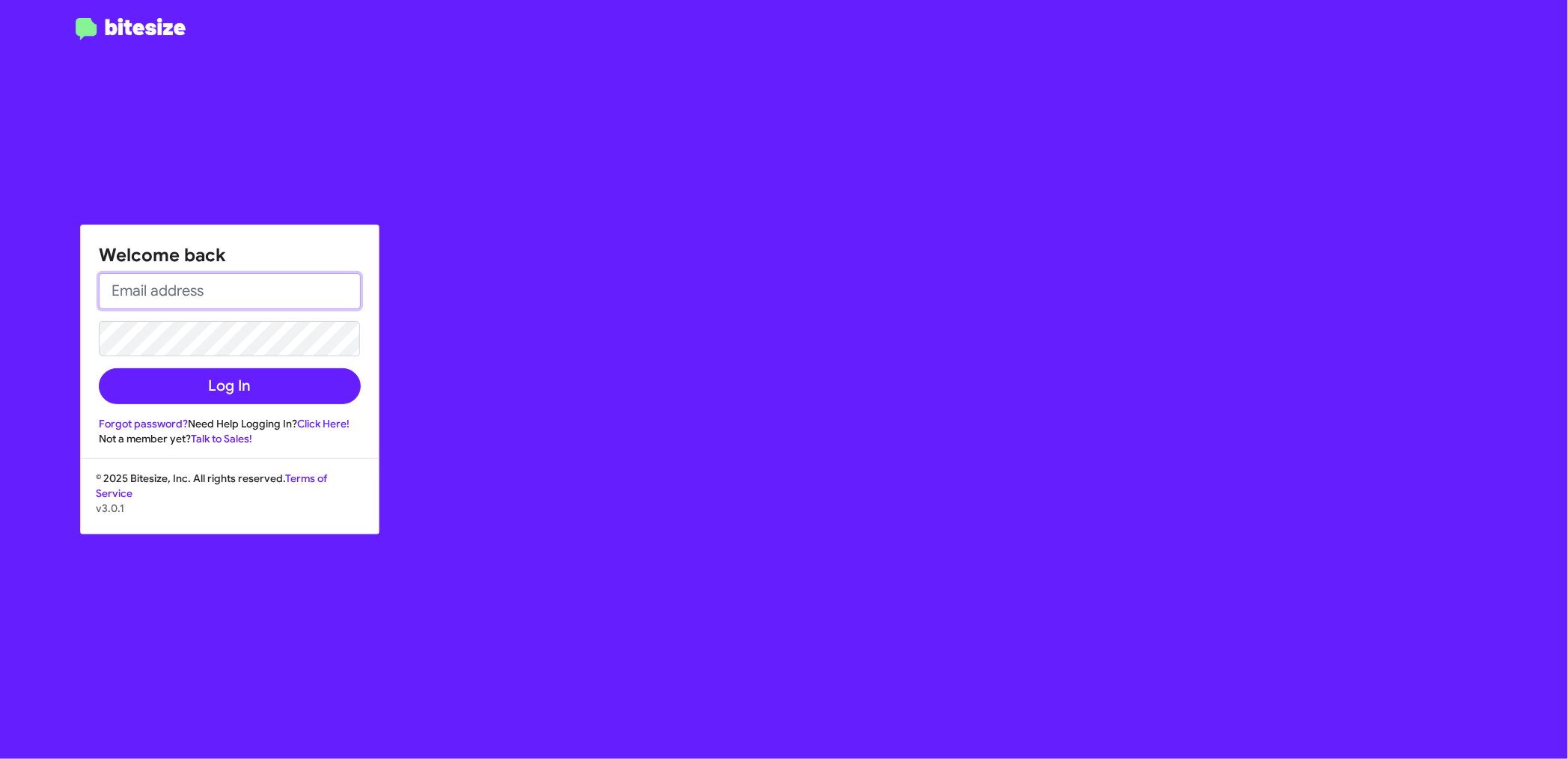
type input "[EMAIL_ADDRESS][DOMAIN_NAME]"
click at [354, 285] on input "[EMAIL_ADDRESS][DOMAIN_NAME]" at bounding box center [229, 291] width 262 height 36
drag, startPoint x: 354, startPoint y: 285, endPoint x: -31, endPoint y: 264, distance: 385.6
click at [0, 264] on html "Welcome back [EMAIL_ADDRESS][DOMAIN_NAME] Log In Forgot password? Need Help Log…" at bounding box center [784, 380] width 1568 height 759
type input "[EMAIL_ADDRESS][DOMAIN_NAME]"
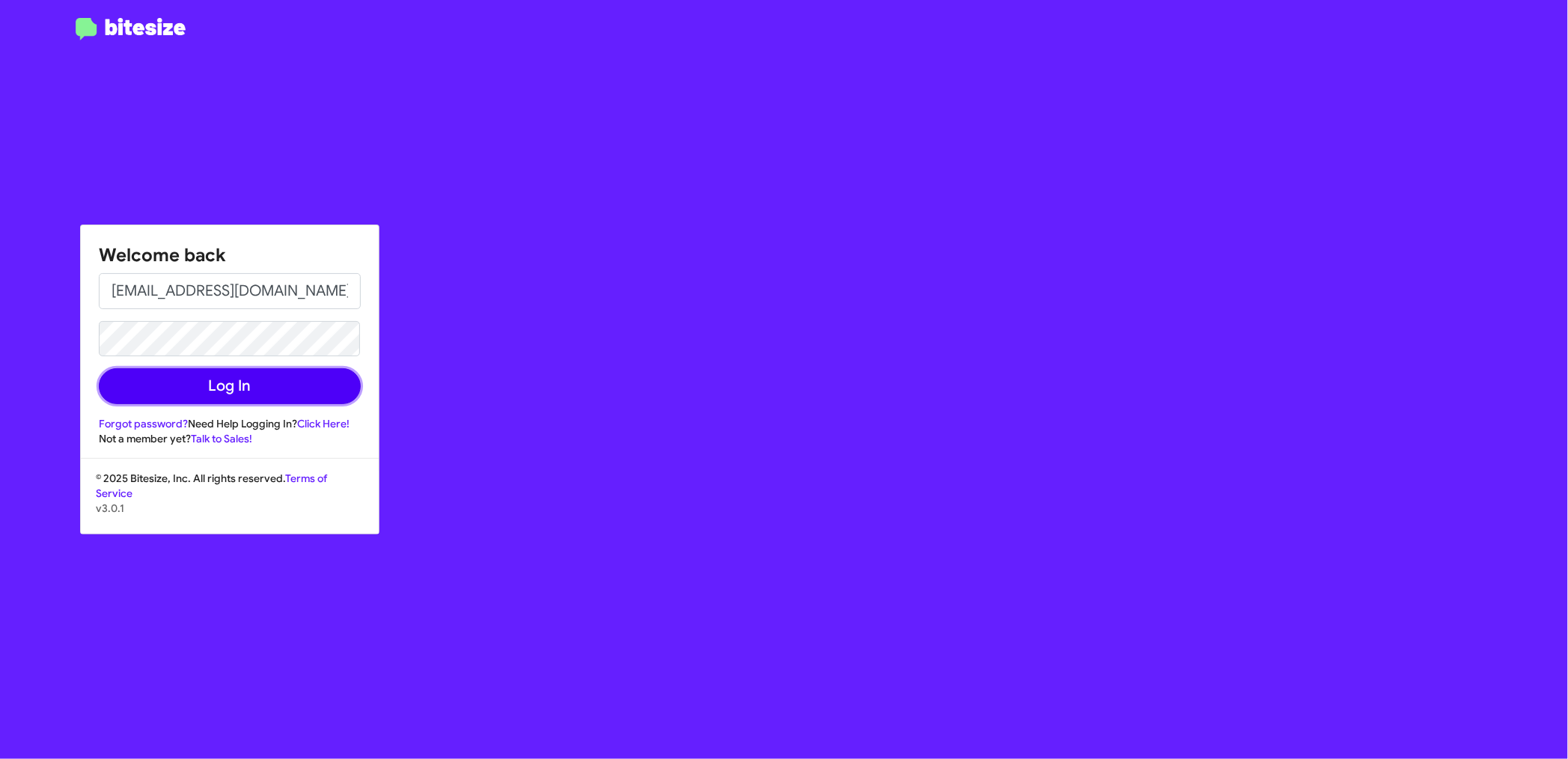
click at [175, 389] on button "Log In" at bounding box center [229, 386] width 262 height 36
